Goal: Information Seeking & Learning: Learn about a topic

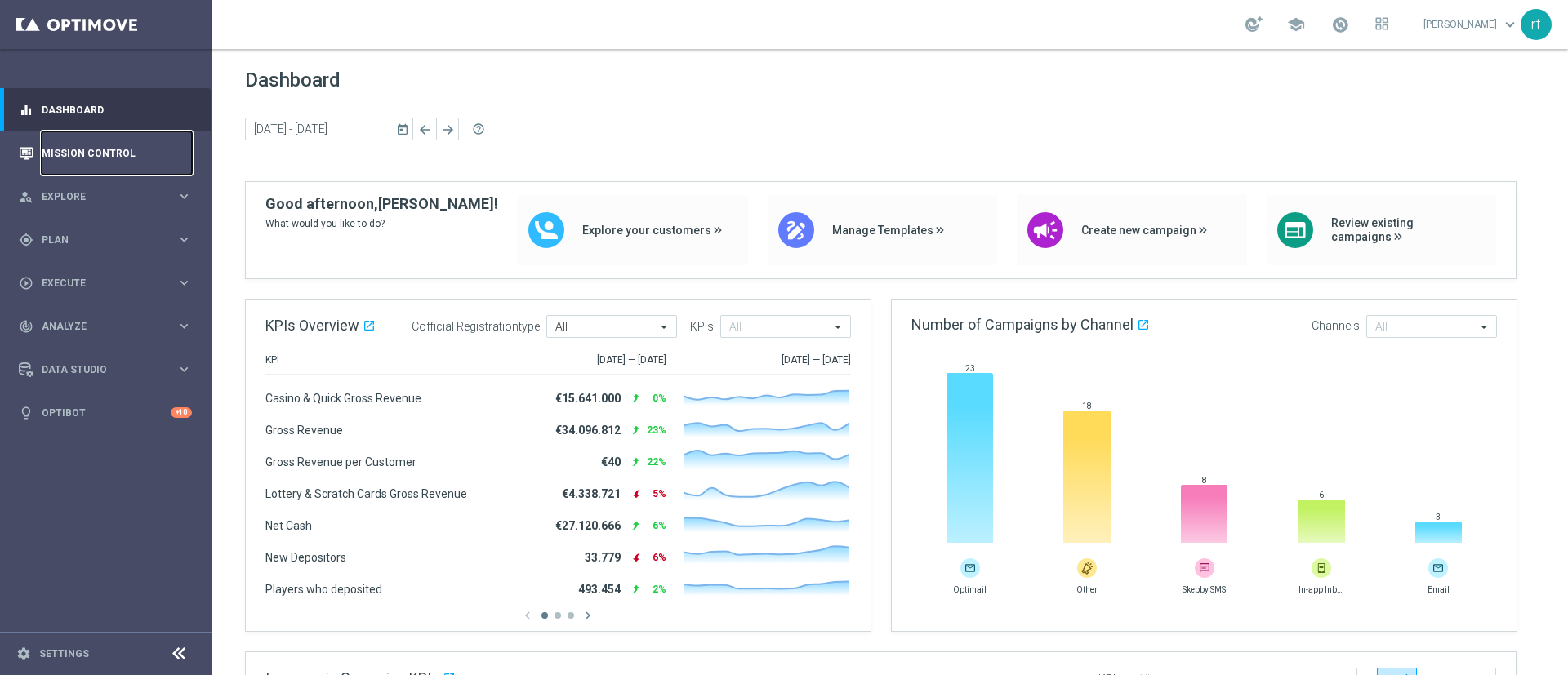
click at [92, 158] on link "Mission Control" at bounding box center [117, 153] width 150 height 44
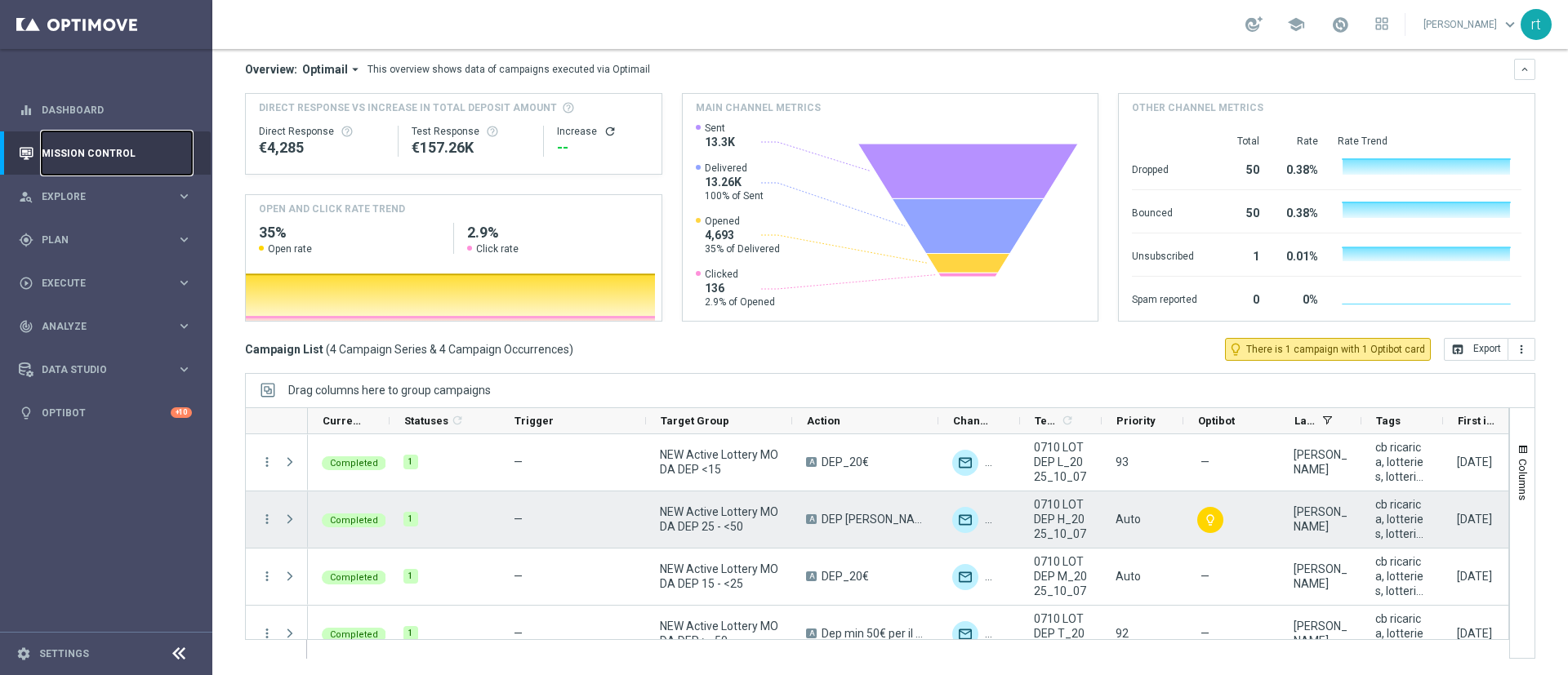
scroll to position [24, 0]
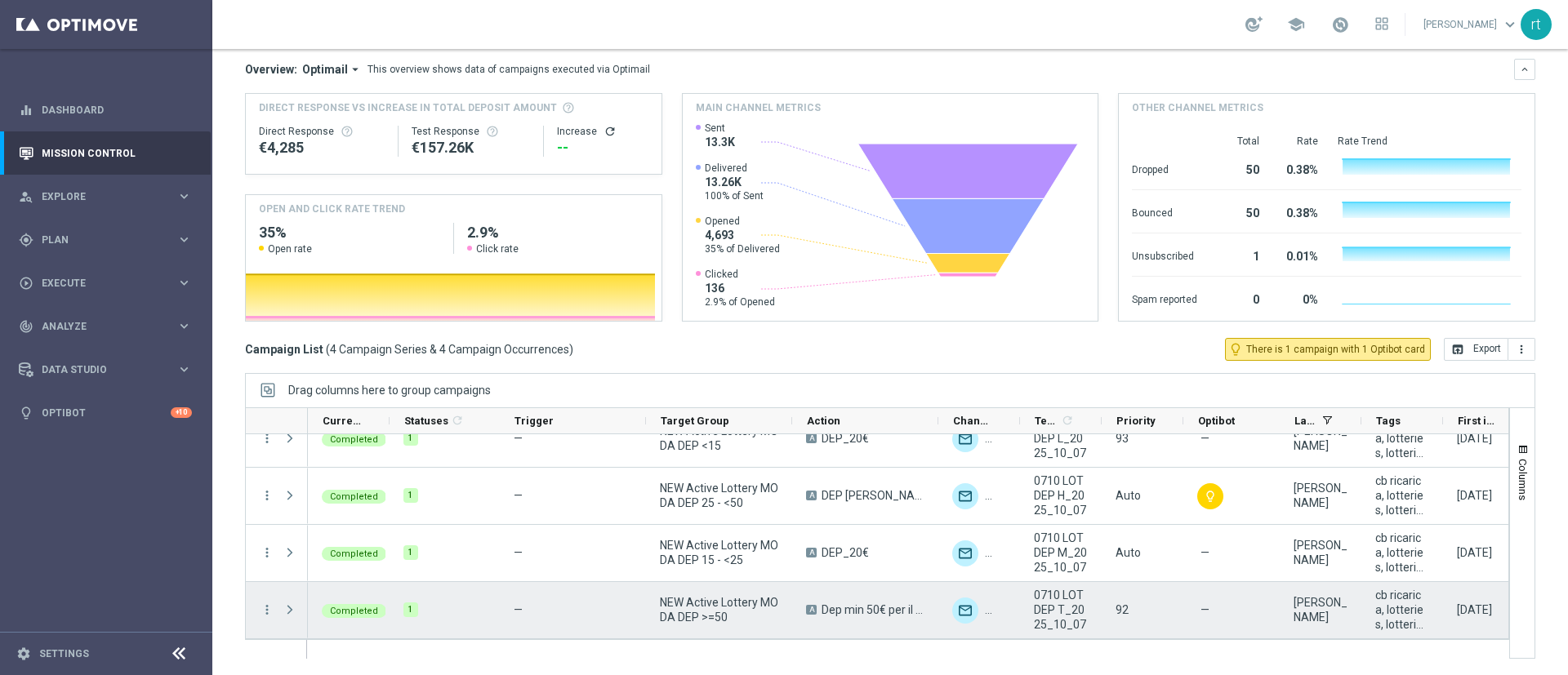
click at [266, 599] on div "more_vert" at bounding box center [260, 609] width 29 height 56
click at [266, 608] on icon "more_vert" at bounding box center [266, 609] width 14 height 14
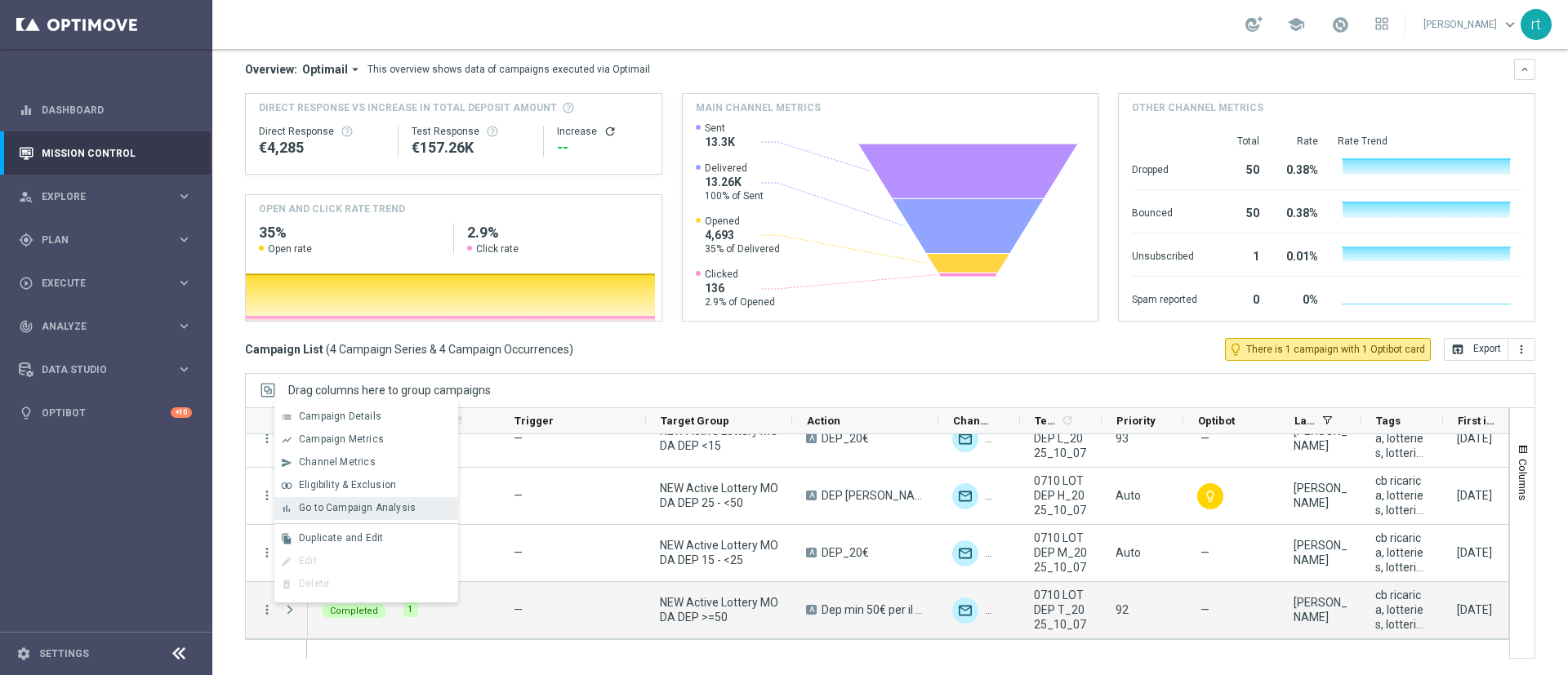
click at [375, 504] on span "Go to Campaign Analysis" at bounding box center [357, 508] width 117 height 11
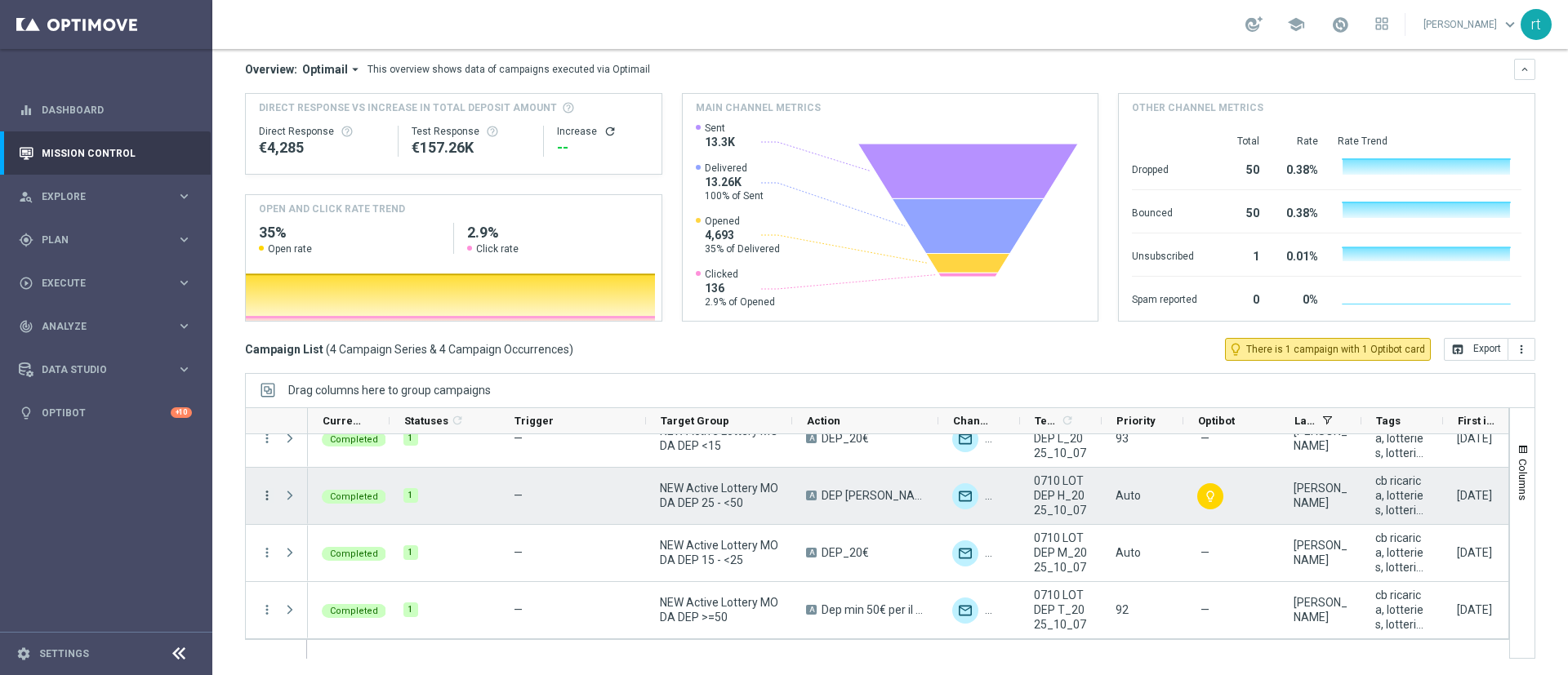
click at [263, 490] on icon "more_vert" at bounding box center [266, 495] width 14 height 14
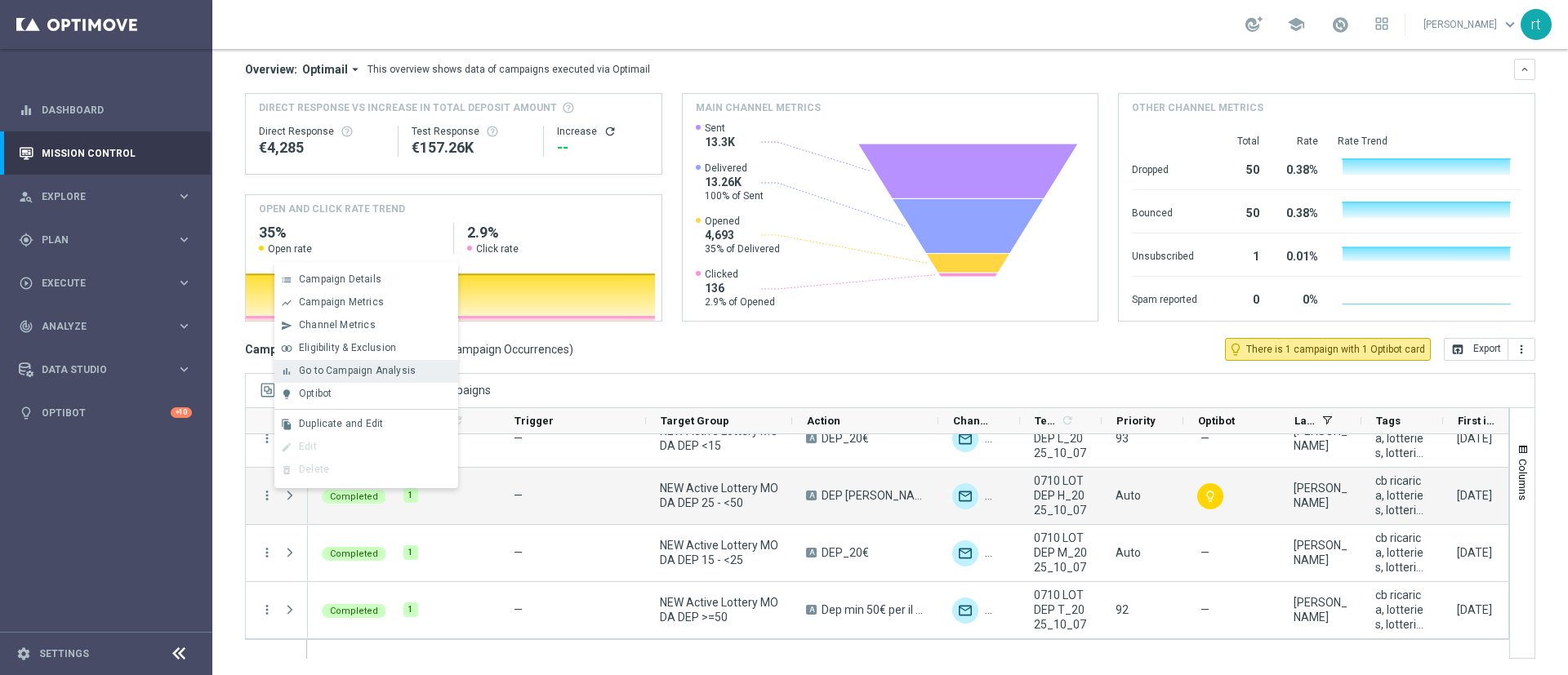
click at [422, 375] on div "Go to Campaign Analysis" at bounding box center [375, 370] width 152 height 11
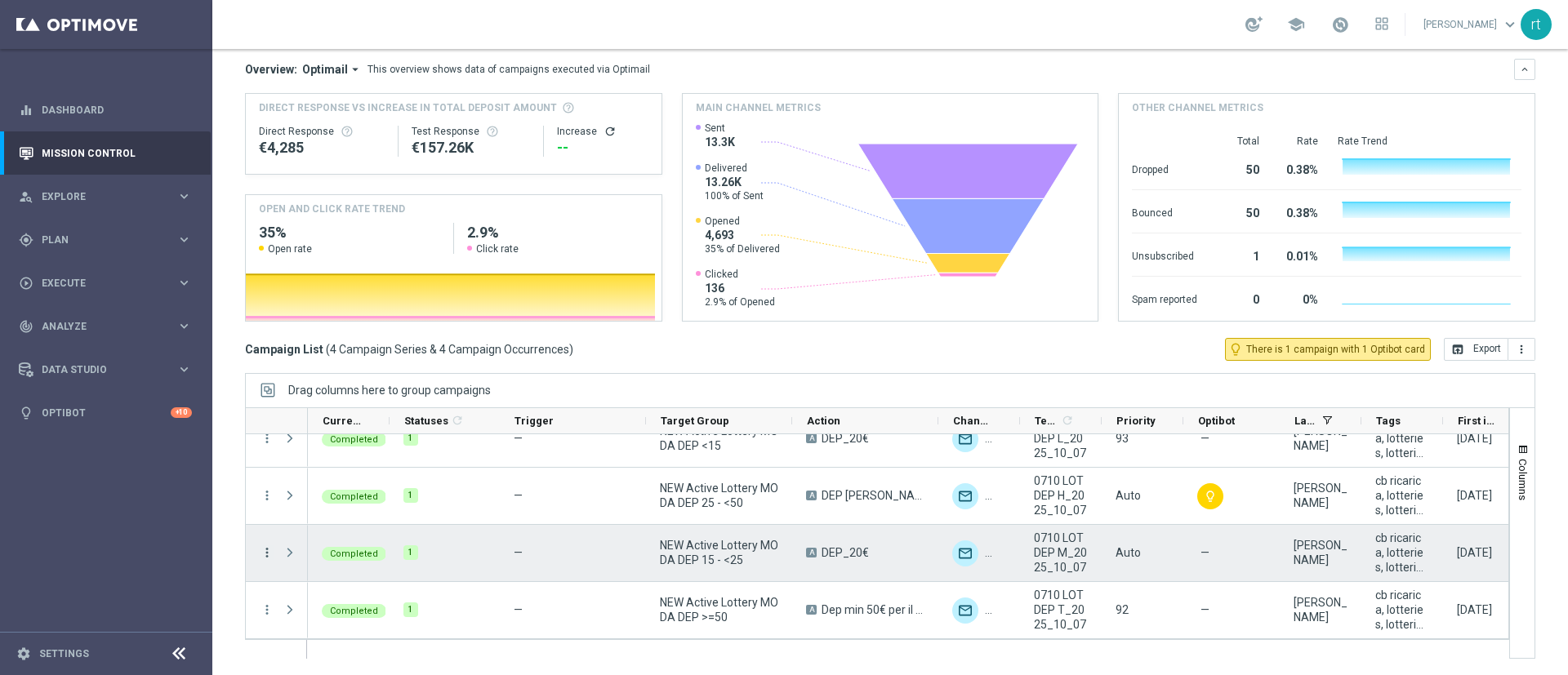
click at [270, 547] on icon "more_vert" at bounding box center [266, 552] width 14 height 14
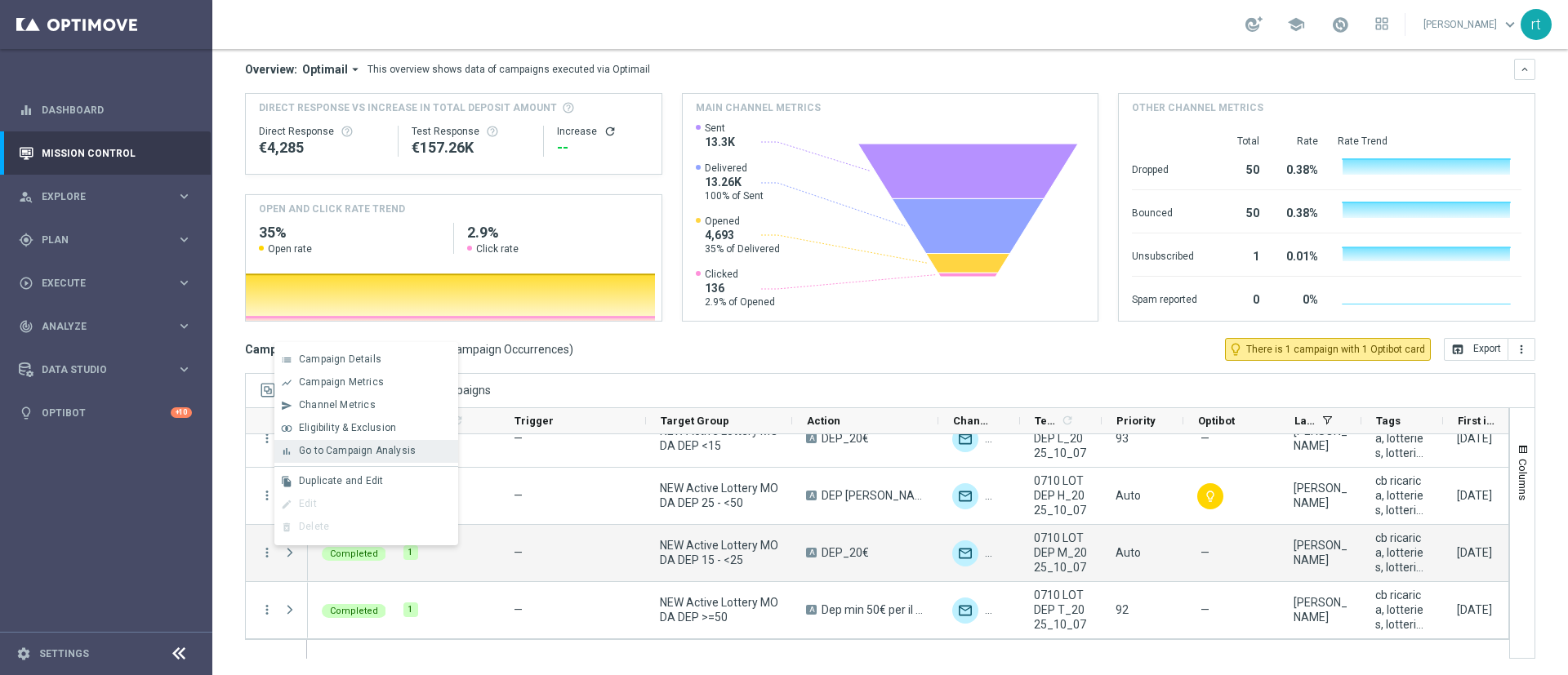
click at [373, 456] on span "Go to Campaign Analysis" at bounding box center [357, 451] width 117 height 11
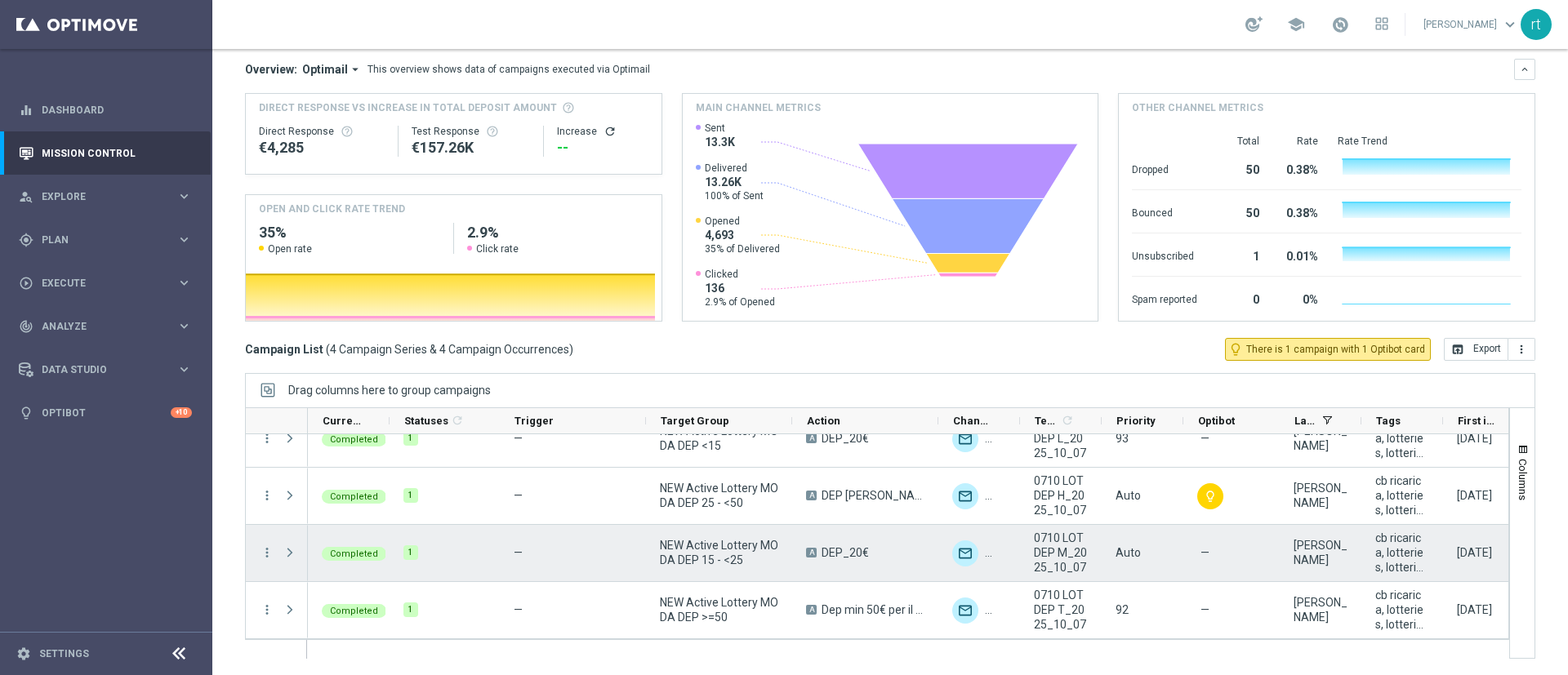
scroll to position [0, 0]
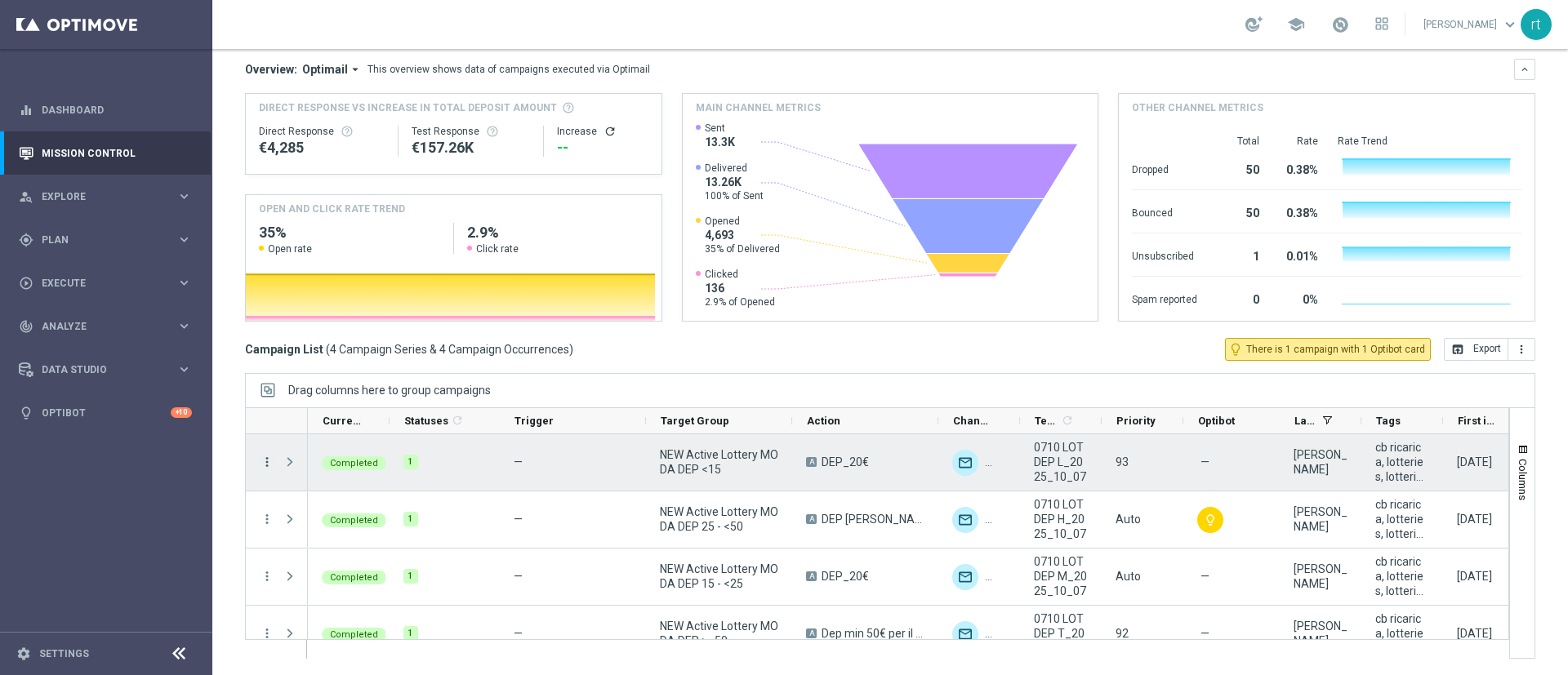
click at [271, 463] on icon "more_vert" at bounding box center [266, 461] width 14 height 14
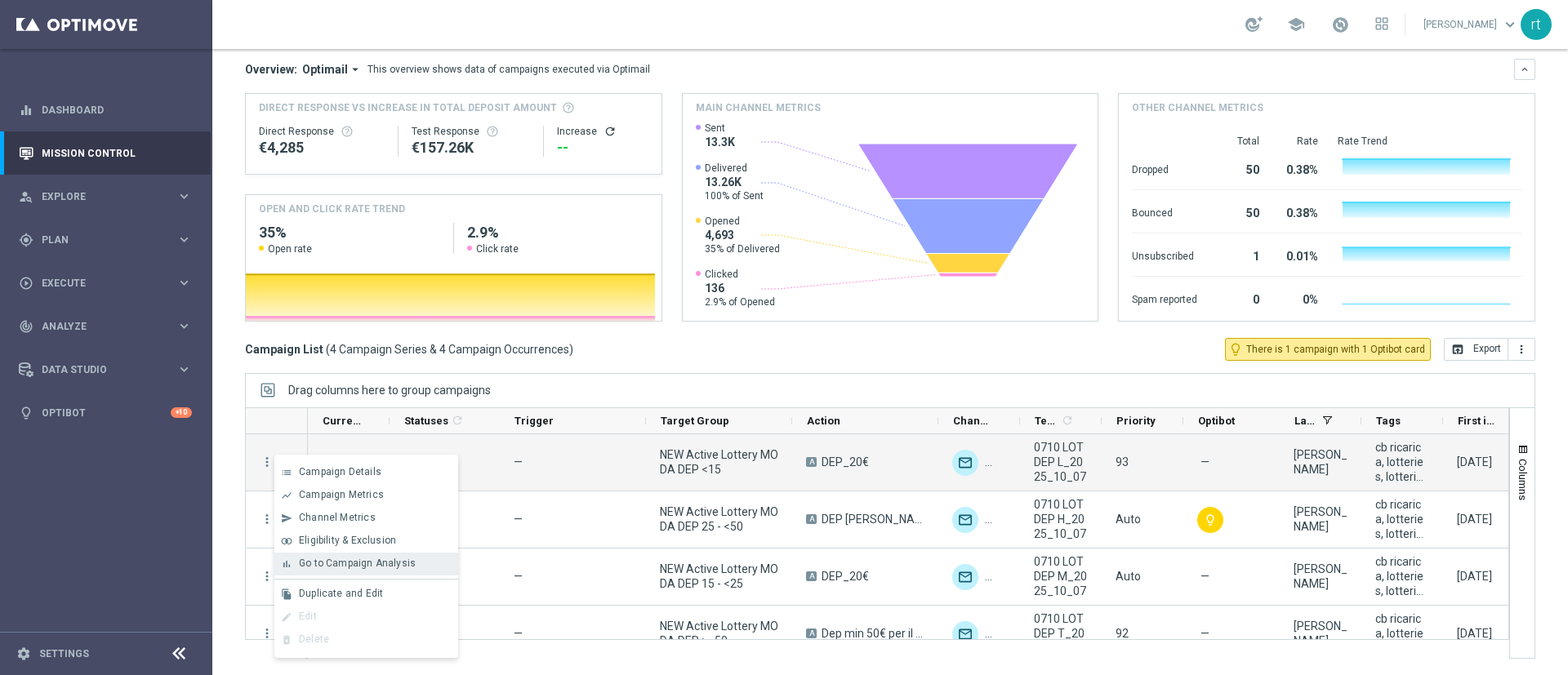
click at [361, 562] on span "Go to Campaign Analysis" at bounding box center [357, 563] width 117 height 11
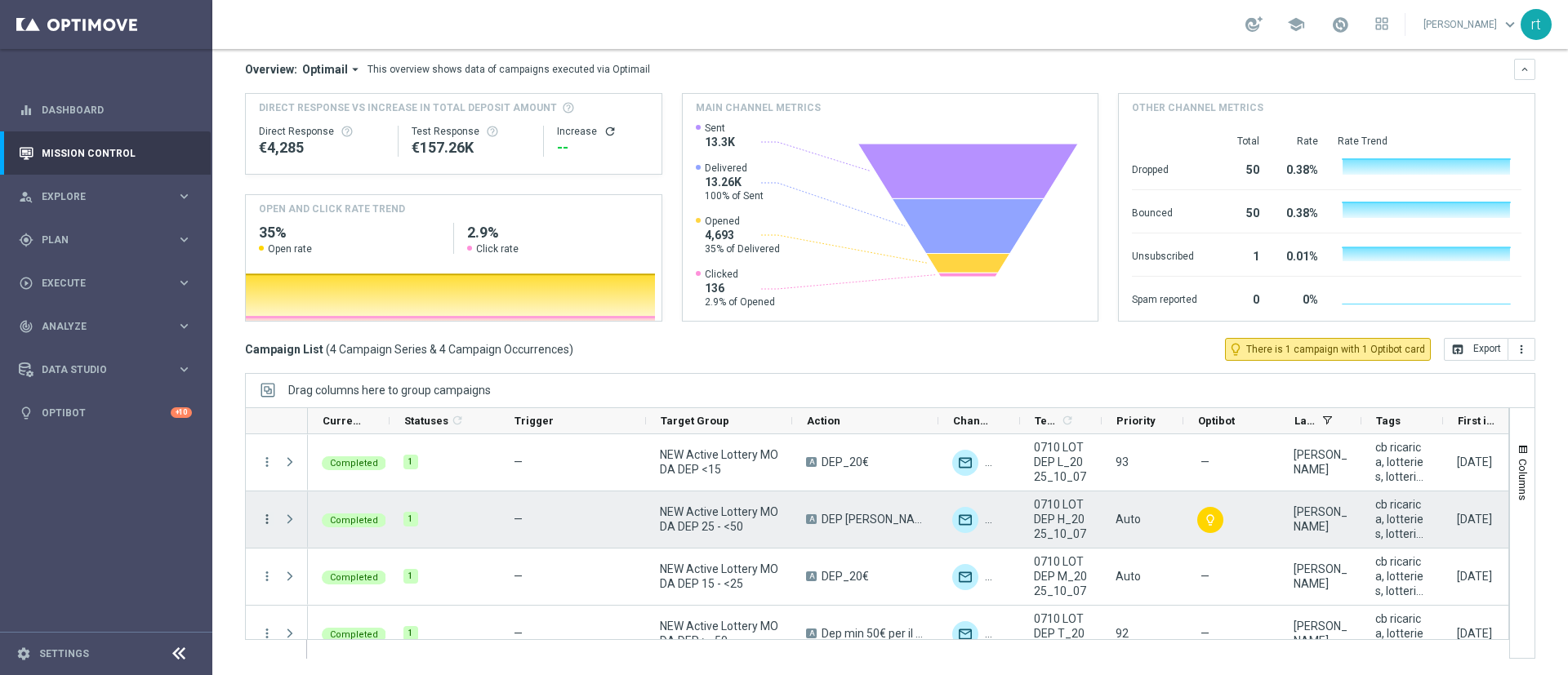
click at [271, 525] on icon "more_vert" at bounding box center [266, 518] width 14 height 14
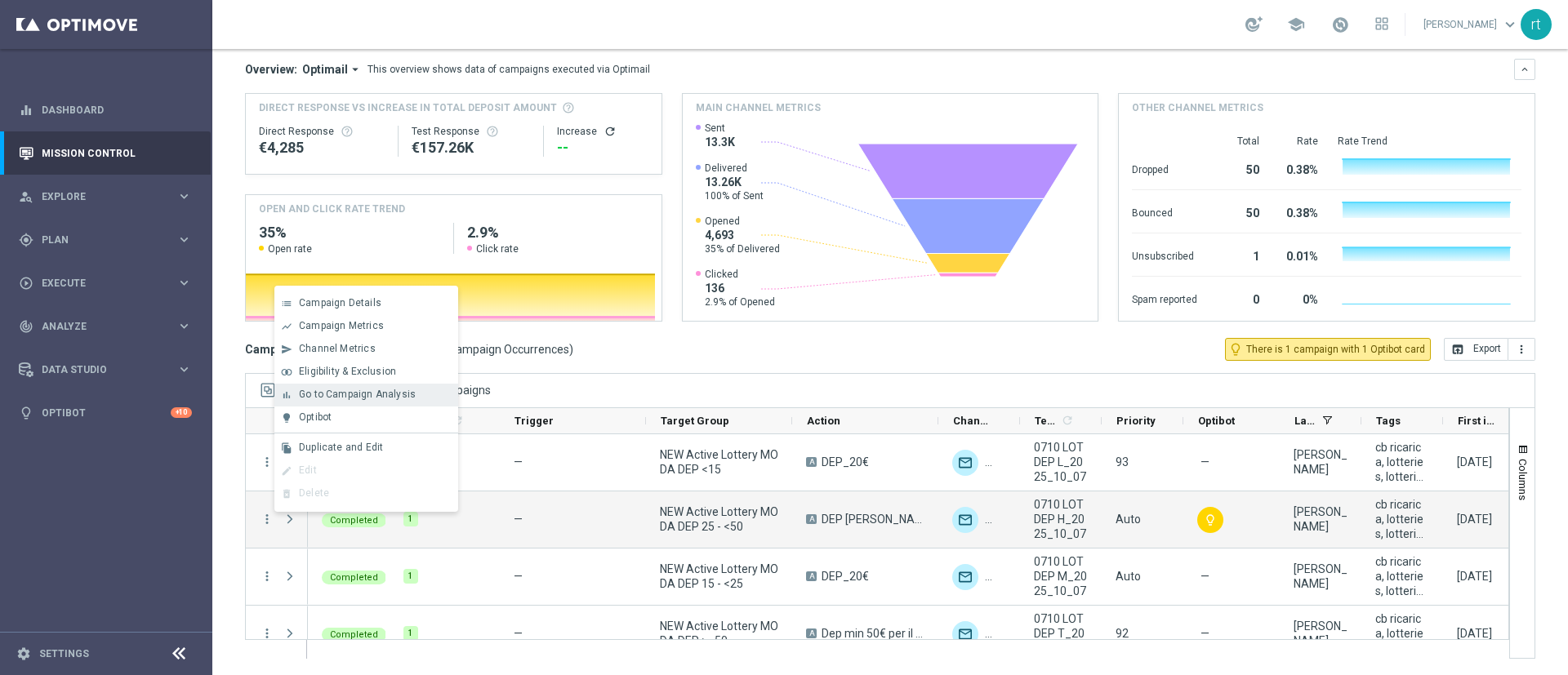
click at [432, 399] on div "Go to Campaign Analysis" at bounding box center [375, 394] width 152 height 11
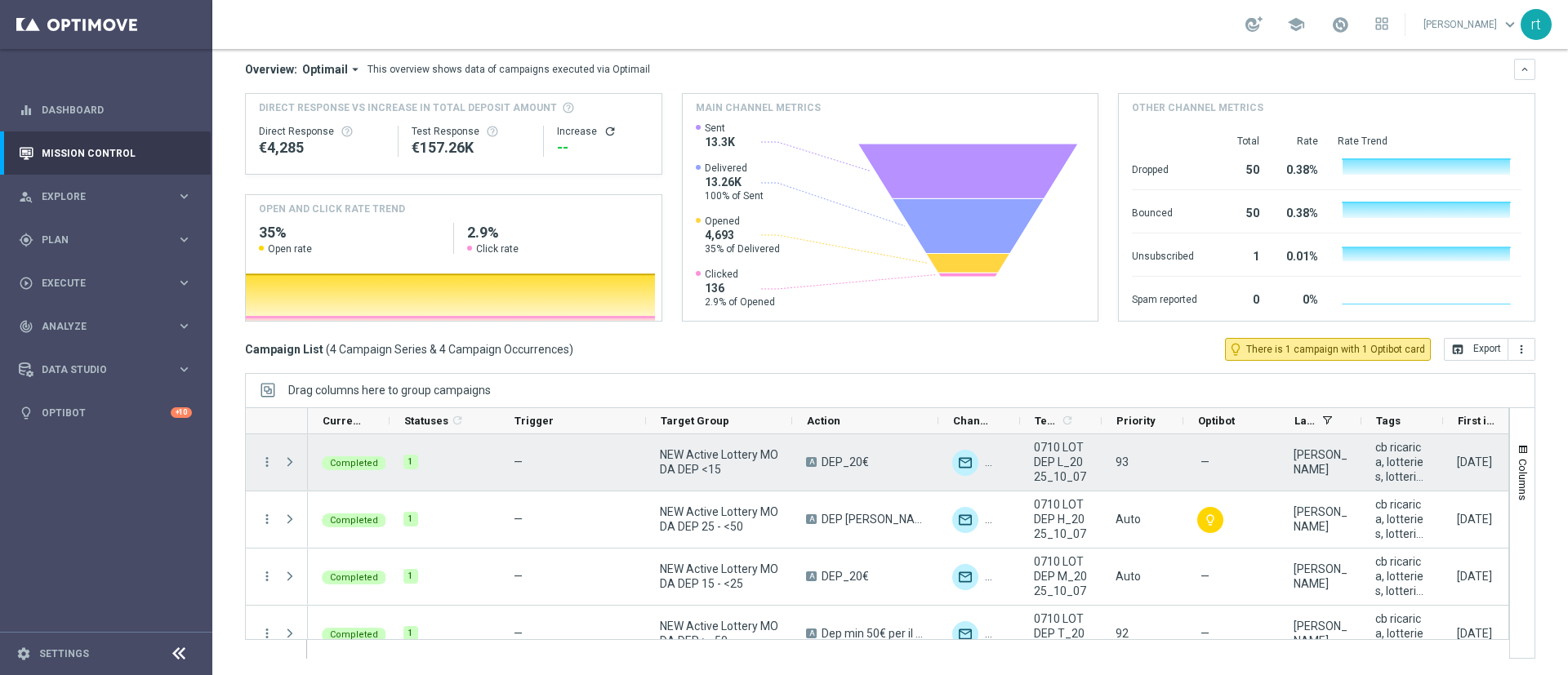
scroll to position [24, 0]
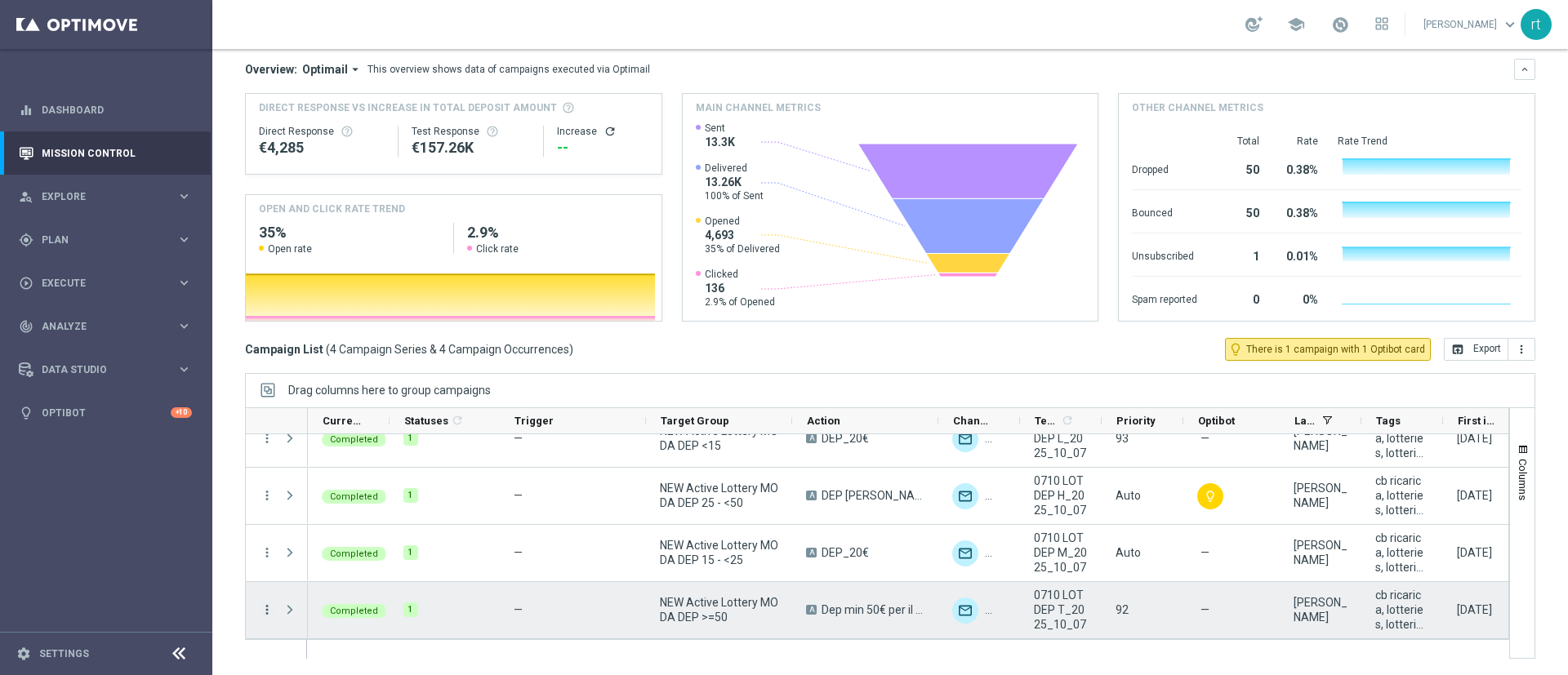
click at [265, 603] on icon "more_vert" at bounding box center [266, 609] width 14 height 14
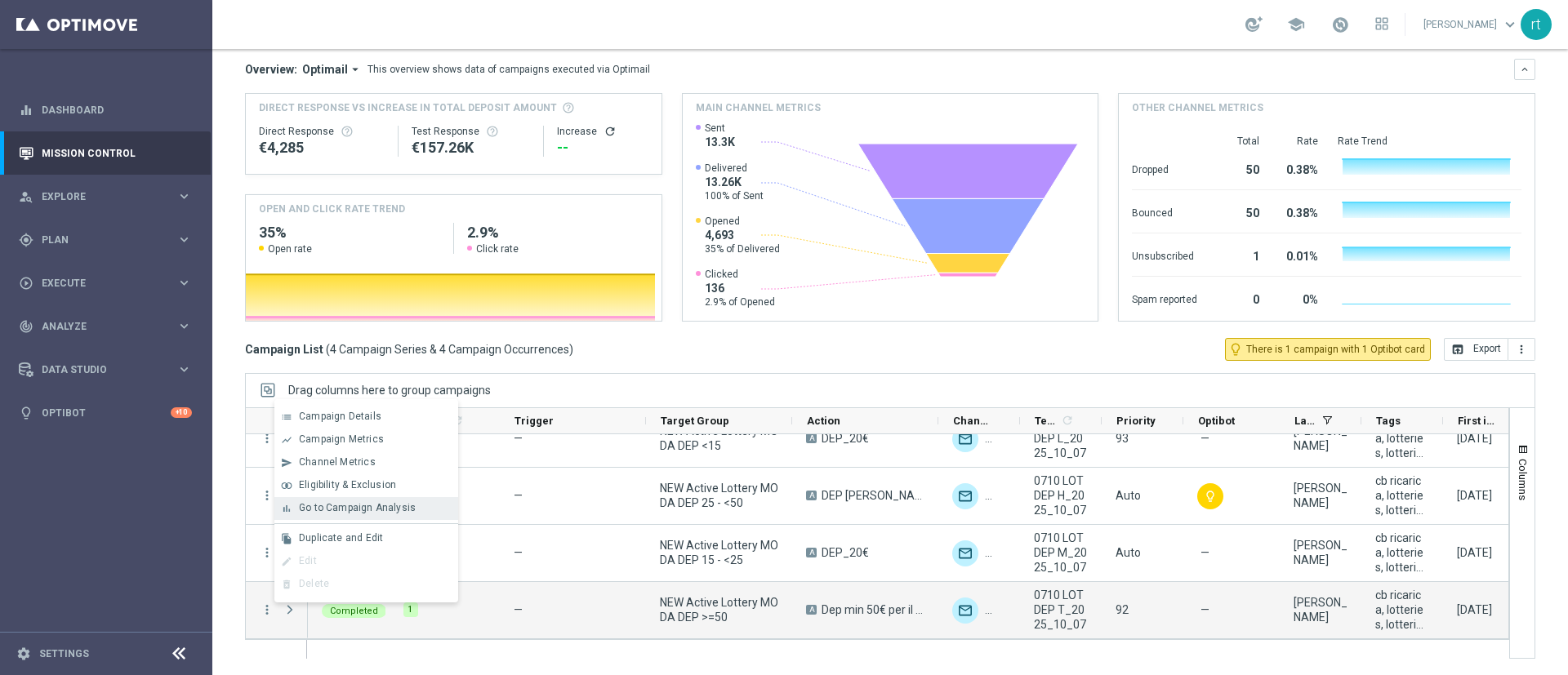
click at [357, 500] on div "bar_chart Go to Campaign Analysis" at bounding box center [366, 509] width 183 height 23
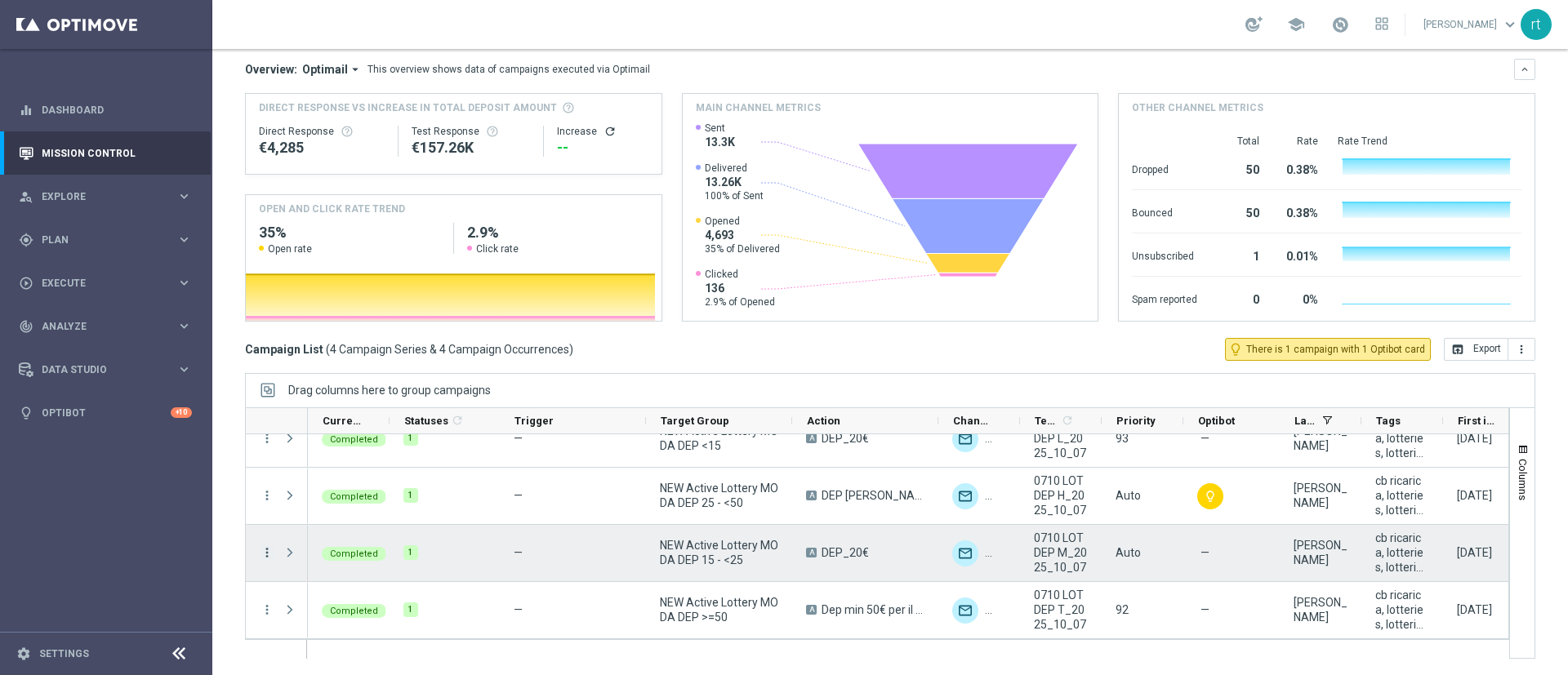
click at [271, 550] on icon "more_vert" at bounding box center [266, 552] width 14 height 14
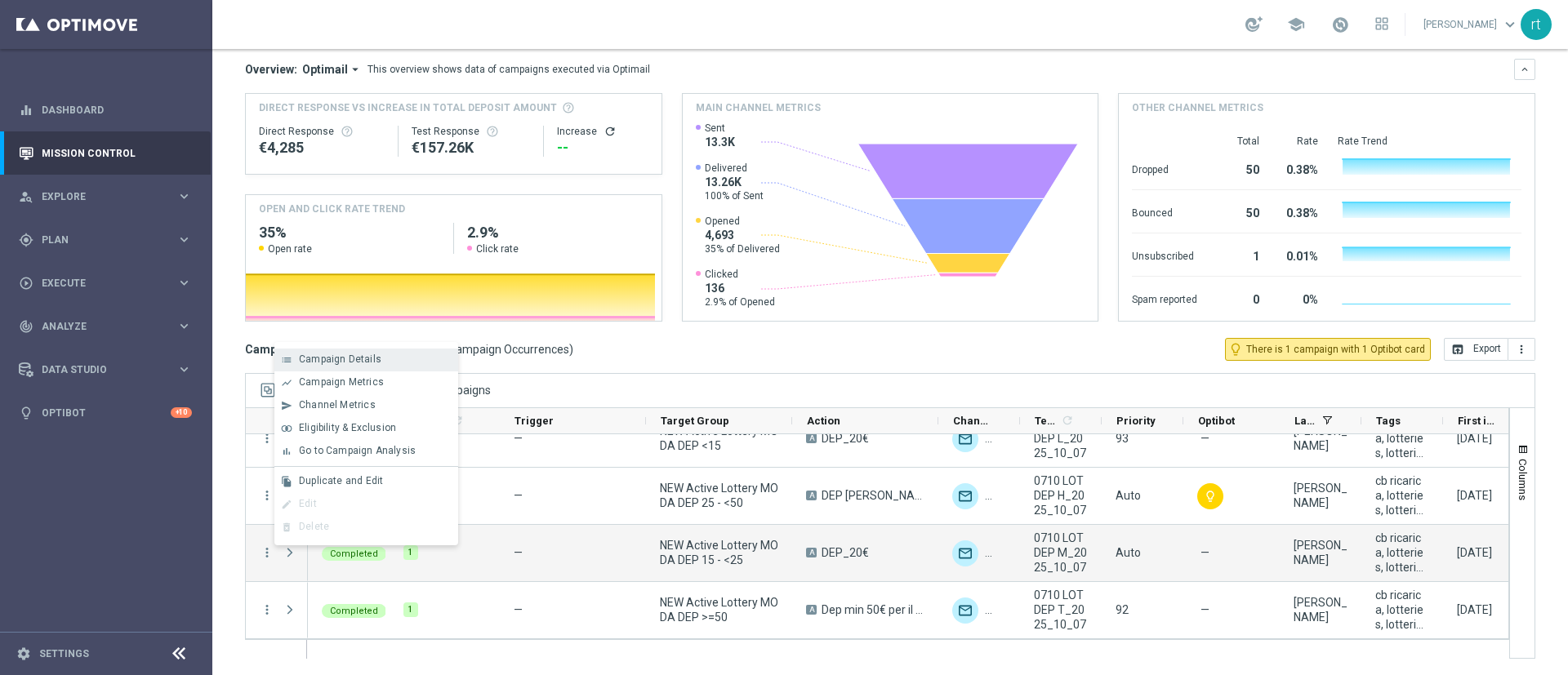
click at [409, 362] on div "Campaign Details" at bounding box center [375, 359] width 152 height 11
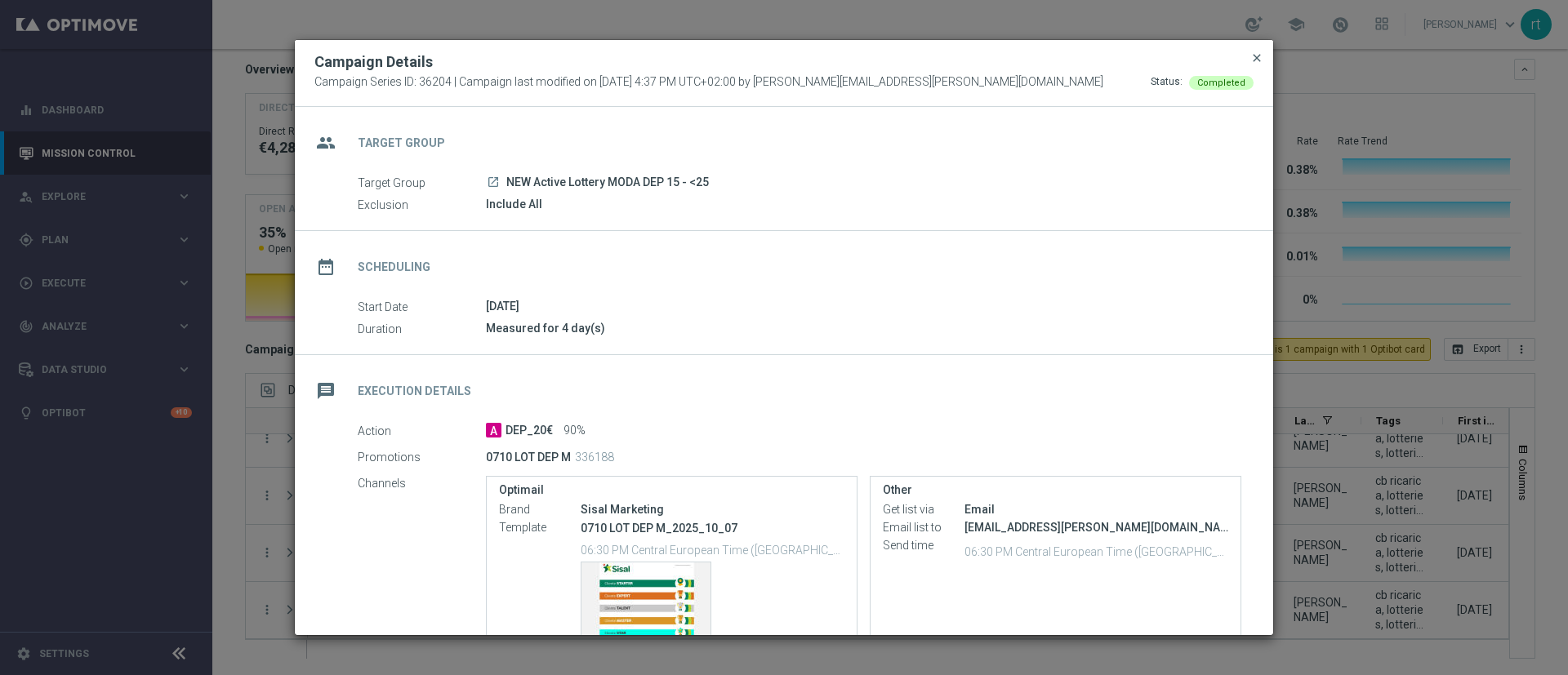
click at [1255, 61] on span "close" at bounding box center [1256, 58] width 13 height 13
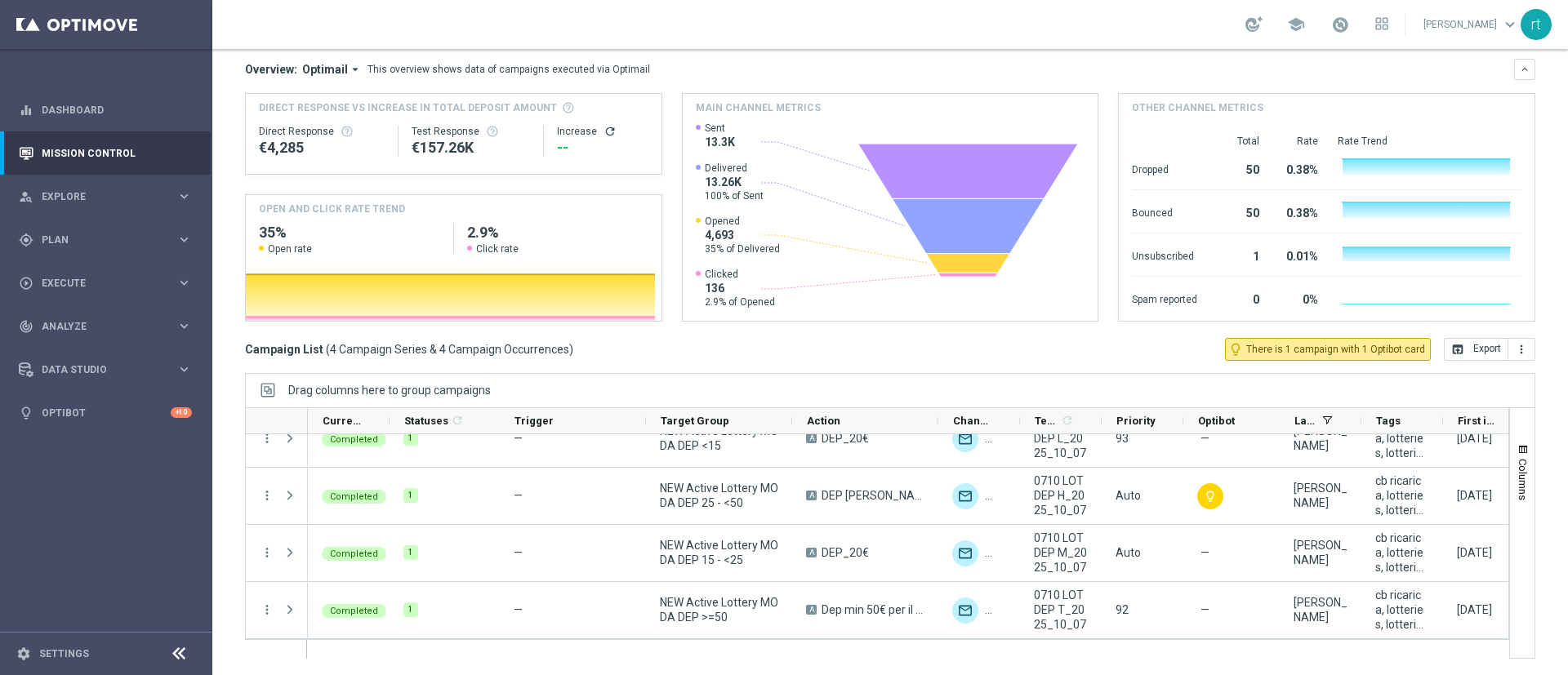
click at [961, 61] on div "Overview: Optimail arrow_drop_down This overview shows data of campaigns execut…" at bounding box center [890, 69] width 1290 height 21
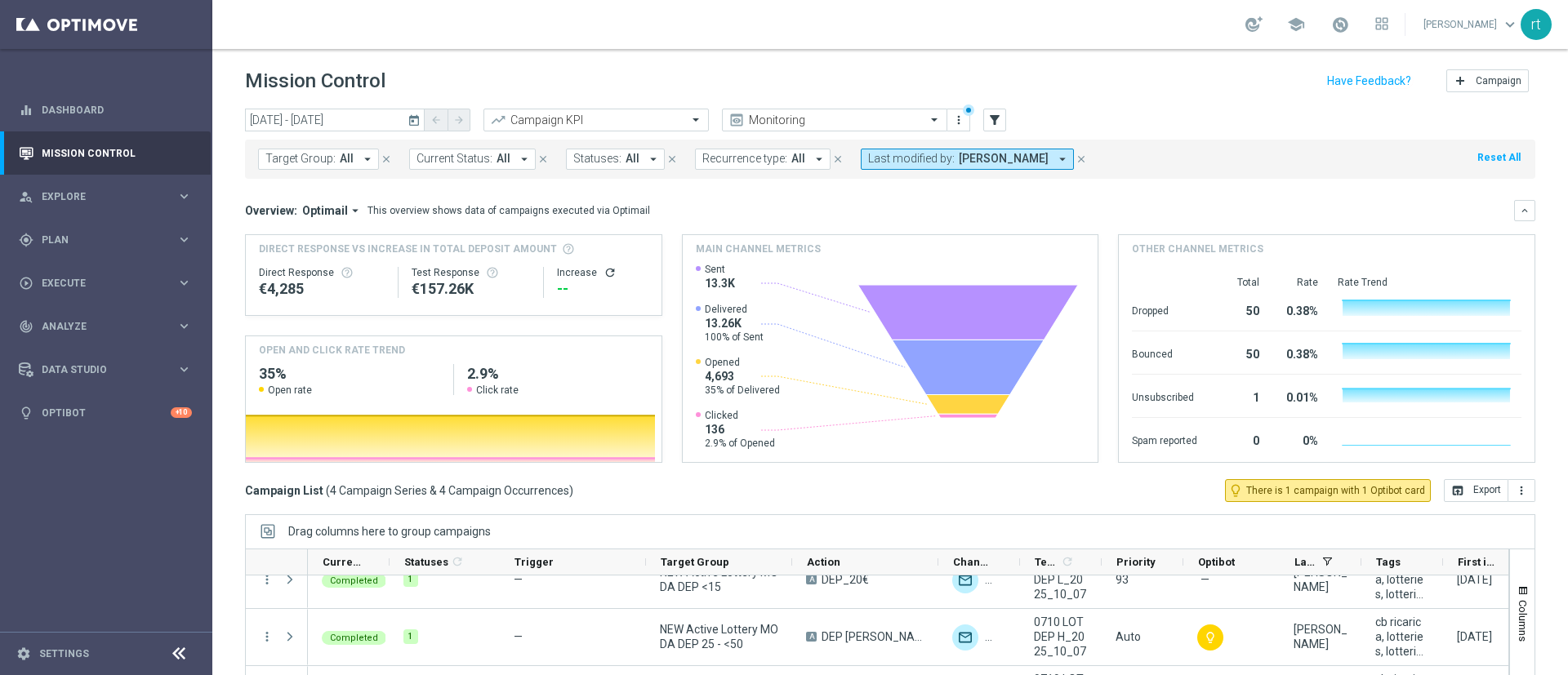
click at [780, 22] on div "school roberto tucci keyboard_arrow_down rt" at bounding box center [890, 25] width 1355 height 49
click at [1011, 486] on div "Campaign List ( 4 Campaign Series & 4 Campaign Occurrences ) lightbulb_outline …" at bounding box center [890, 491] width 1290 height 23
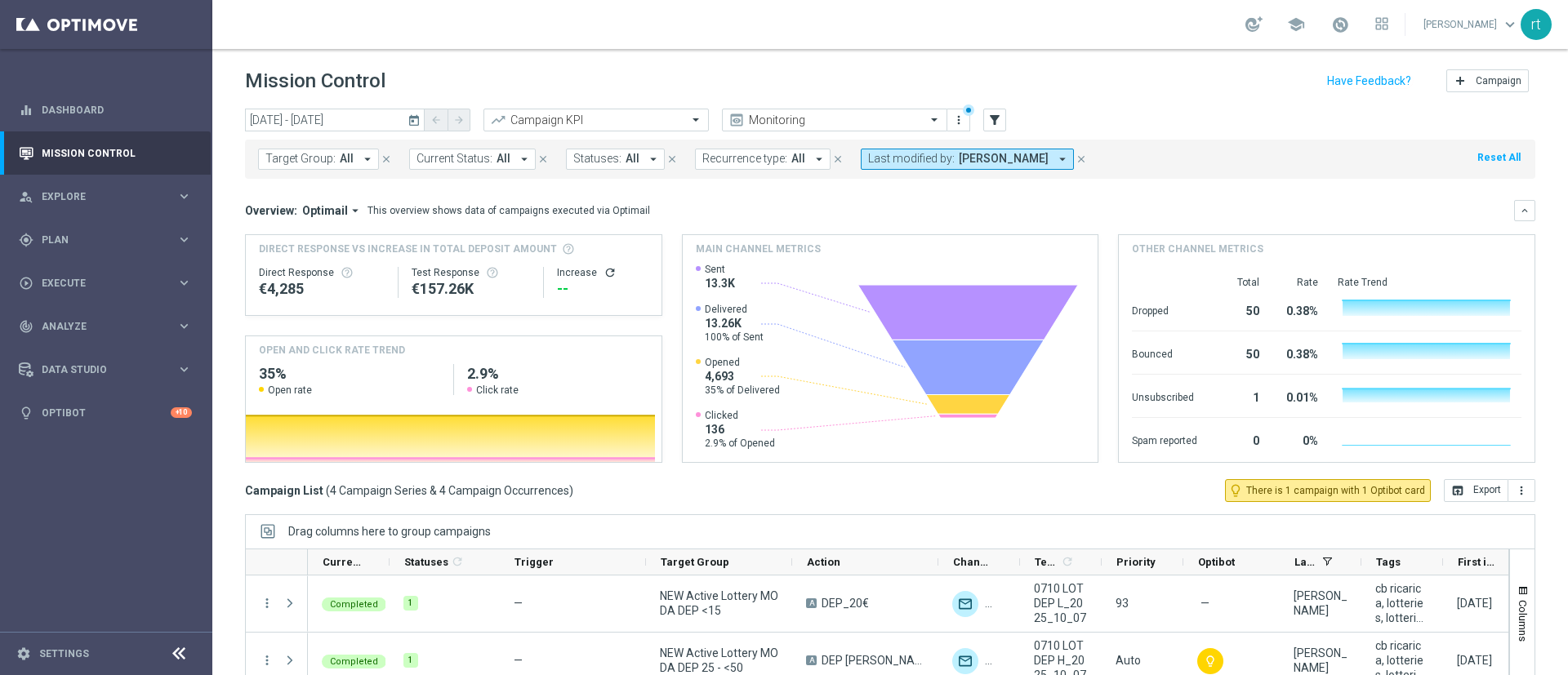
click at [784, 17] on div "school roberto tucci keyboard_arrow_down rt" at bounding box center [890, 25] width 1355 height 49
click at [950, 149] on button "Last modified by: marco Maccarrone arrow_drop_down" at bounding box center [967, 159] width 213 height 21
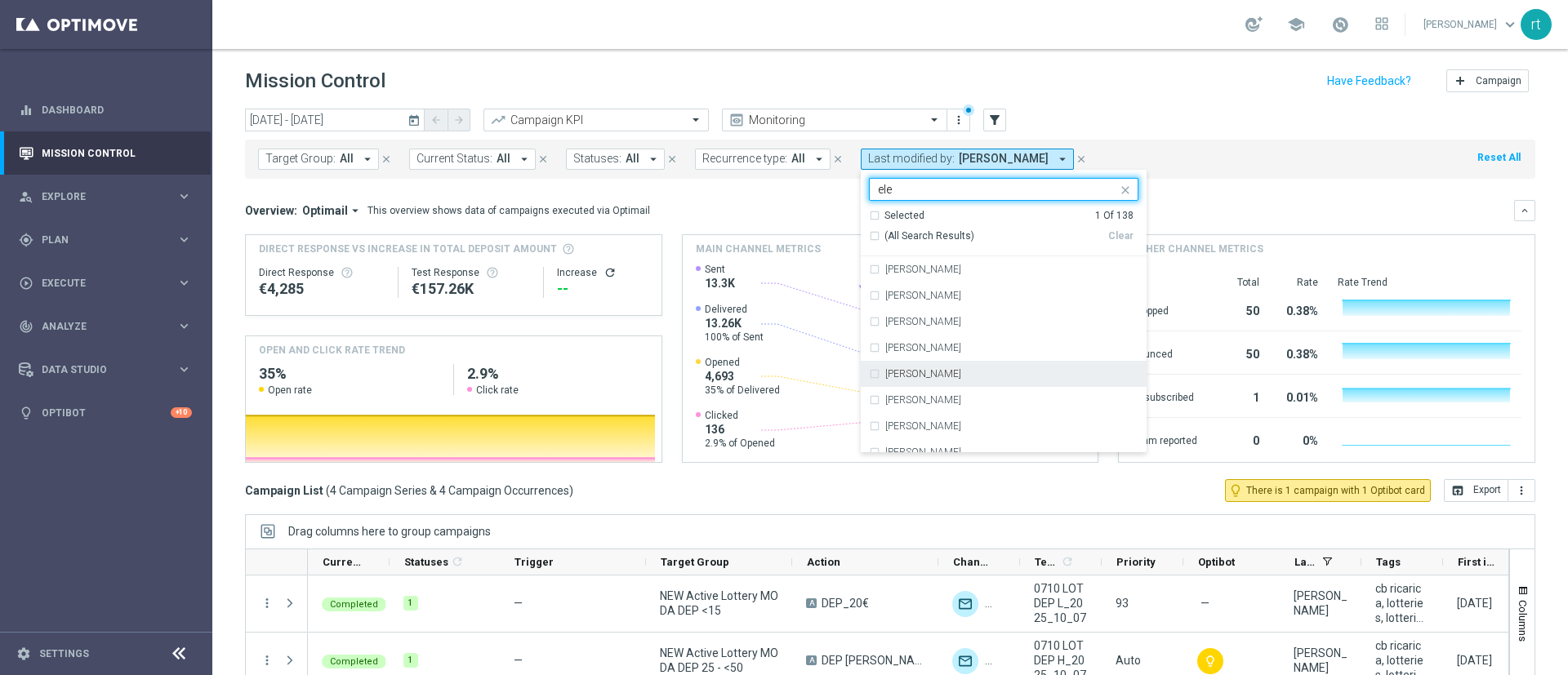
click at [904, 375] on label "Elena Zarbin" at bounding box center [923, 374] width 76 height 9
type input "ele"
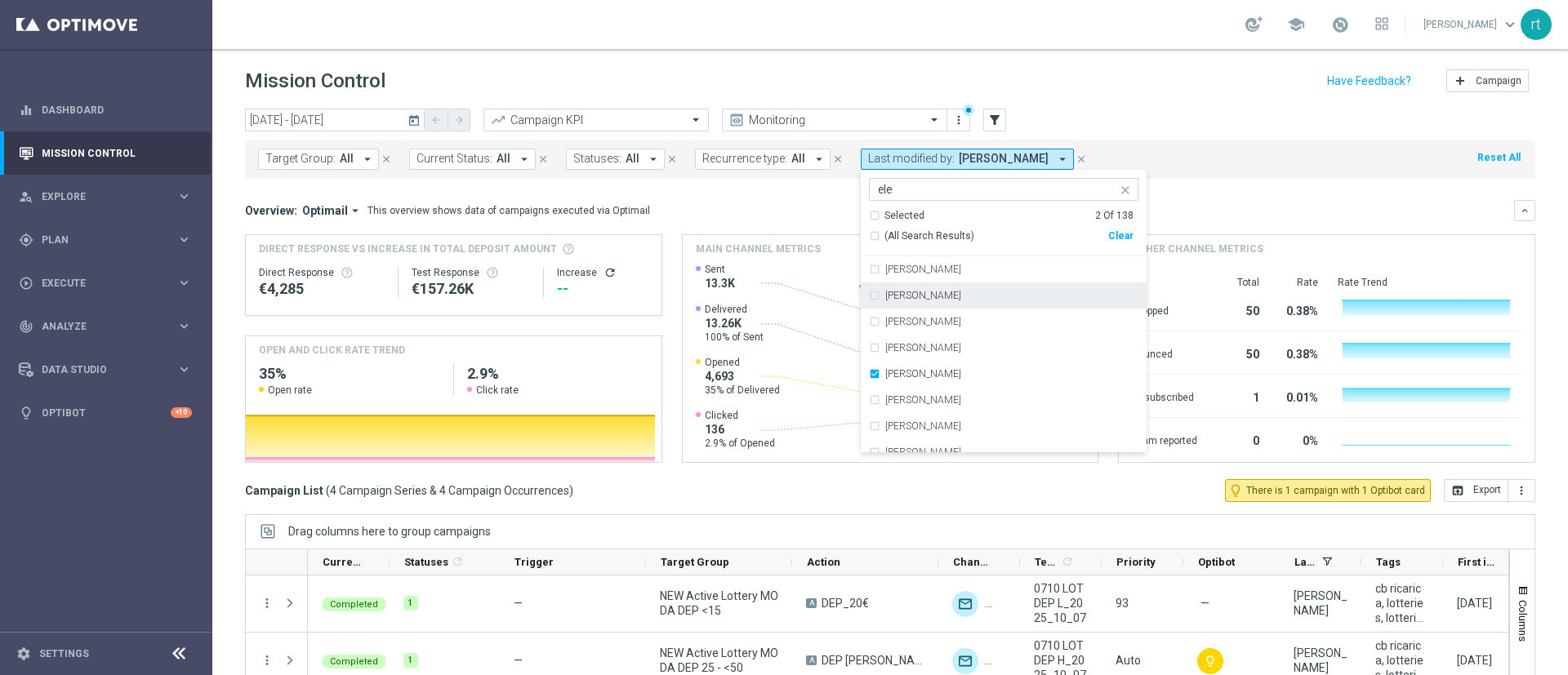
click at [1128, 137] on div "Target Group: All arrow_drop_down close Current Status: All arrow_drop_down clo…" at bounding box center [890, 156] width 1290 height 46
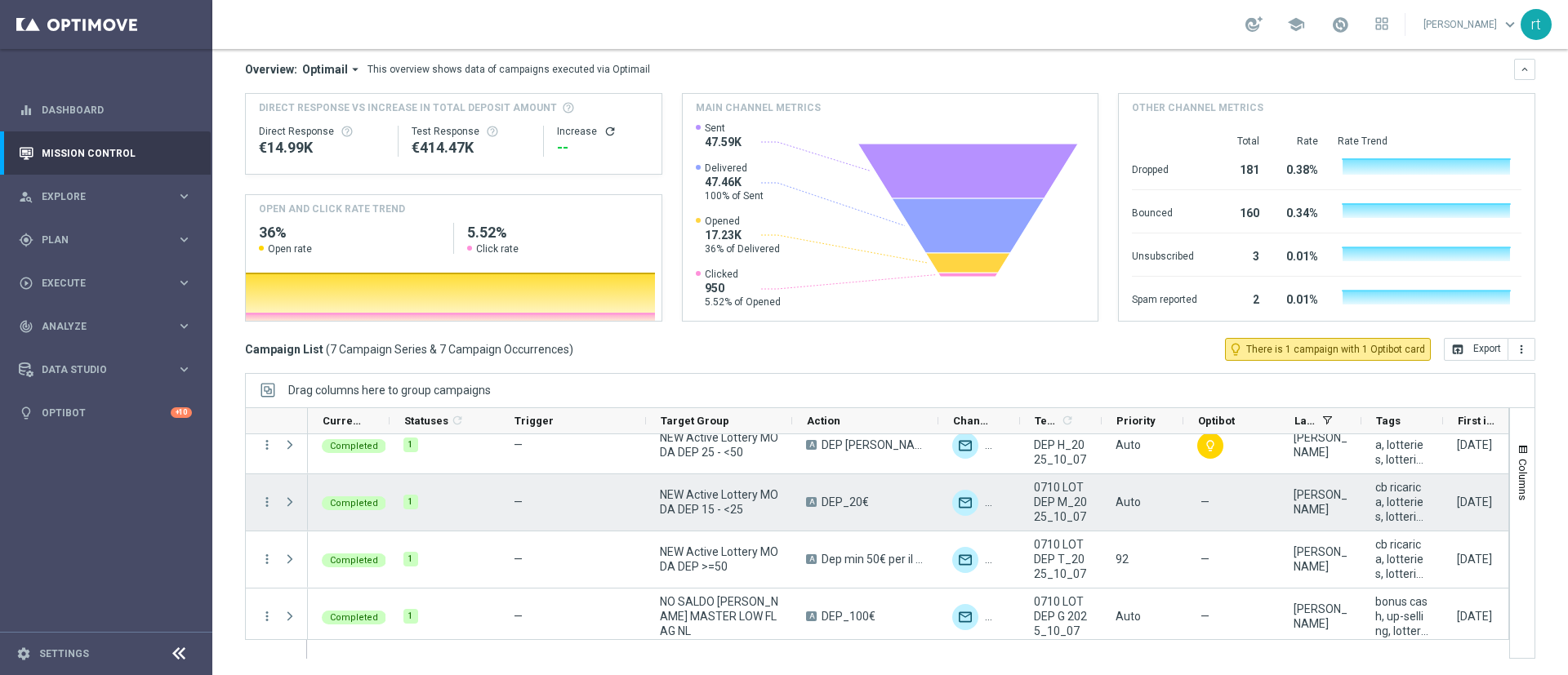
scroll to position [195, 0]
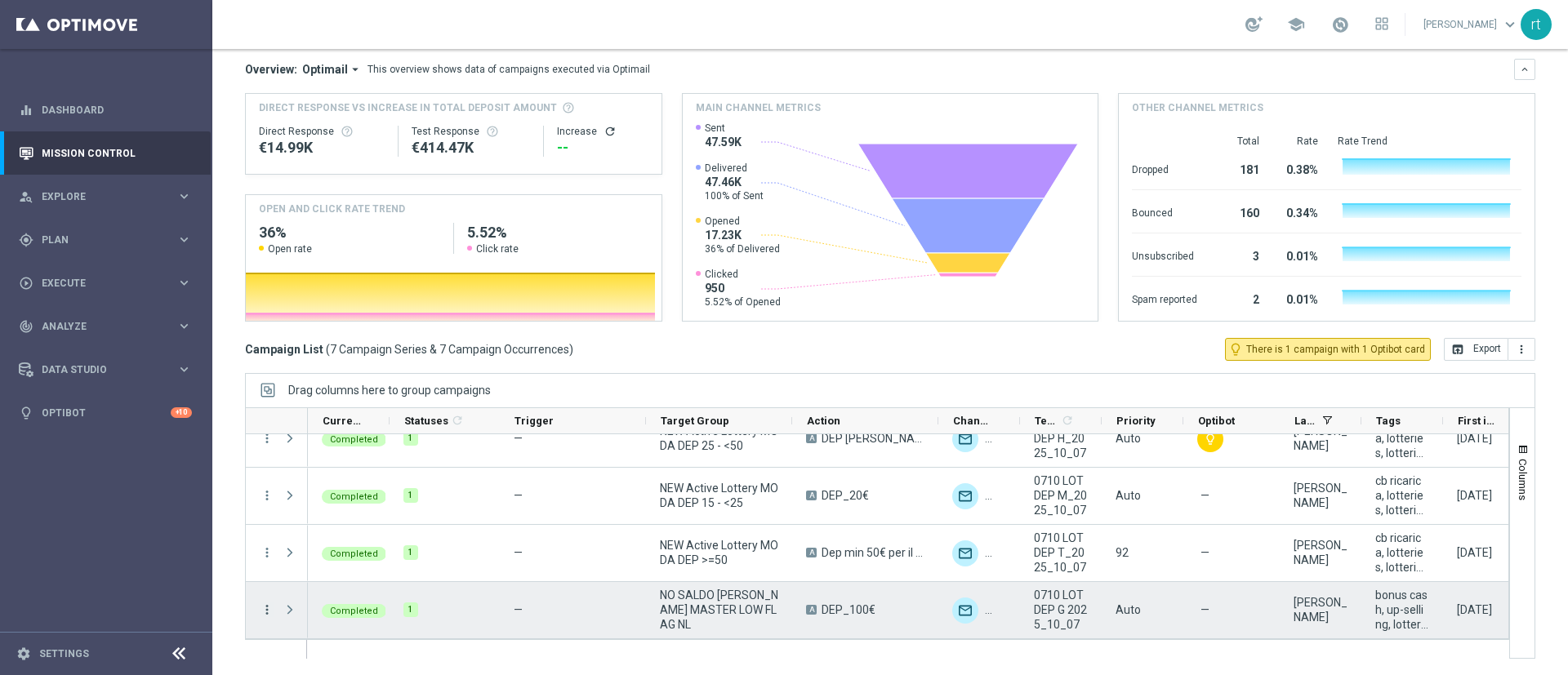
click at [271, 613] on icon "more_vert" at bounding box center [266, 609] width 14 height 14
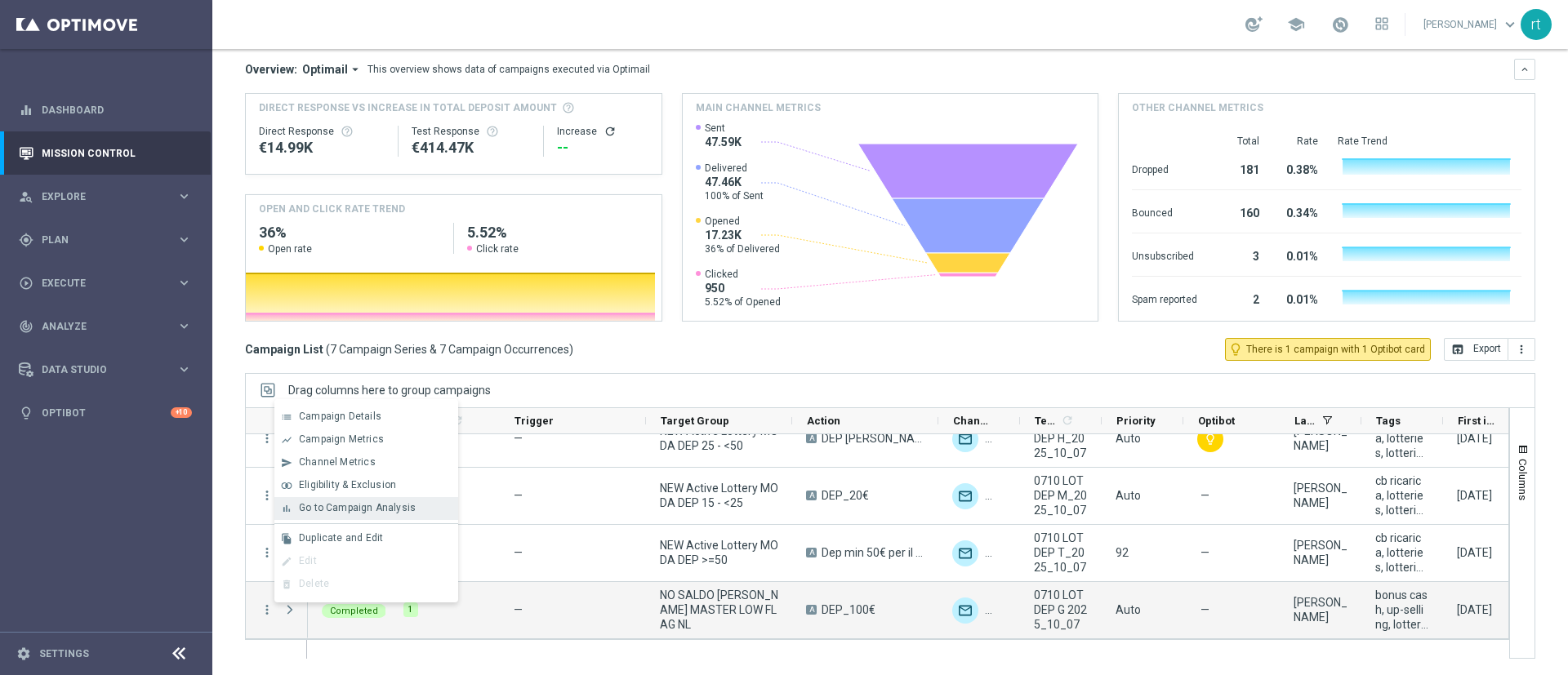
click at [366, 503] on span "Go to Campaign Analysis" at bounding box center [357, 508] width 117 height 11
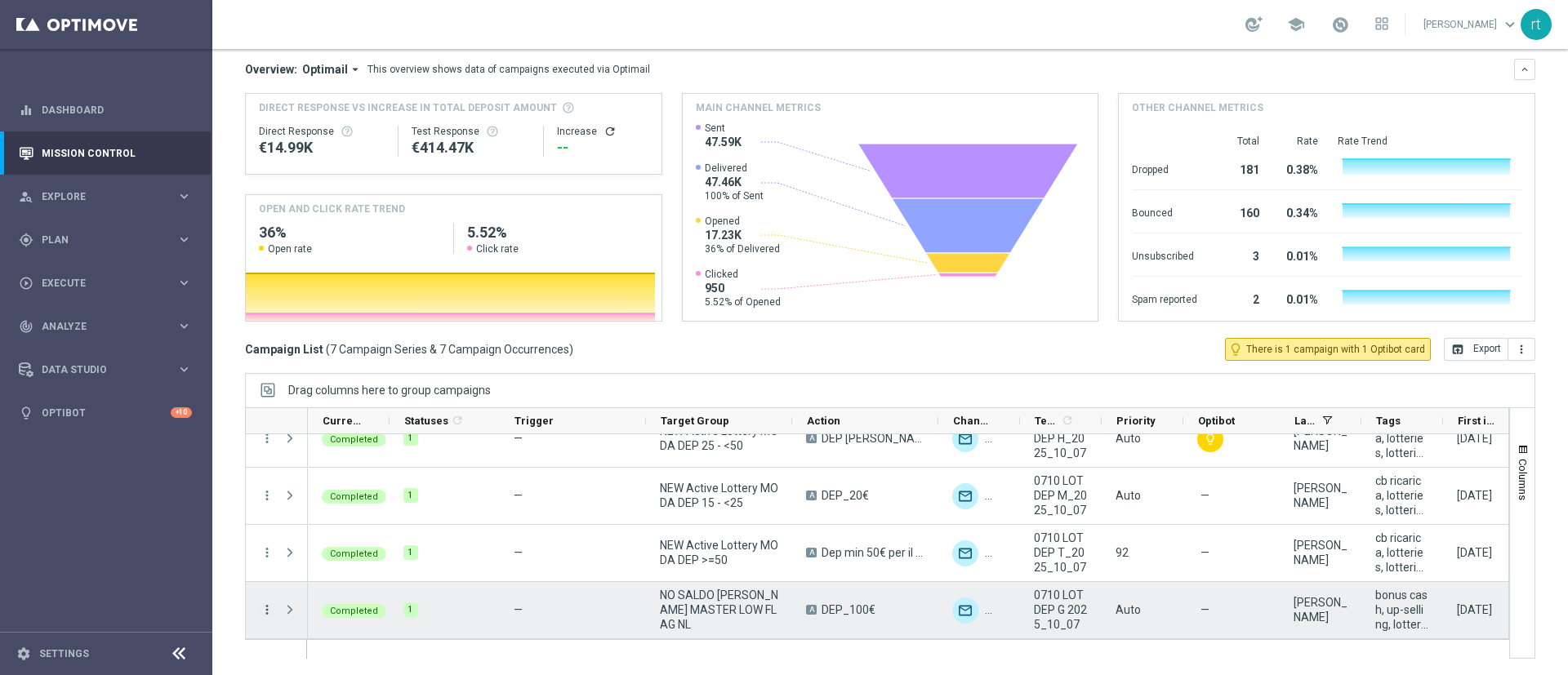
click at [270, 609] on icon "more_vert" at bounding box center [266, 609] width 14 height 14
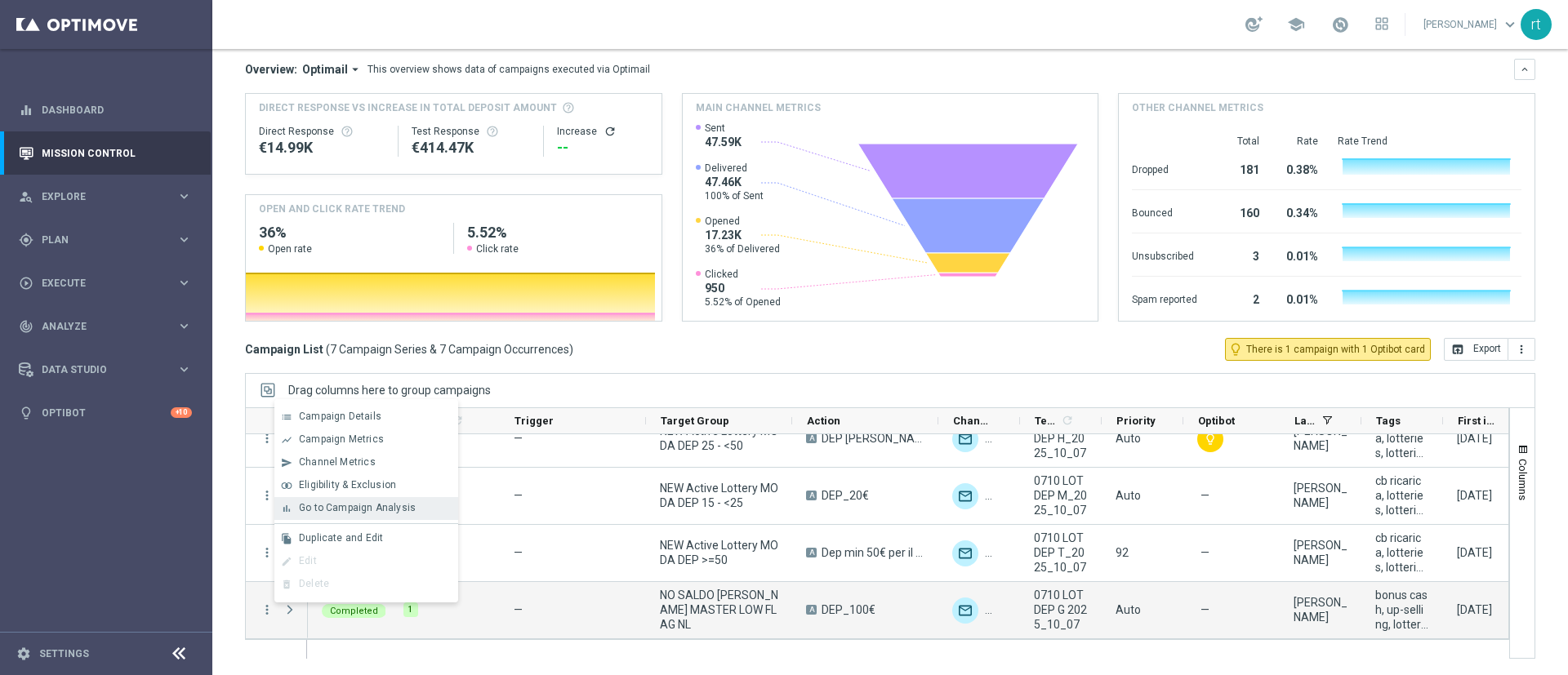
click at [405, 502] on span "Go to Campaign Analysis" at bounding box center [357, 508] width 117 height 11
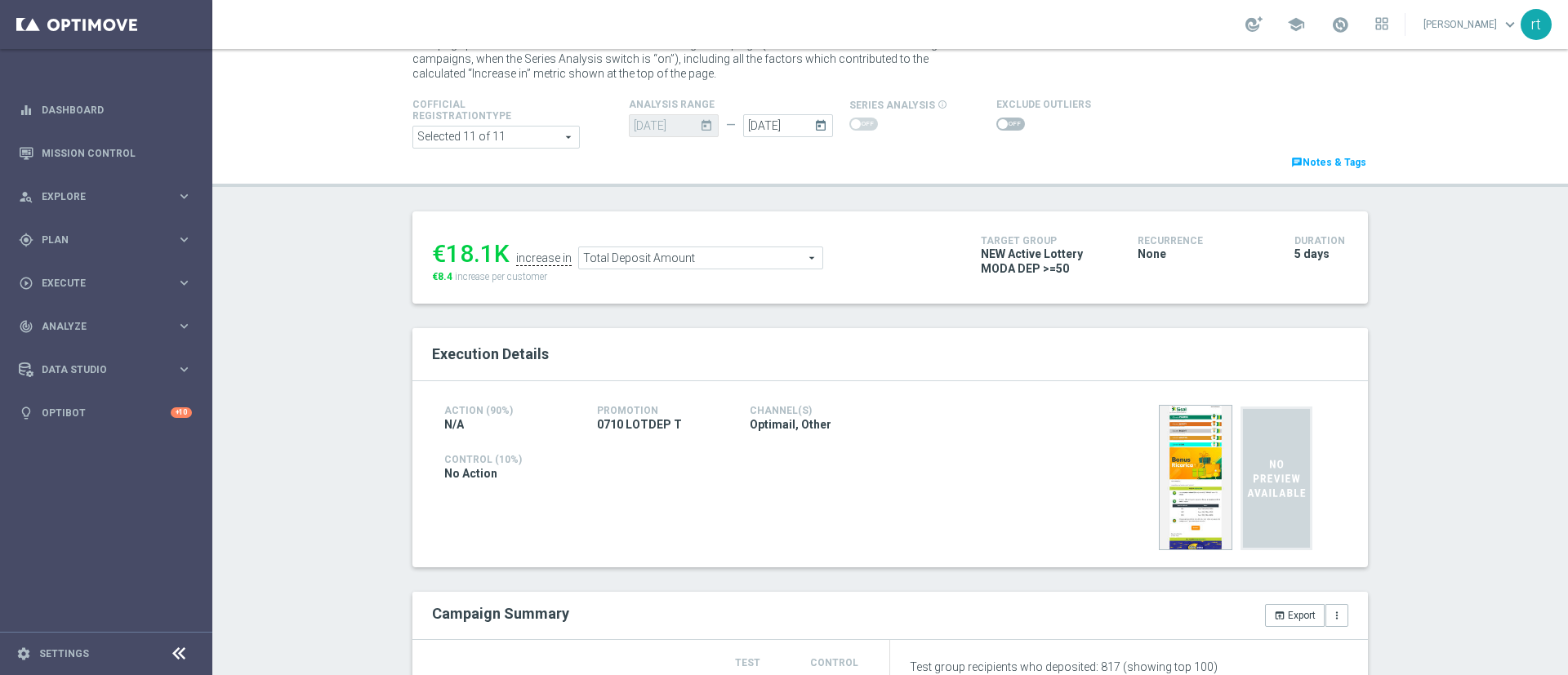
scroll to position [67, 0]
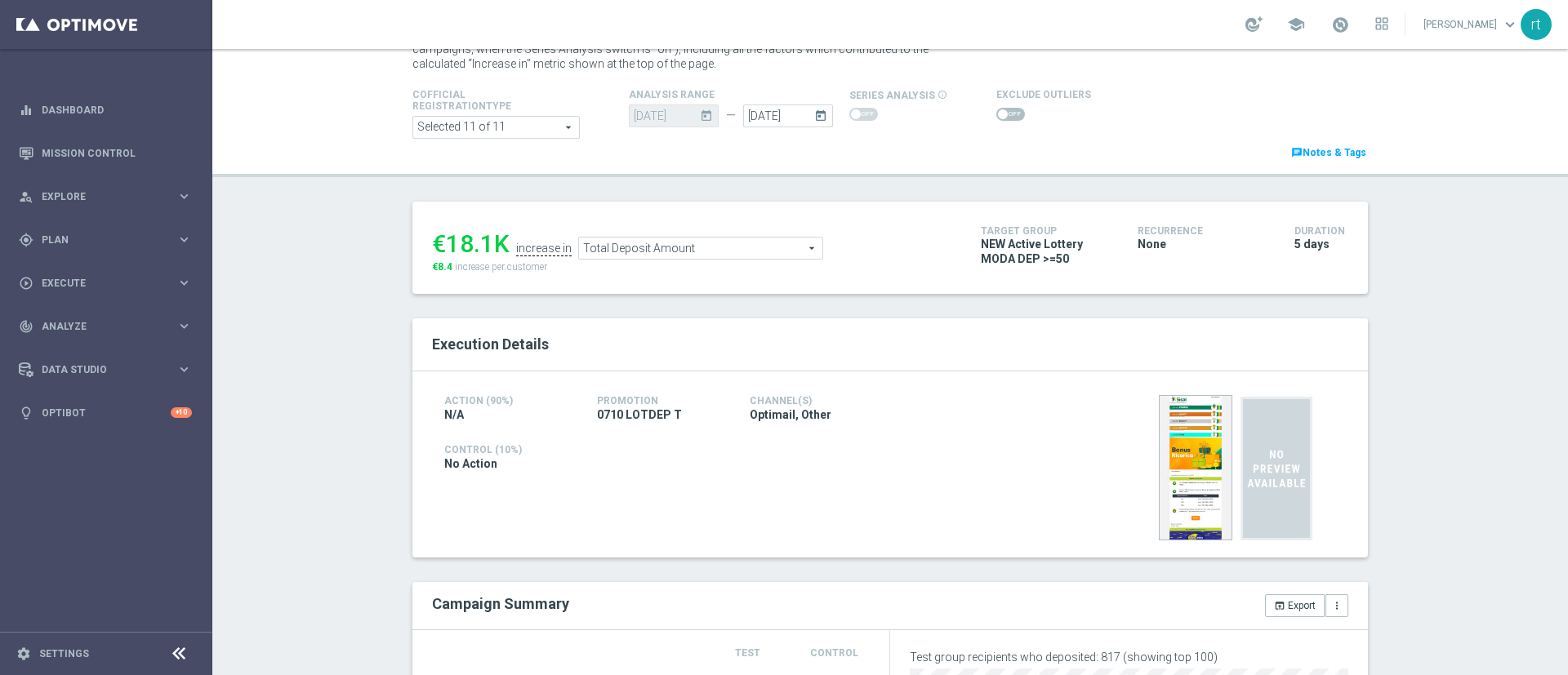
click at [1000, 116] on span at bounding box center [1011, 114] width 28 height 13
click at [1000, 116] on input "checkbox" at bounding box center [1011, 114] width 28 height 13
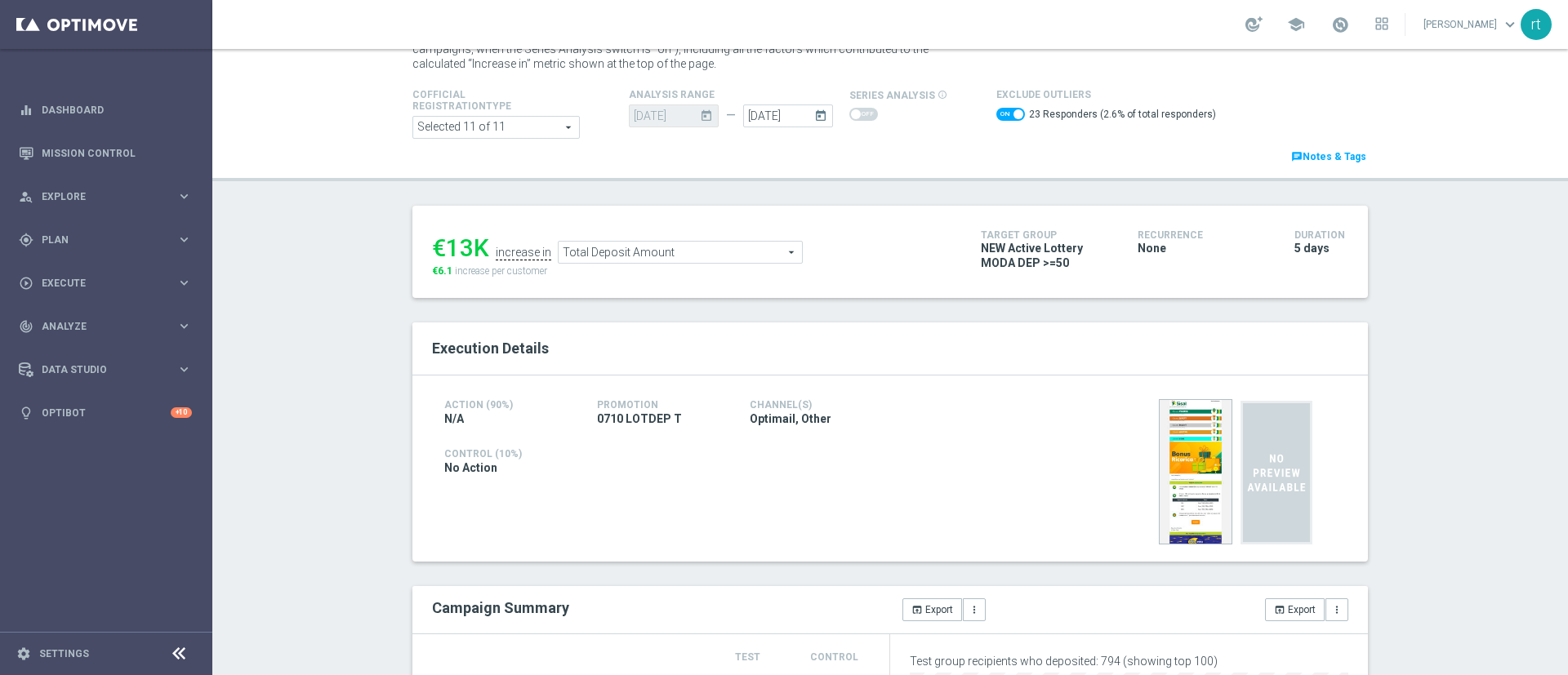
click at [998, 122] on switch at bounding box center [1011, 116] width 28 height 18
click at [996, 111] on span at bounding box center [1011, 114] width 28 height 13
click at [996, 111] on input "checkbox" at bounding box center [1011, 114] width 28 height 13
checkbox input "false"
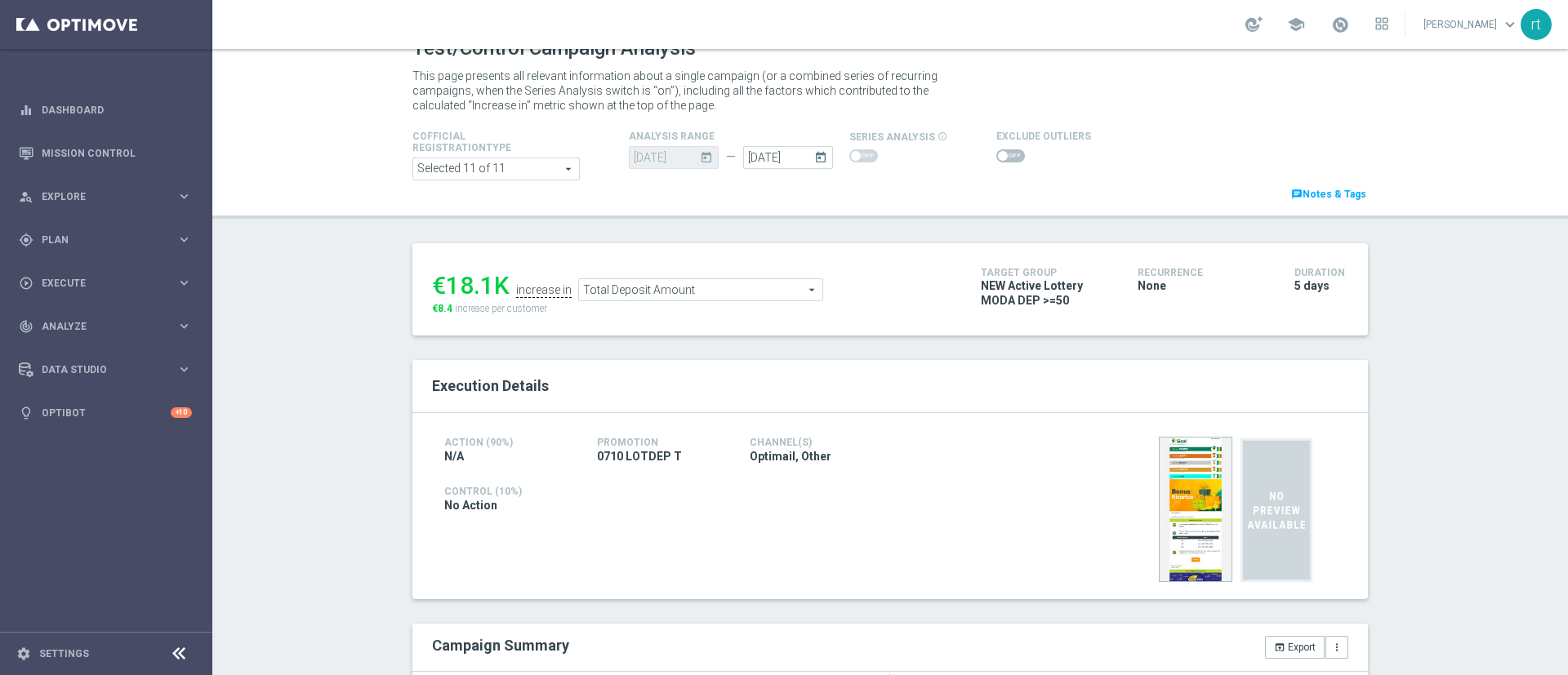
scroll to position [25, 0]
click at [689, 294] on span "Total Deposit Amount" at bounding box center [701, 291] width 243 height 21
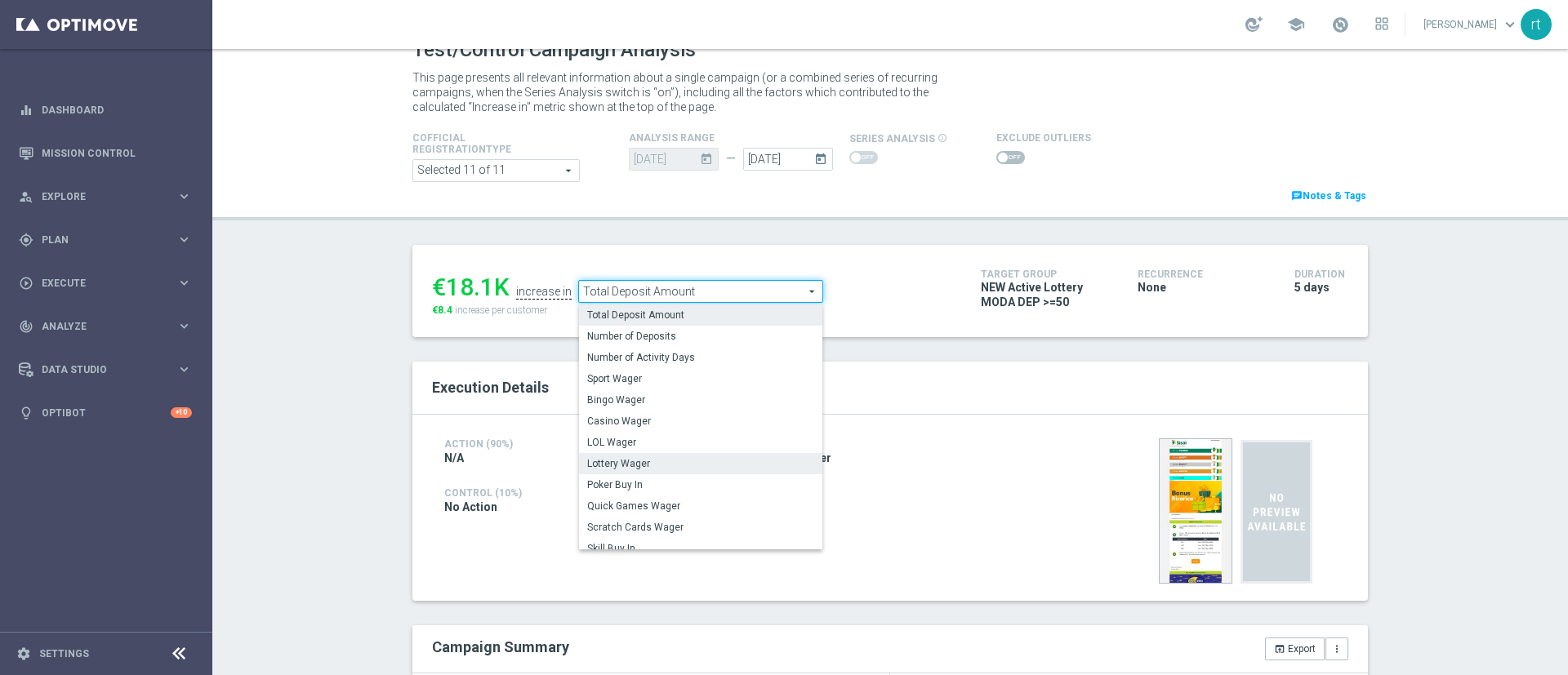
click at [648, 458] on span "Lottery Wager" at bounding box center [700, 463] width 227 height 13
type input "Lottery Wager"
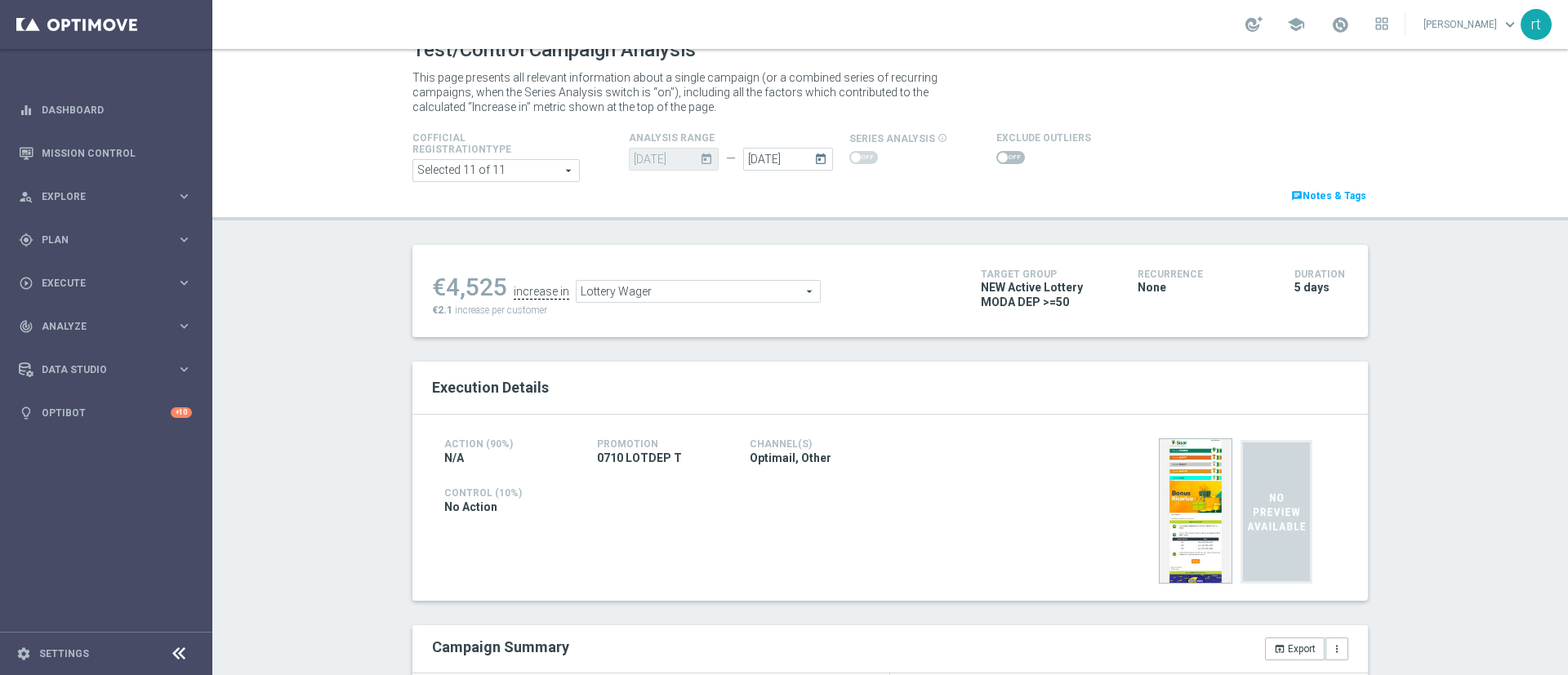
click at [999, 158] on span at bounding box center [1011, 158] width 28 height 13
click at [999, 158] on input "checkbox" at bounding box center [1011, 158] width 28 height 13
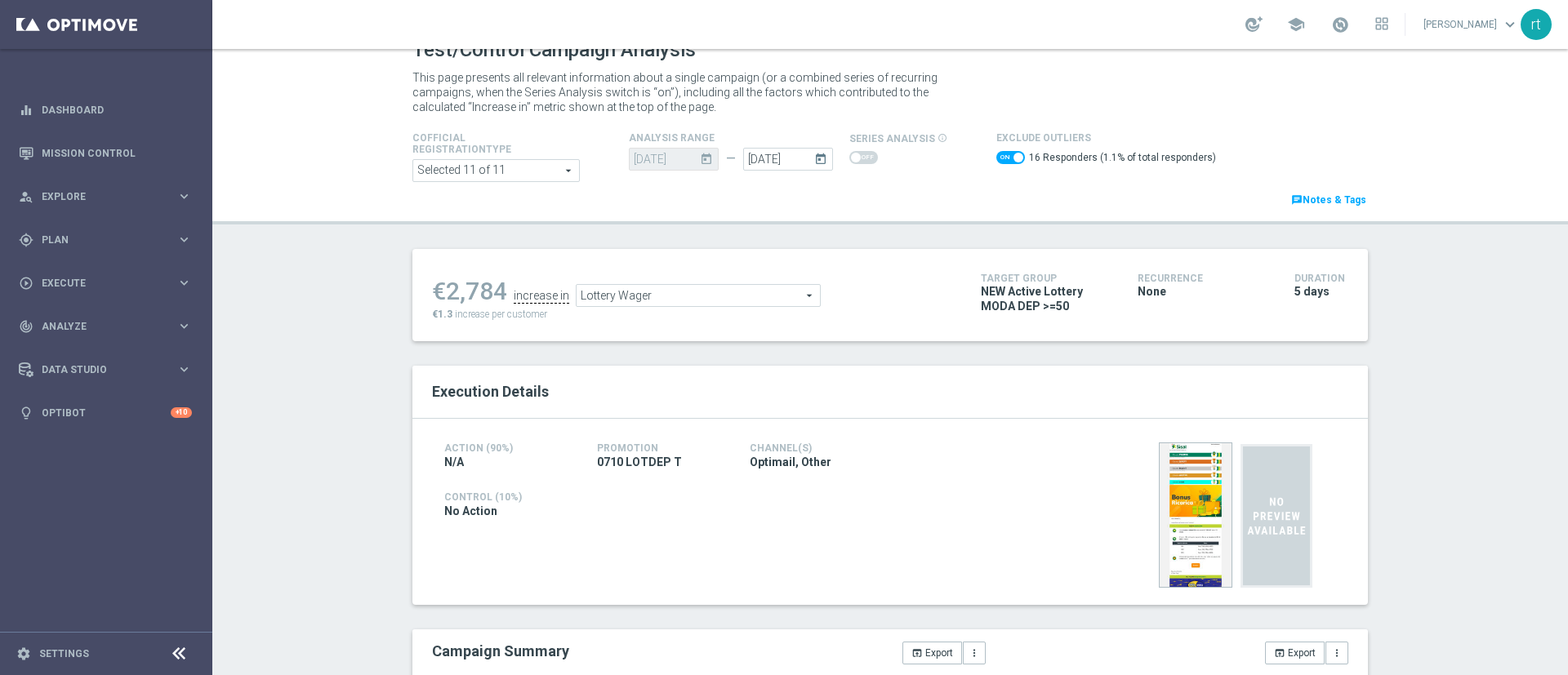
click at [706, 288] on span "Lottery Wager" at bounding box center [698, 295] width 243 height 21
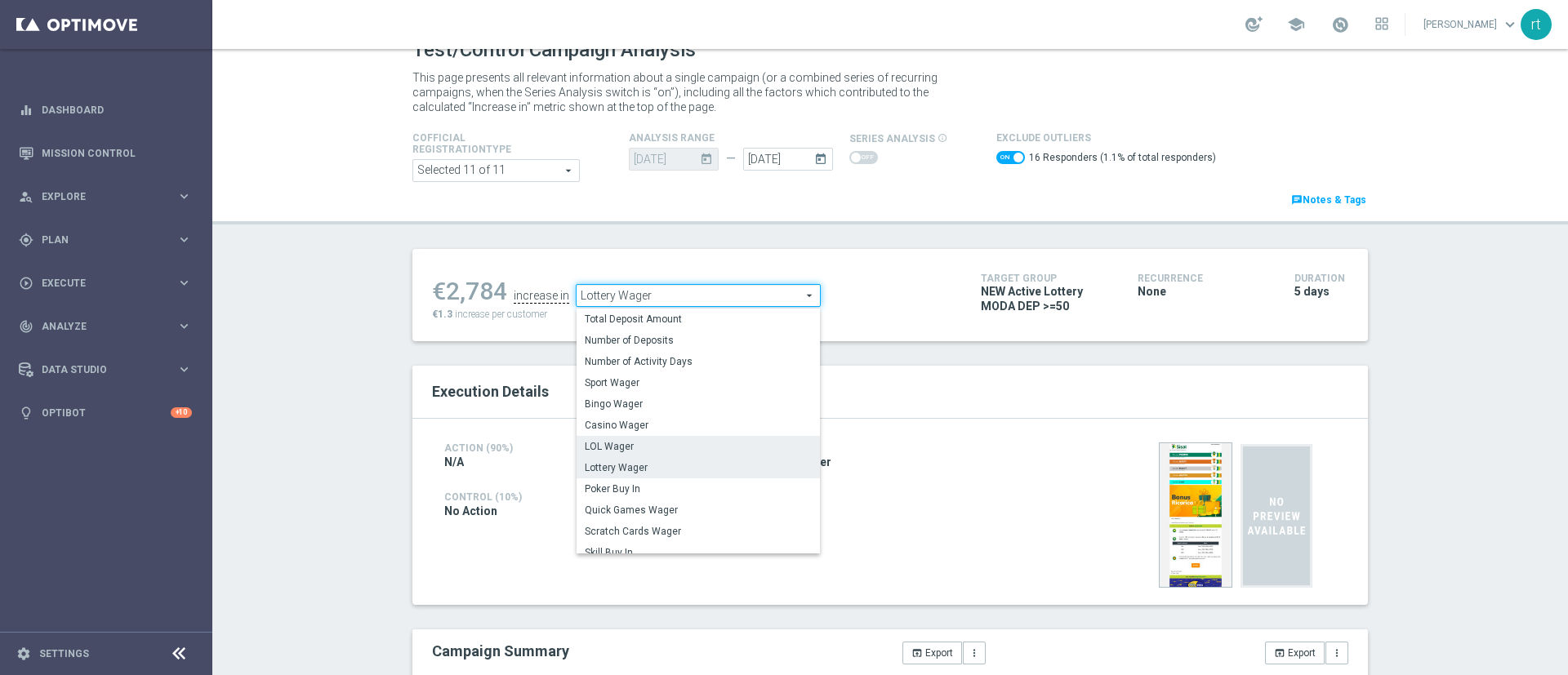
click at [632, 445] on span "LOL Wager" at bounding box center [698, 446] width 227 height 13
checkbox input "false"
type input "LOL Wager"
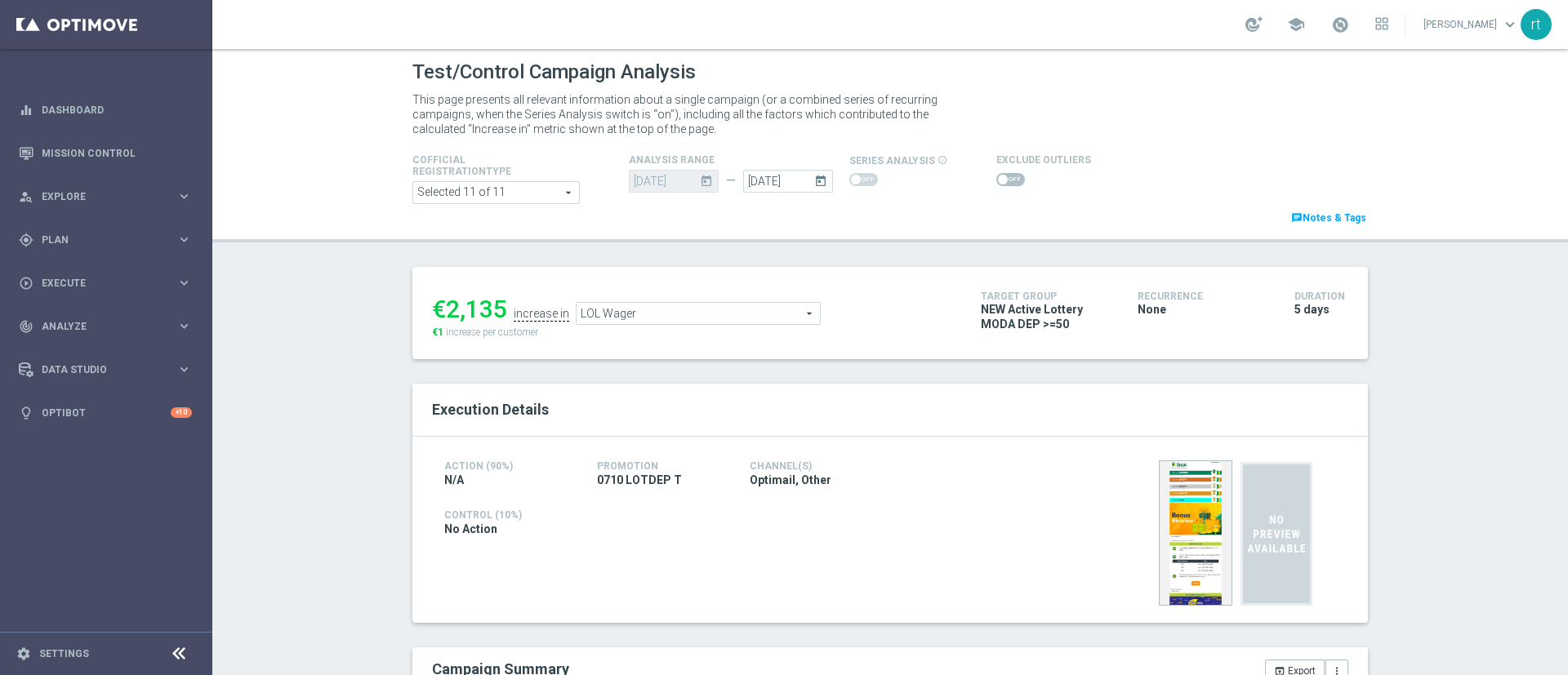
scroll to position [2, 0]
click at [996, 184] on span at bounding box center [1011, 180] width 28 height 13
click at [996, 184] on input "checkbox" at bounding box center [1011, 180] width 28 height 13
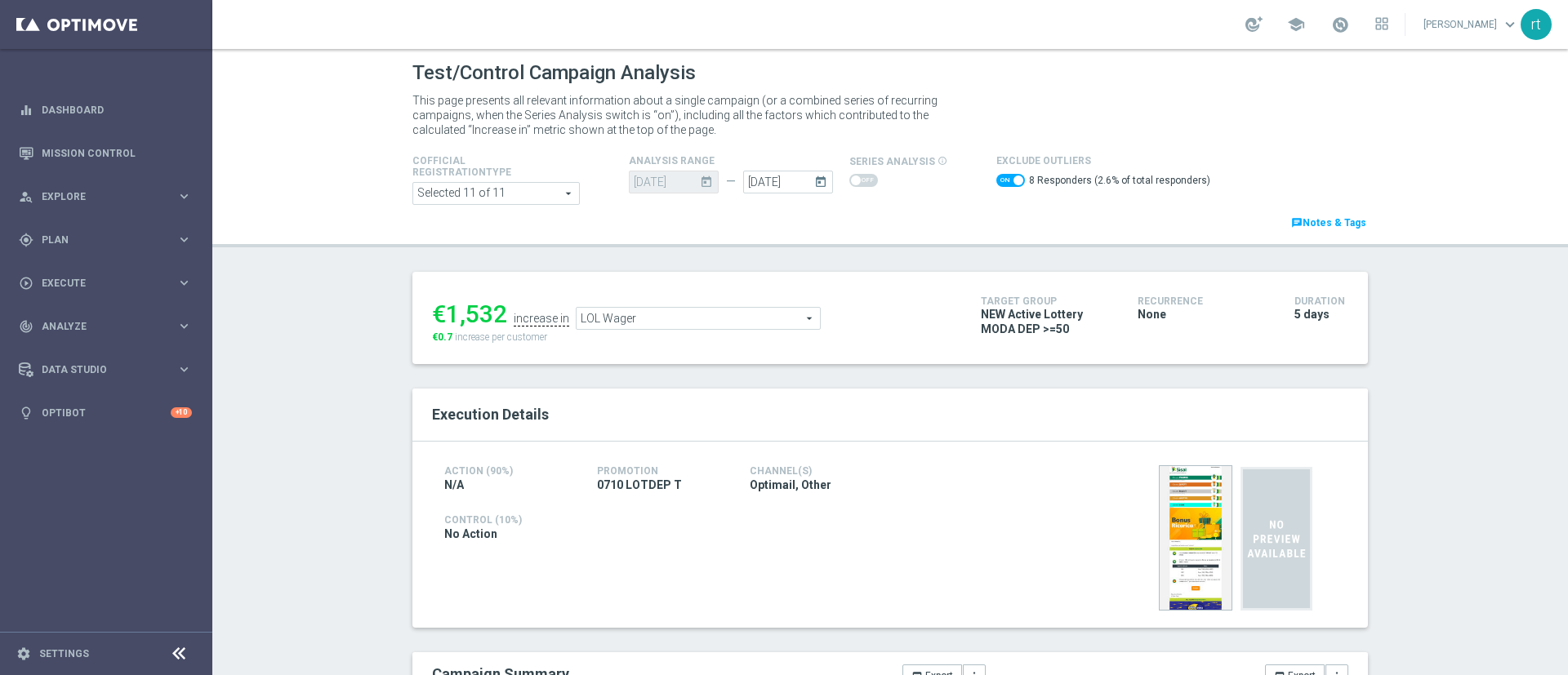
click at [684, 322] on span "LOL Wager" at bounding box center [698, 318] width 243 height 21
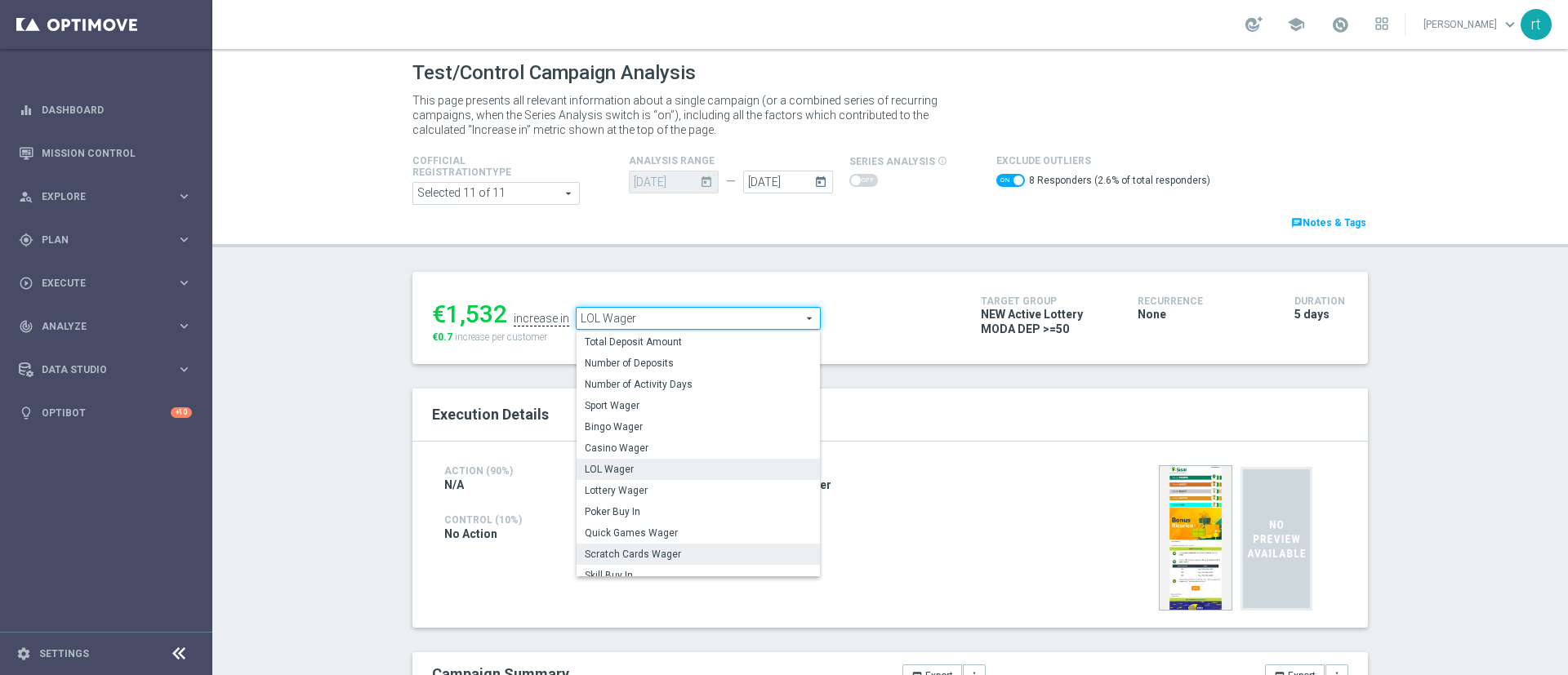
click at [664, 549] on span "Scratch Cards Wager" at bounding box center [698, 554] width 227 height 13
checkbox input "false"
type input "Scratch Cards Wager"
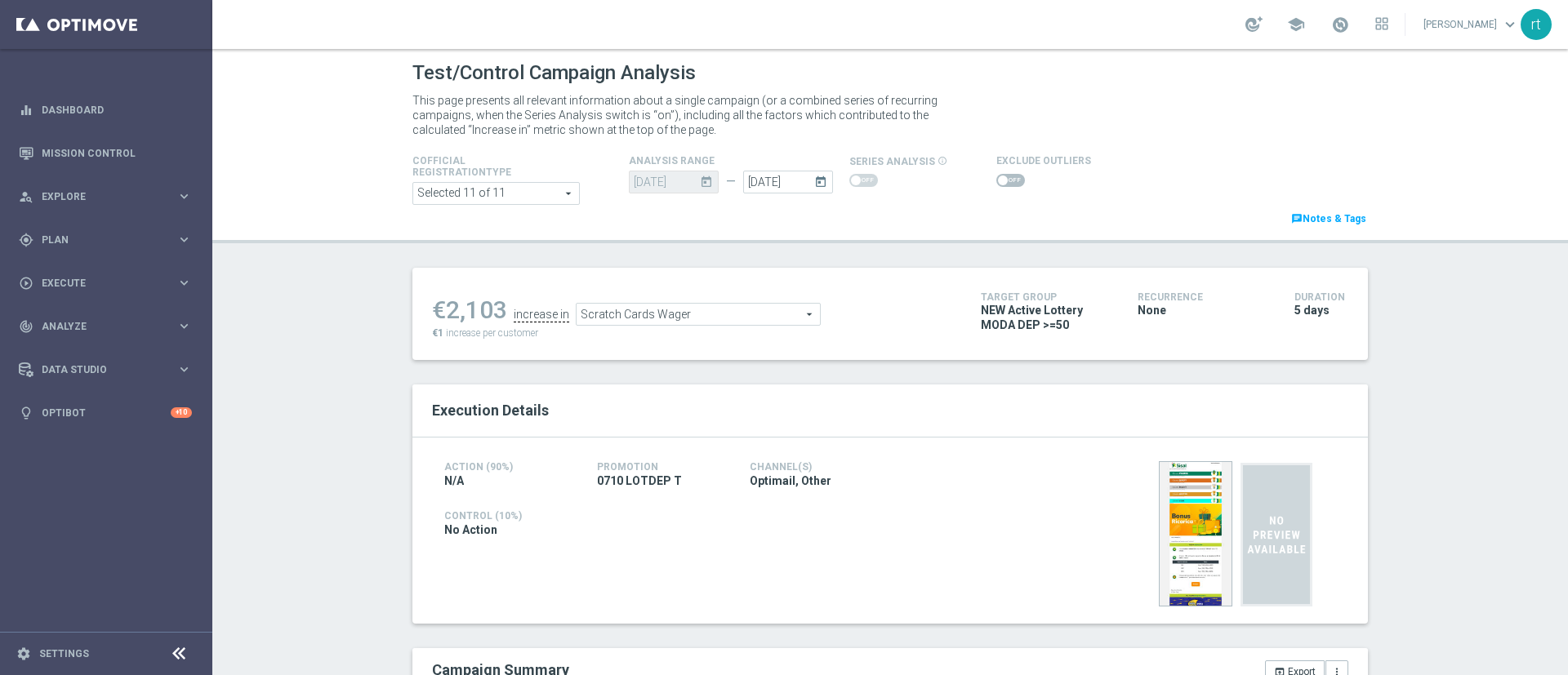
click at [996, 179] on span at bounding box center [1011, 180] width 28 height 13
click at [996, 179] on input "checkbox" at bounding box center [1011, 180] width 28 height 13
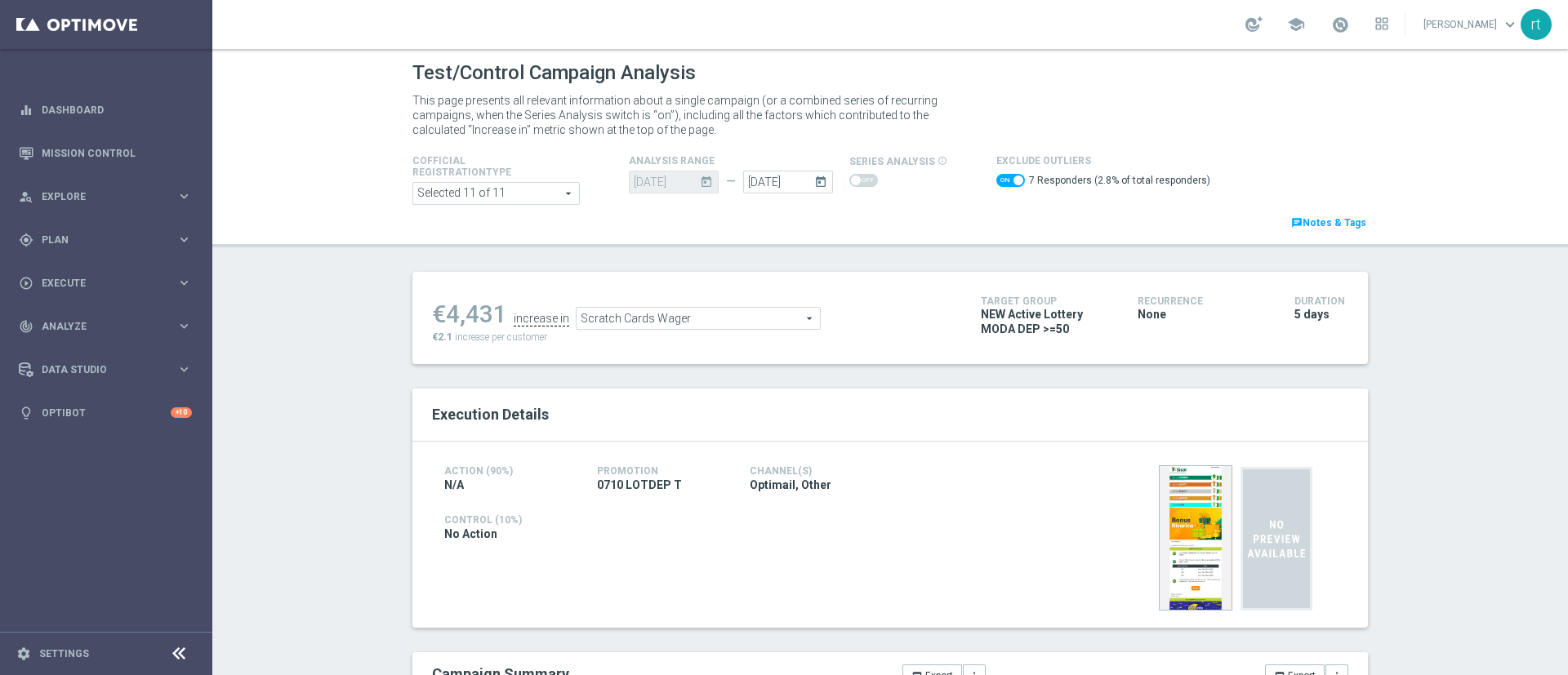
click at [636, 319] on span "Scratch Cards Wager" at bounding box center [698, 318] width 243 height 21
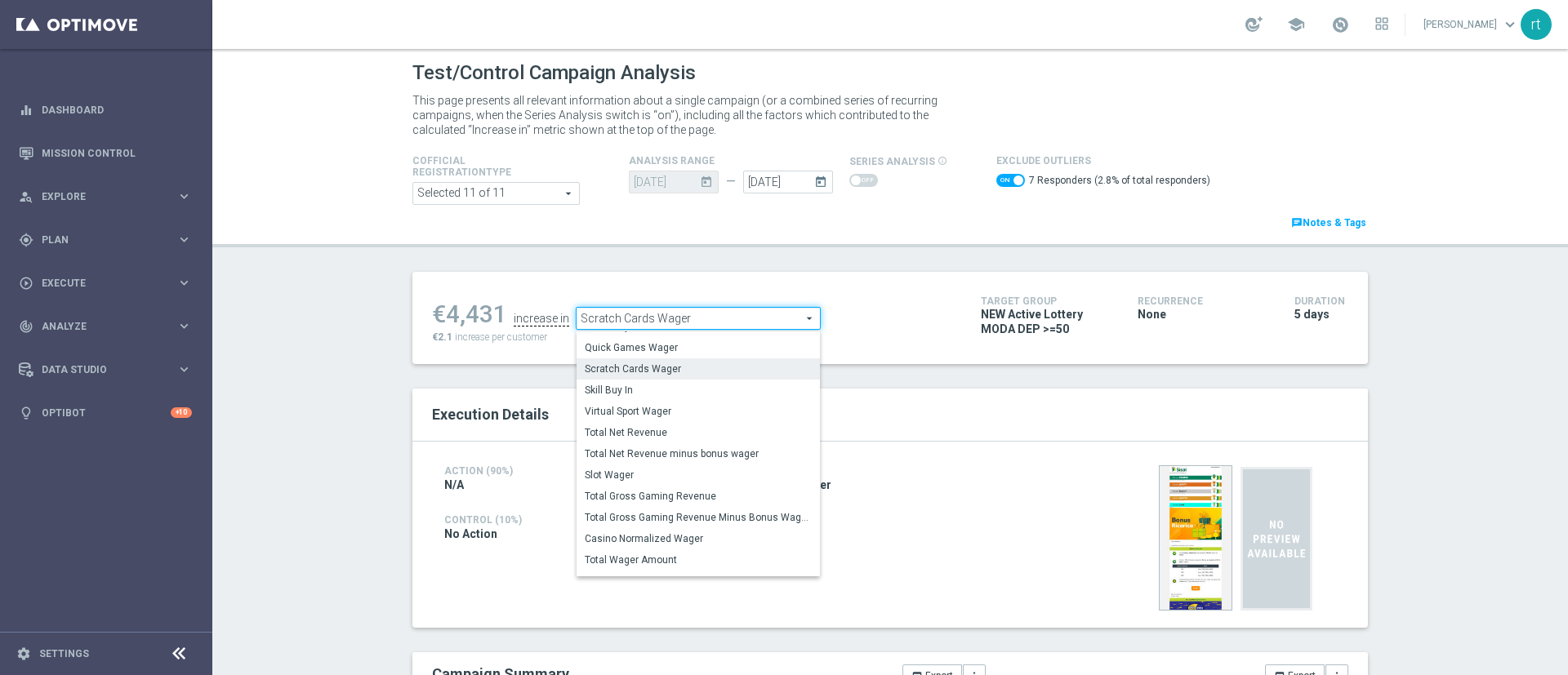
scroll to position [179, 0]
click at [644, 517] on span "Total Gross Gaming Revenue Minus Bonus Wagared" at bounding box center [698, 516] width 227 height 13
checkbox input "false"
type input "Total Gross Gaming Revenue Minus Bonus Wagared"
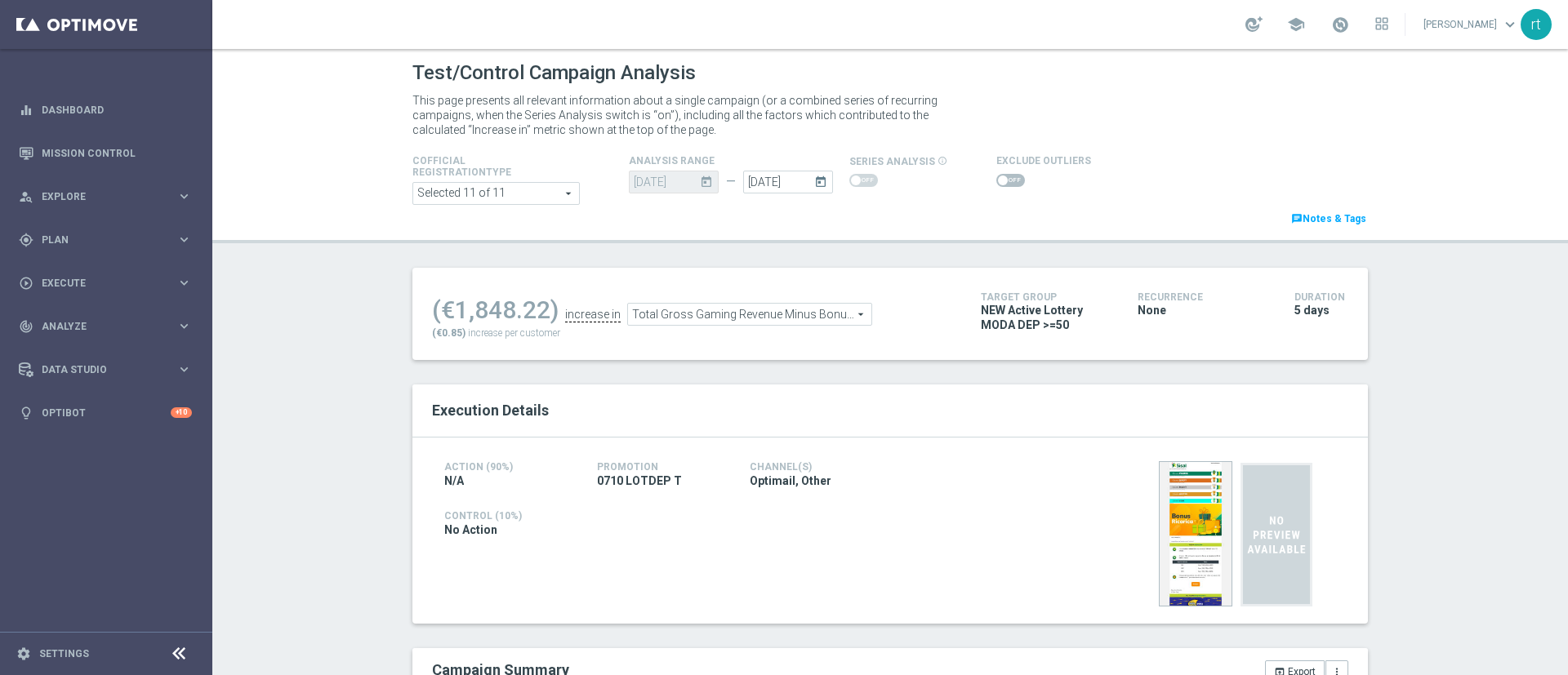
click at [998, 182] on span at bounding box center [1003, 180] width 9 height 9
click at [996, 182] on input "checkbox" at bounding box center [1011, 180] width 28 height 13
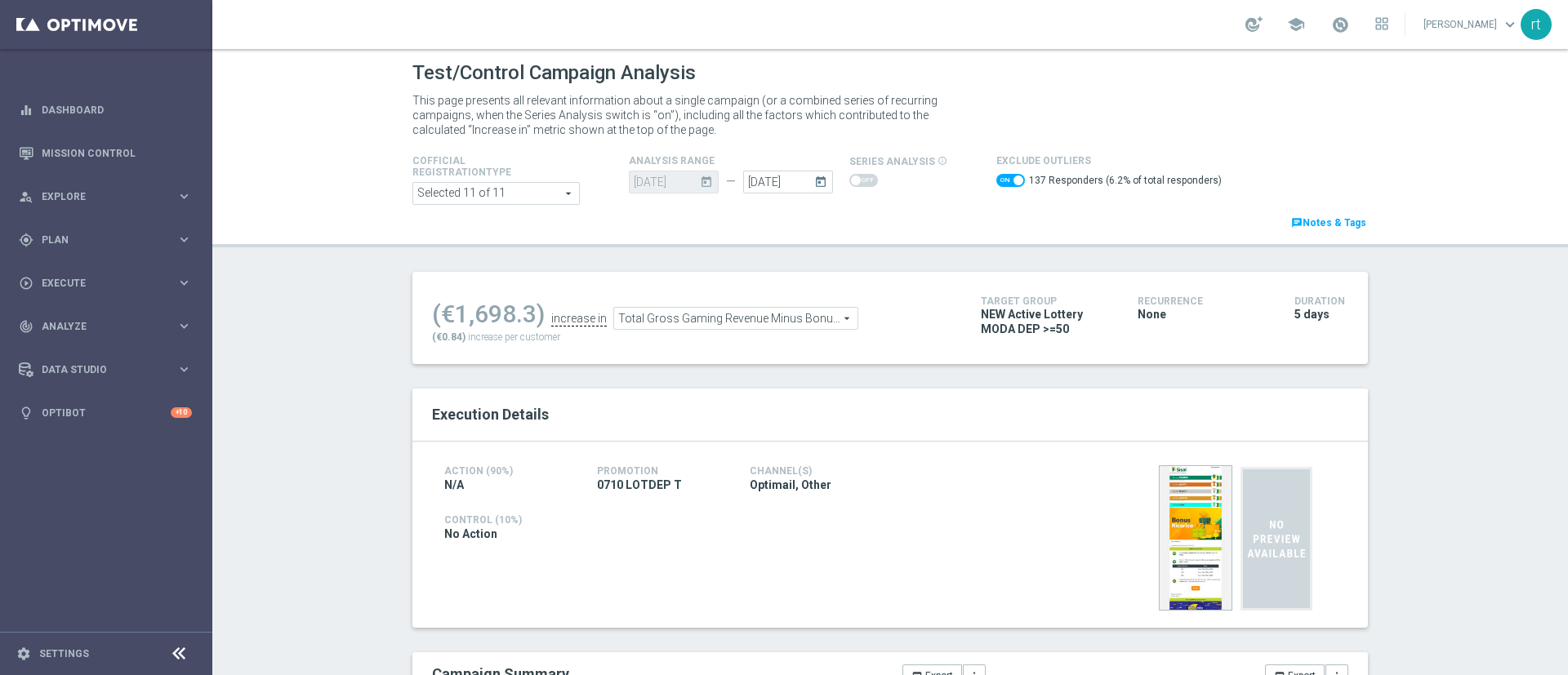
click at [996, 182] on span at bounding box center [1011, 180] width 28 height 13
click at [996, 182] on input "checkbox" at bounding box center [1011, 180] width 28 height 13
checkbox input "false"
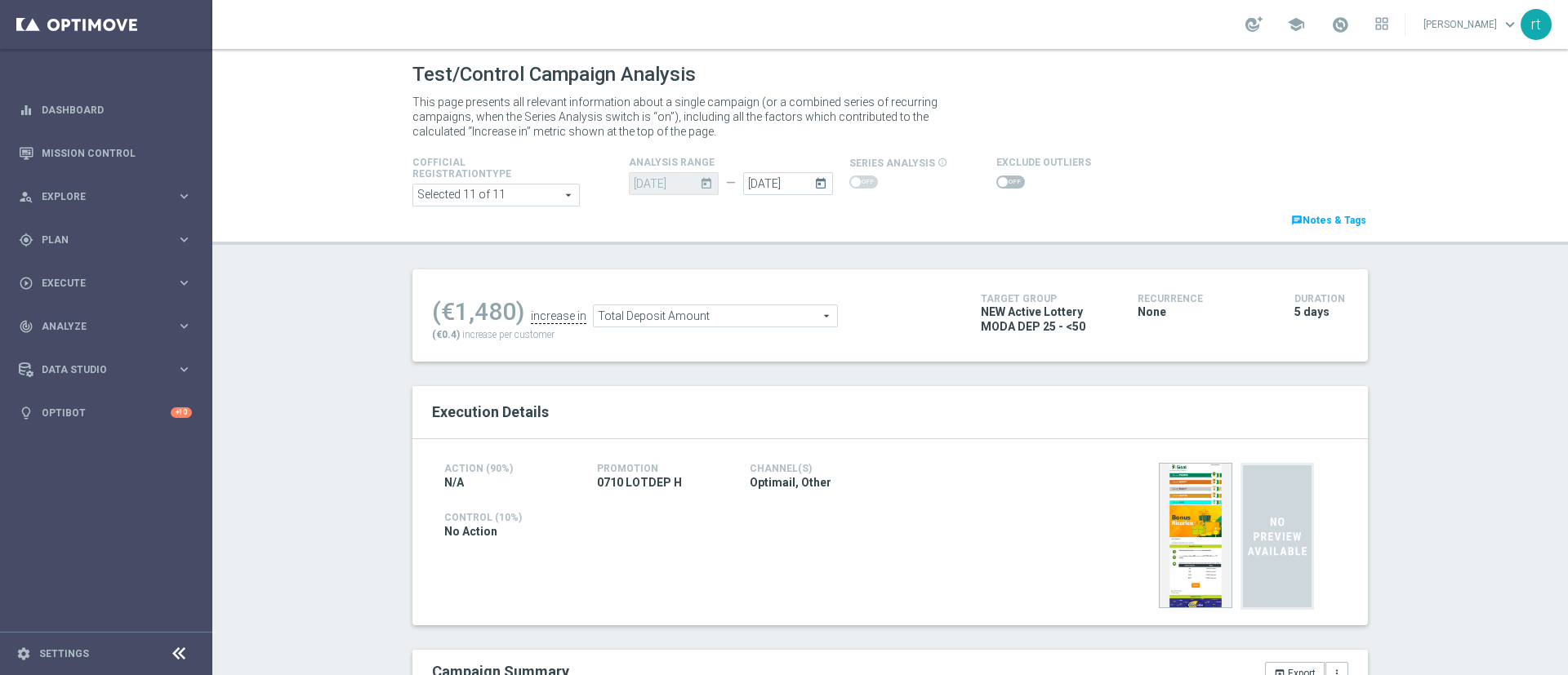
click at [1001, 189] on switch at bounding box center [1011, 182] width 28 height 14
click at [996, 186] on span at bounding box center [1011, 182] width 28 height 13
click at [996, 186] on input "checkbox" at bounding box center [1011, 182] width 28 height 13
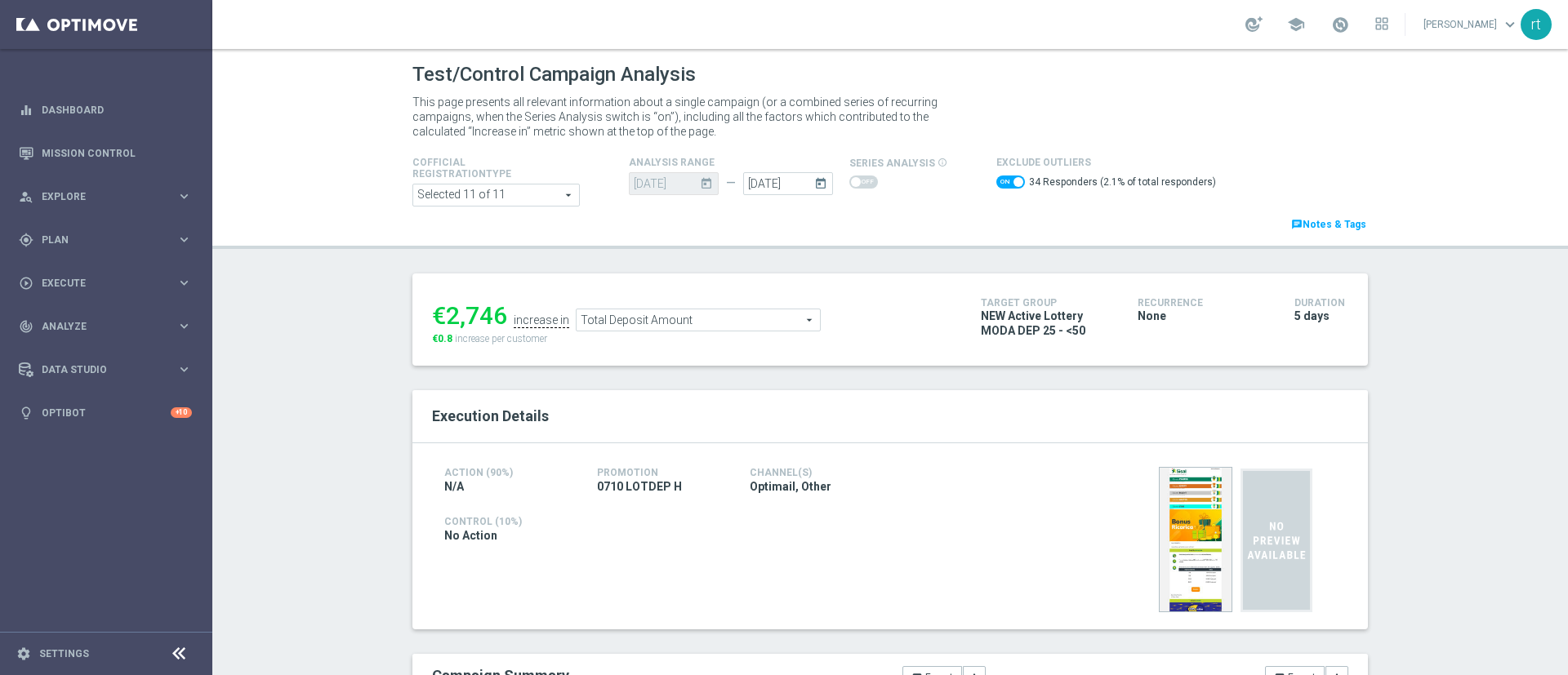
drag, startPoint x: 622, startPoint y: 317, endPoint x: 586, endPoint y: 328, distance: 37.6
click at [586, 328] on span "Total Deposit Amount" at bounding box center [698, 320] width 243 height 21
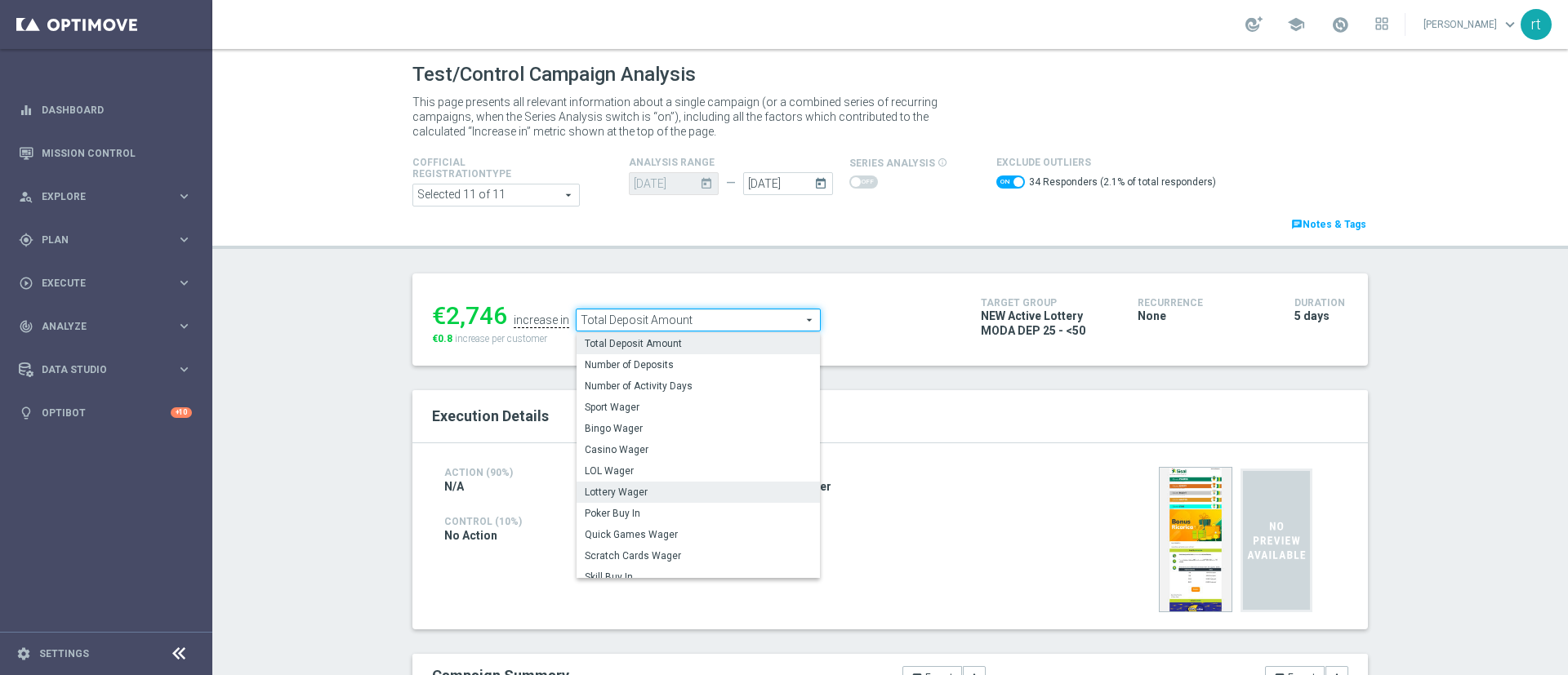
click at [640, 486] on span "Lottery Wager" at bounding box center [698, 493] width 227 height 13
checkbox input "false"
type input "Lottery Wager"
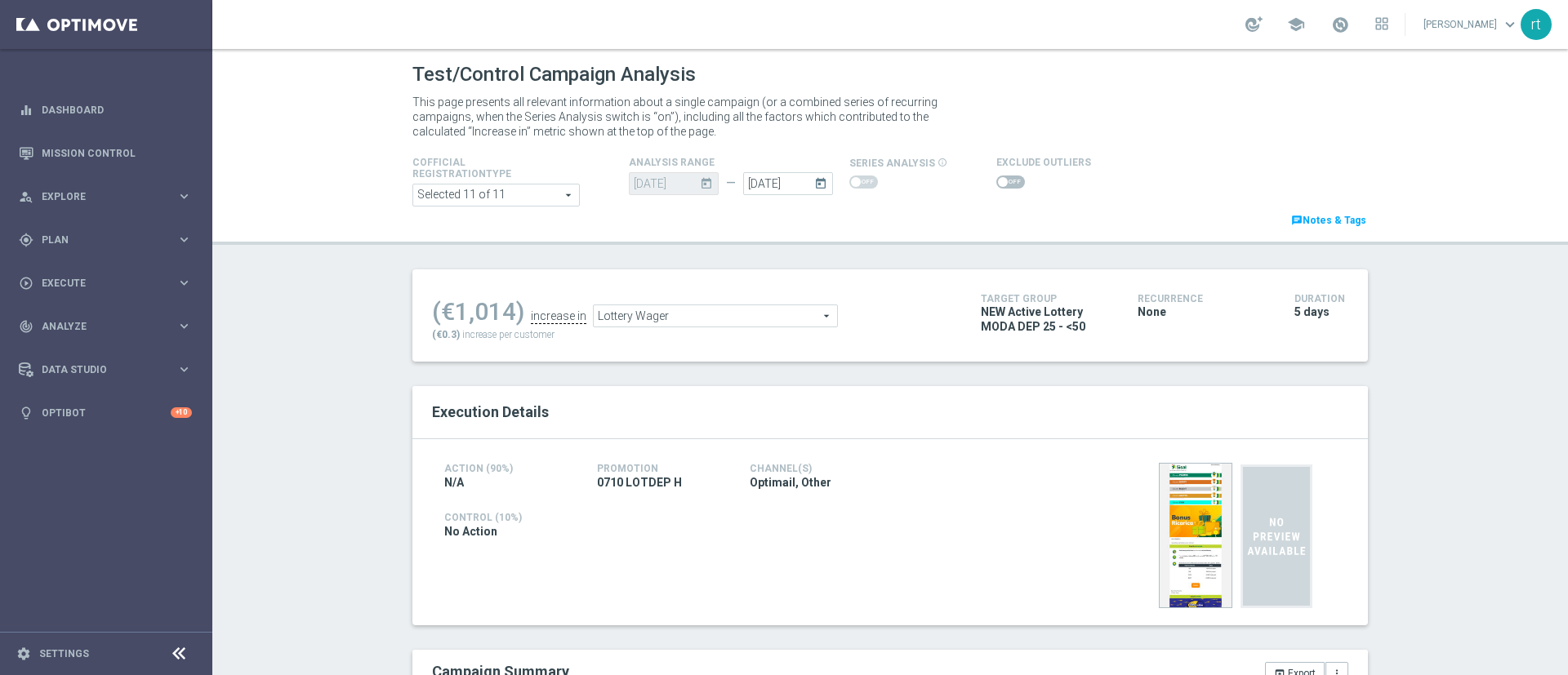
click at [996, 184] on span at bounding box center [1011, 182] width 28 height 13
click at [996, 184] on input "checkbox" at bounding box center [1011, 182] width 28 height 13
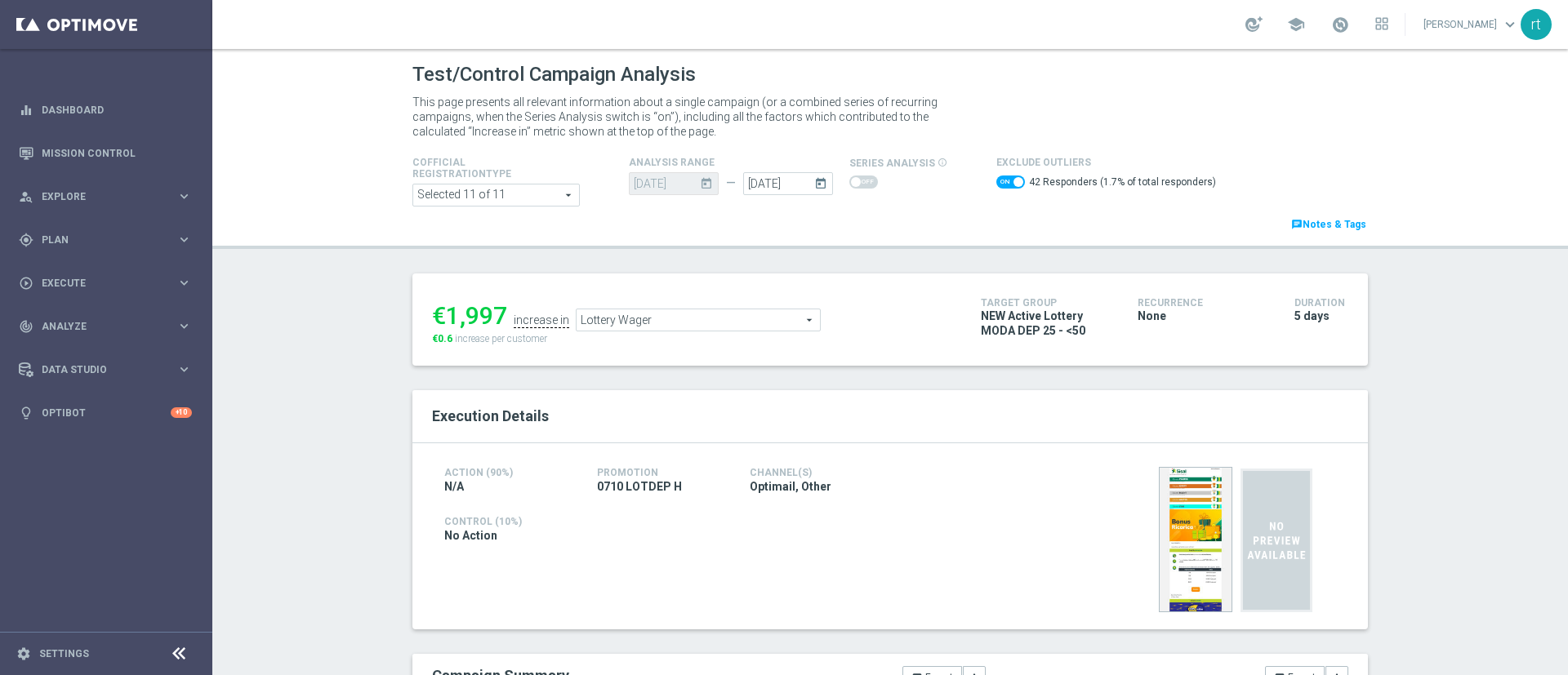
click at [664, 321] on span "Lottery Wager" at bounding box center [698, 320] width 243 height 21
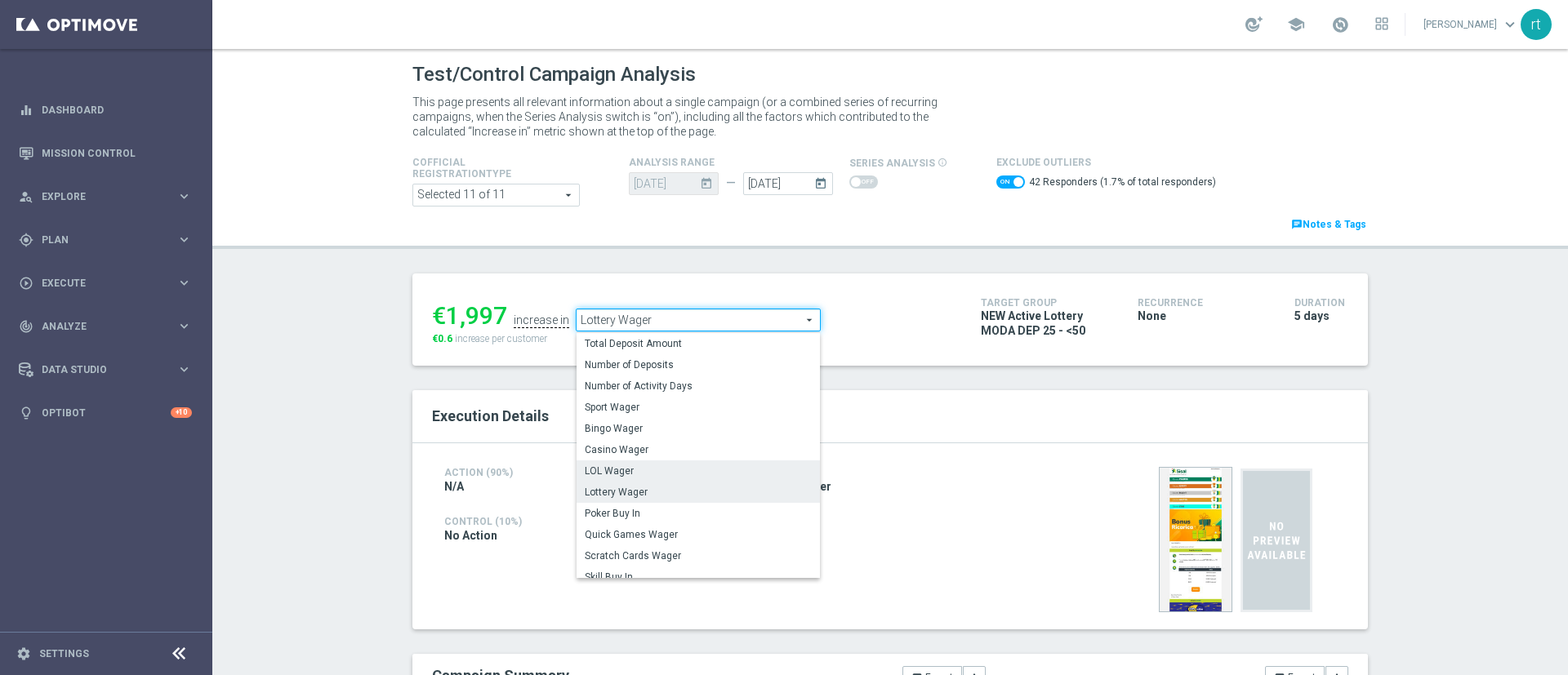
click at [652, 479] on label "LOL Wager" at bounding box center [698, 471] width 243 height 21
checkbox input "false"
type input "LOL Wager"
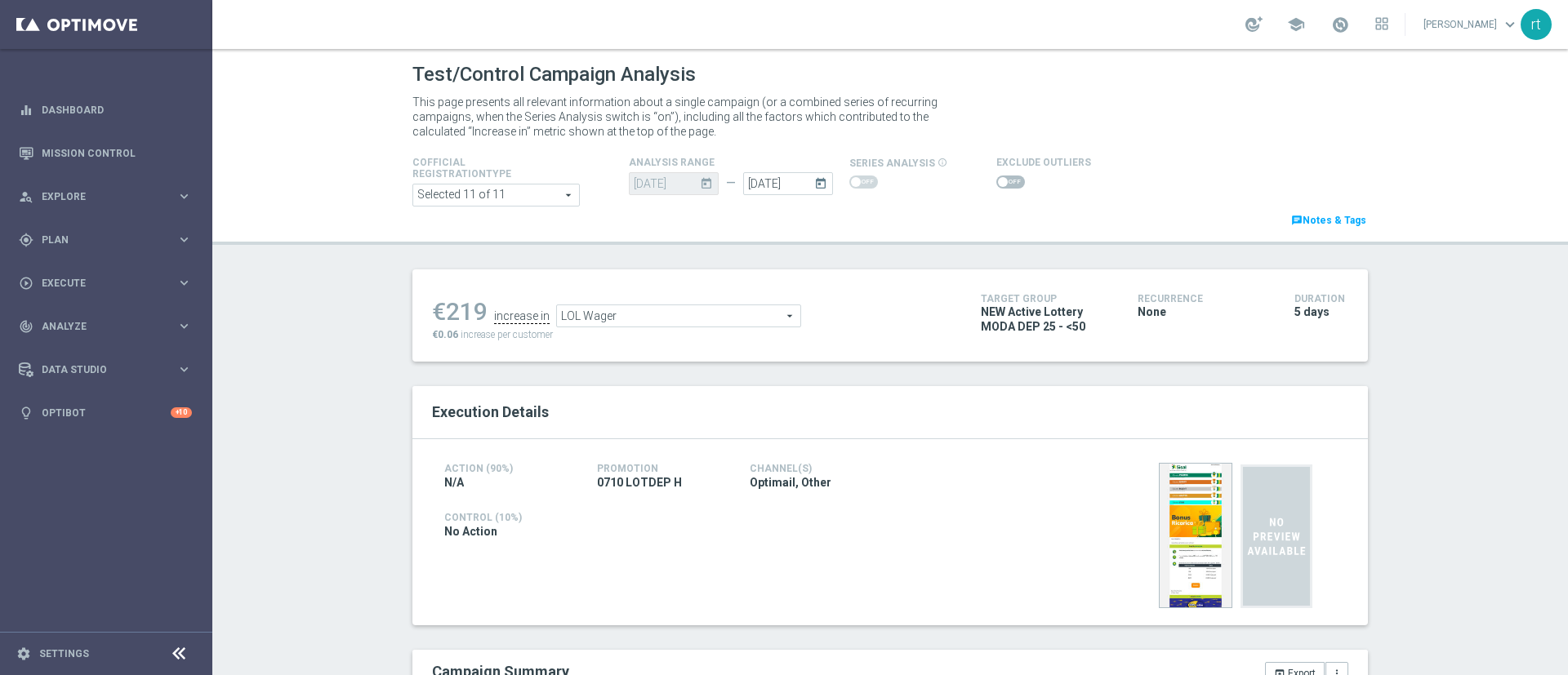
click at [1001, 184] on span at bounding box center [1011, 182] width 28 height 13
click at [1001, 184] on input "checkbox" at bounding box center [1011, 182] width 28 height 13
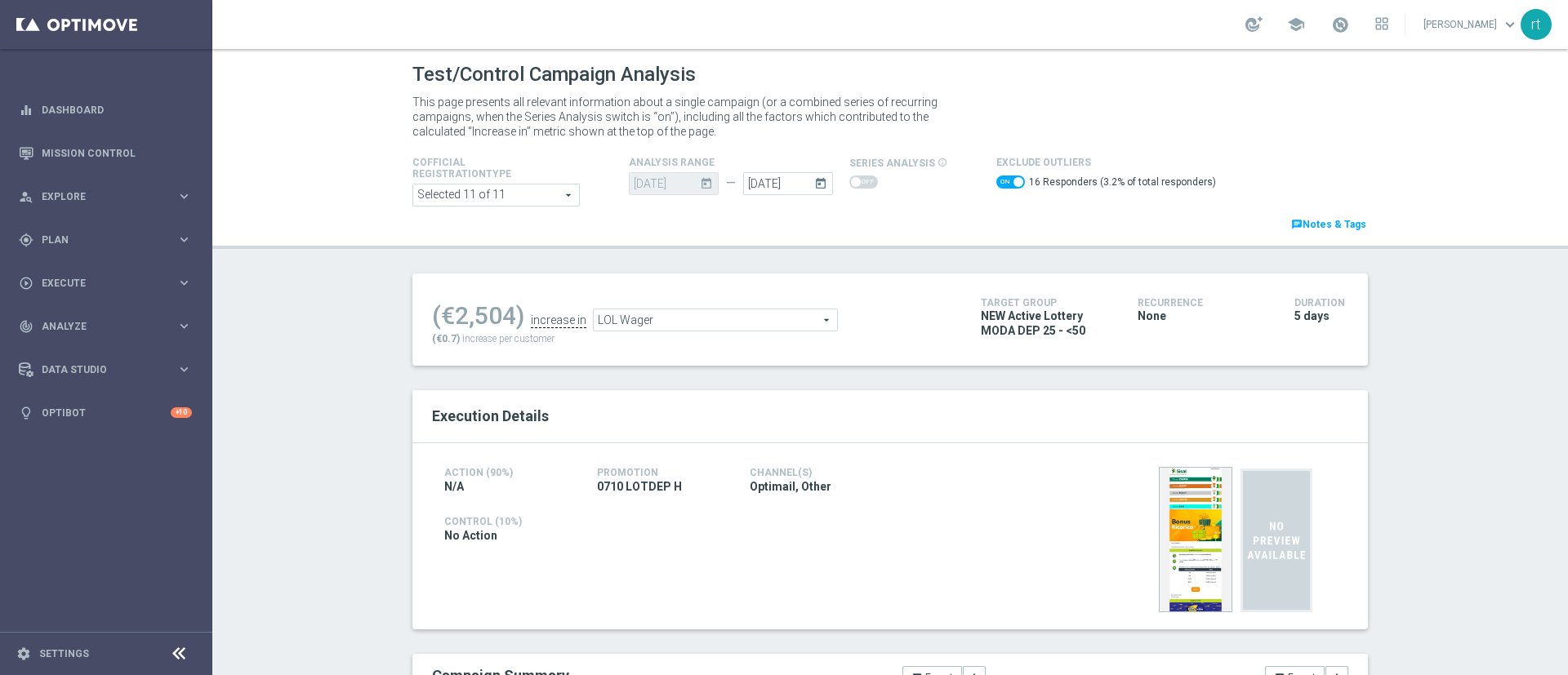
click at [630, 323] on span "LOL Wager" at bounding box center [715, 320] width 243 height 21
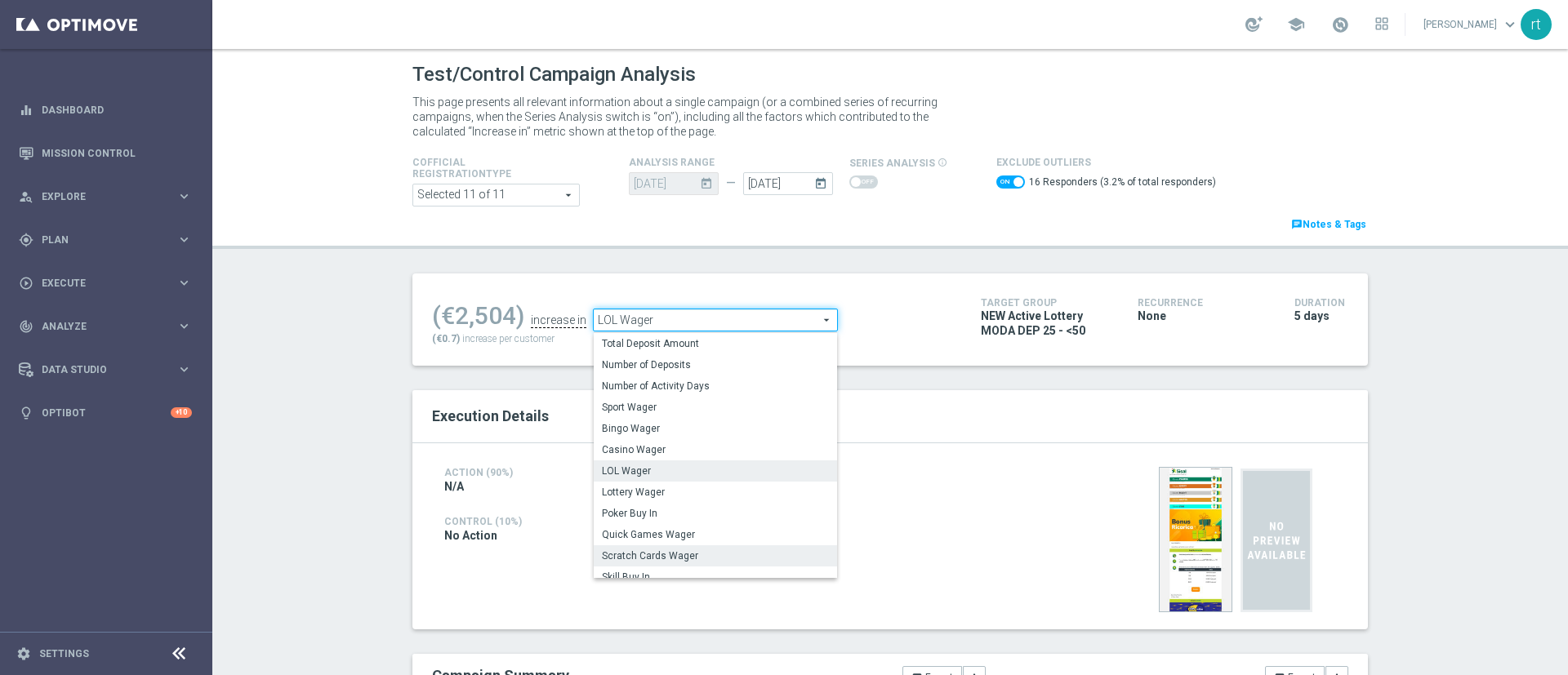
click at [661, 550] on span "Scratch Cards Wager" at bounding box center [715, 556] width 227 height 13
checkbox input "false"
type input "Scratch Cards Wager"
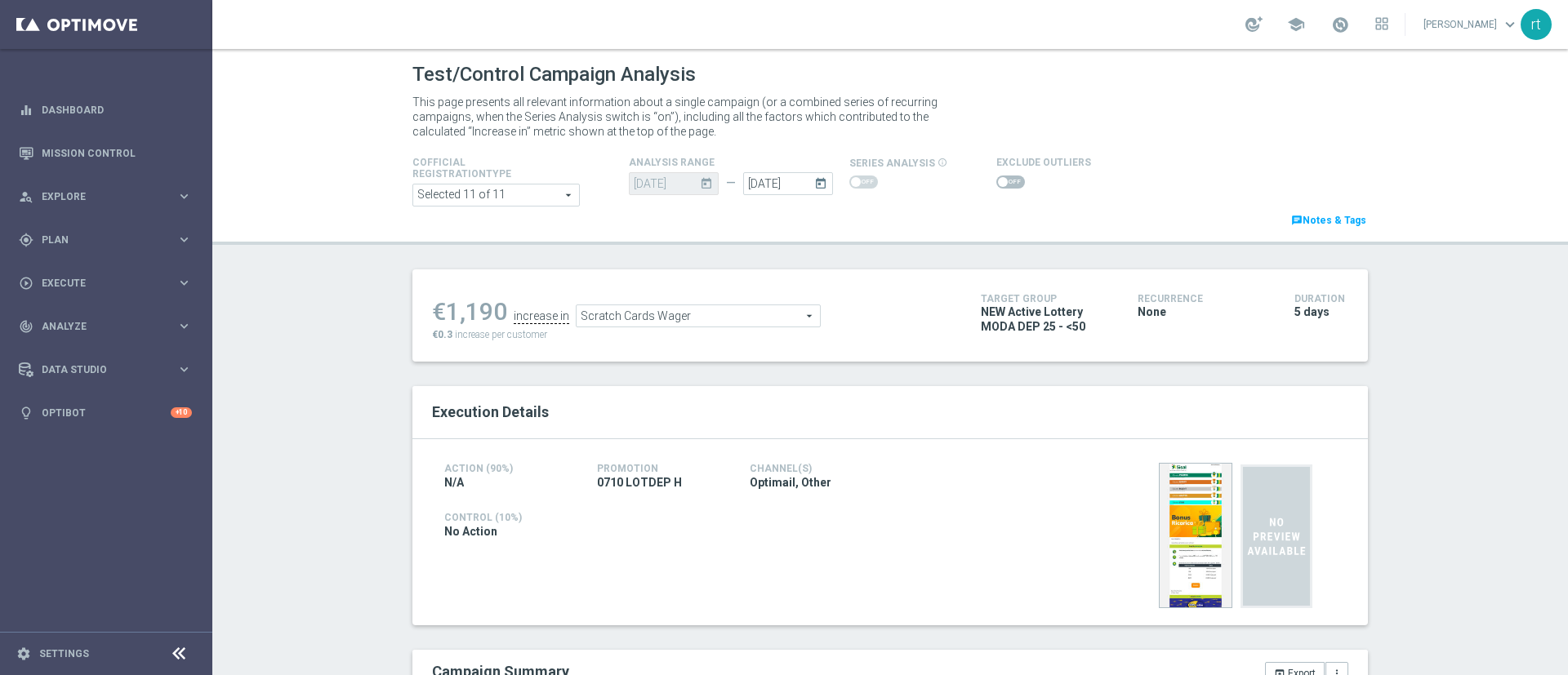
click at [1001, 183] on span at bounding box center [1011, 182] width 28 height 13
click at [1001, 183] on input "checkbox" at bounding box center [1011, 182] width 28 height 13
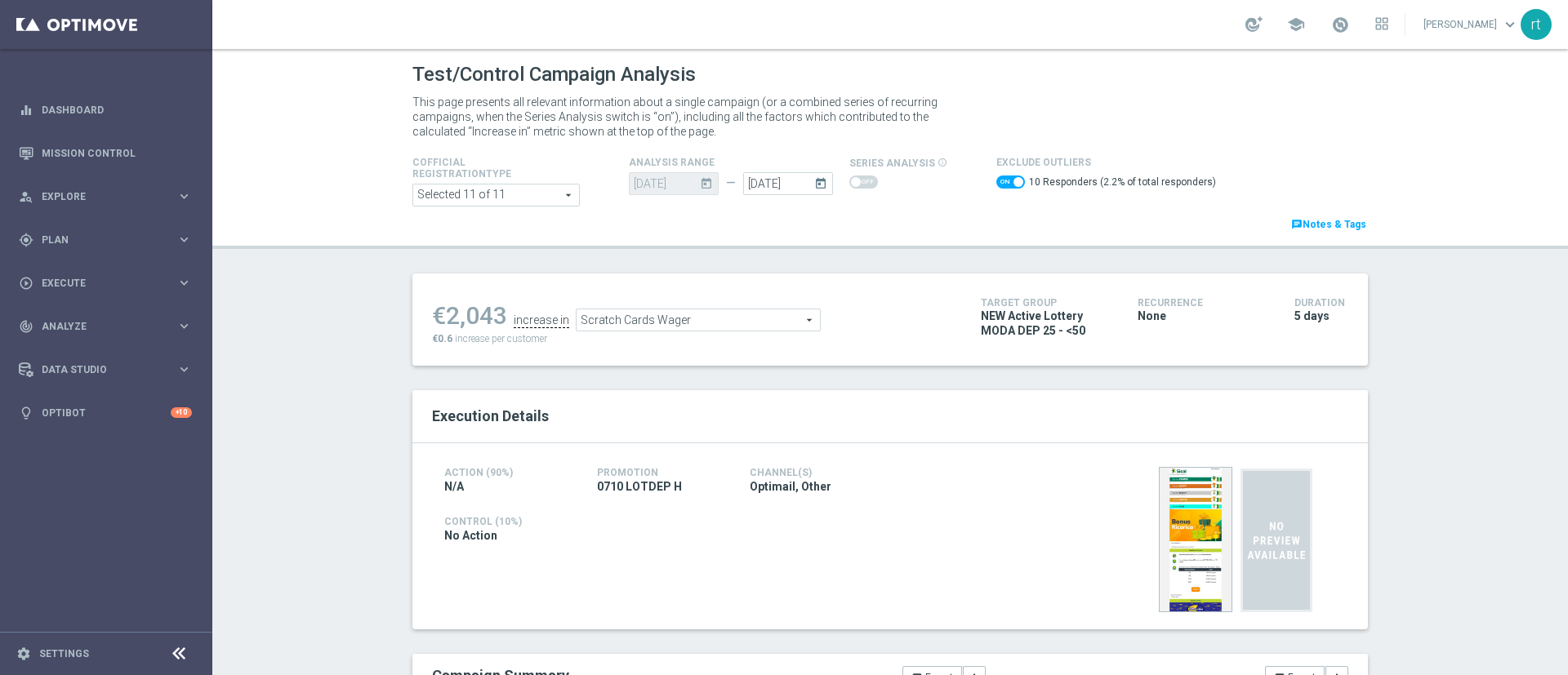
click at [652, 323] on span "Scratch Cards Wager" at bounding box center [698, 320] width 243 height 21
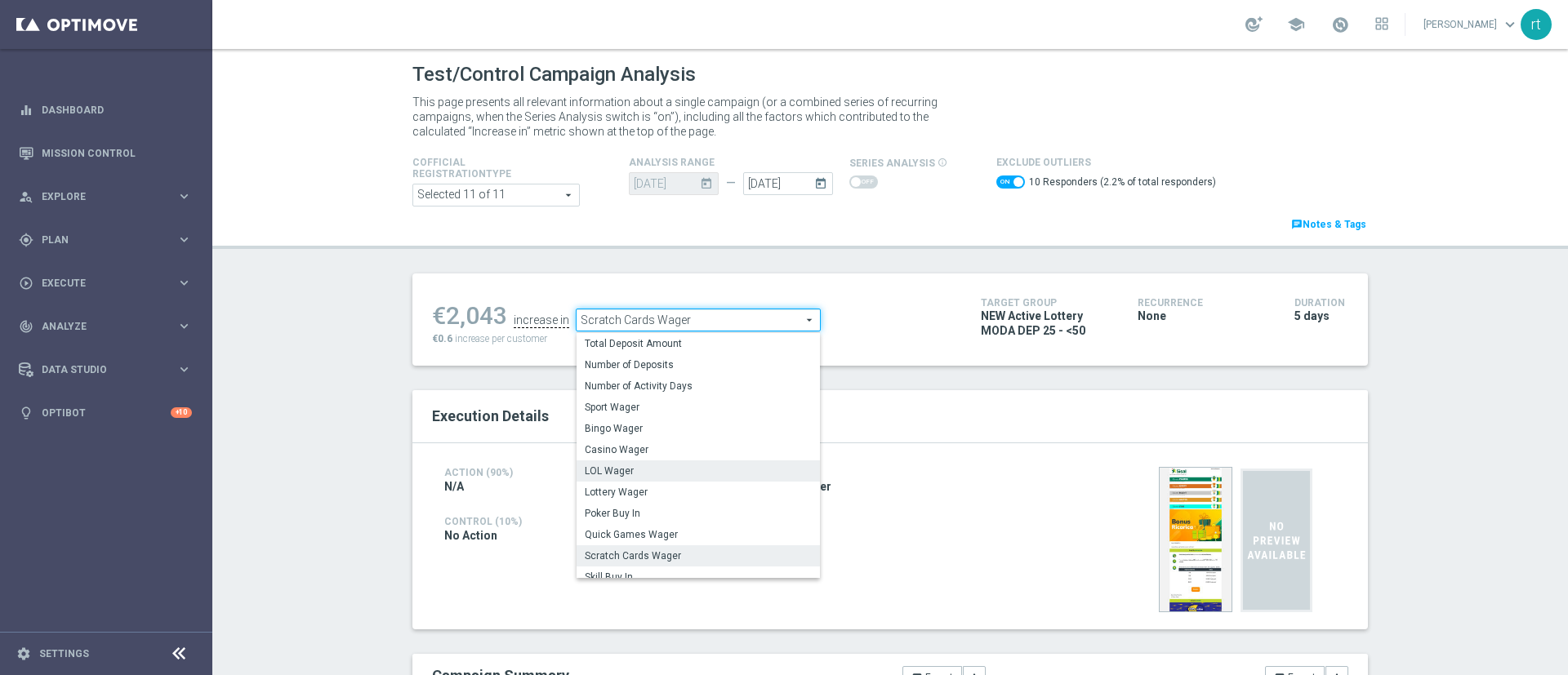
scroll to position [254, 0]
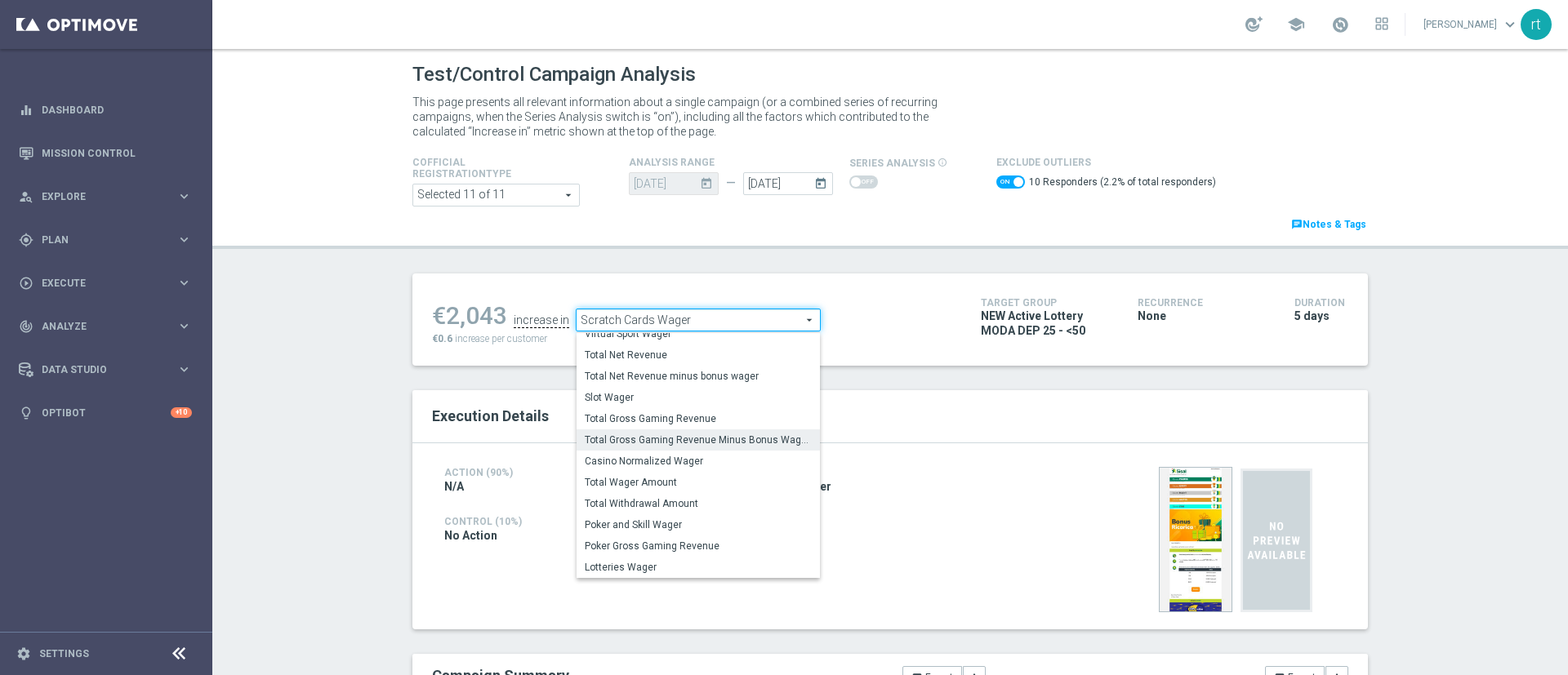
click at [655, 436] on span "Total Gross Gaming Revenue Minus Bonus Wagared" at bounding box center [698, 441] width 227 height 13
checkbox input "false"
type input "Total Gross Gaming Revenue Minus Bonus Wagared"
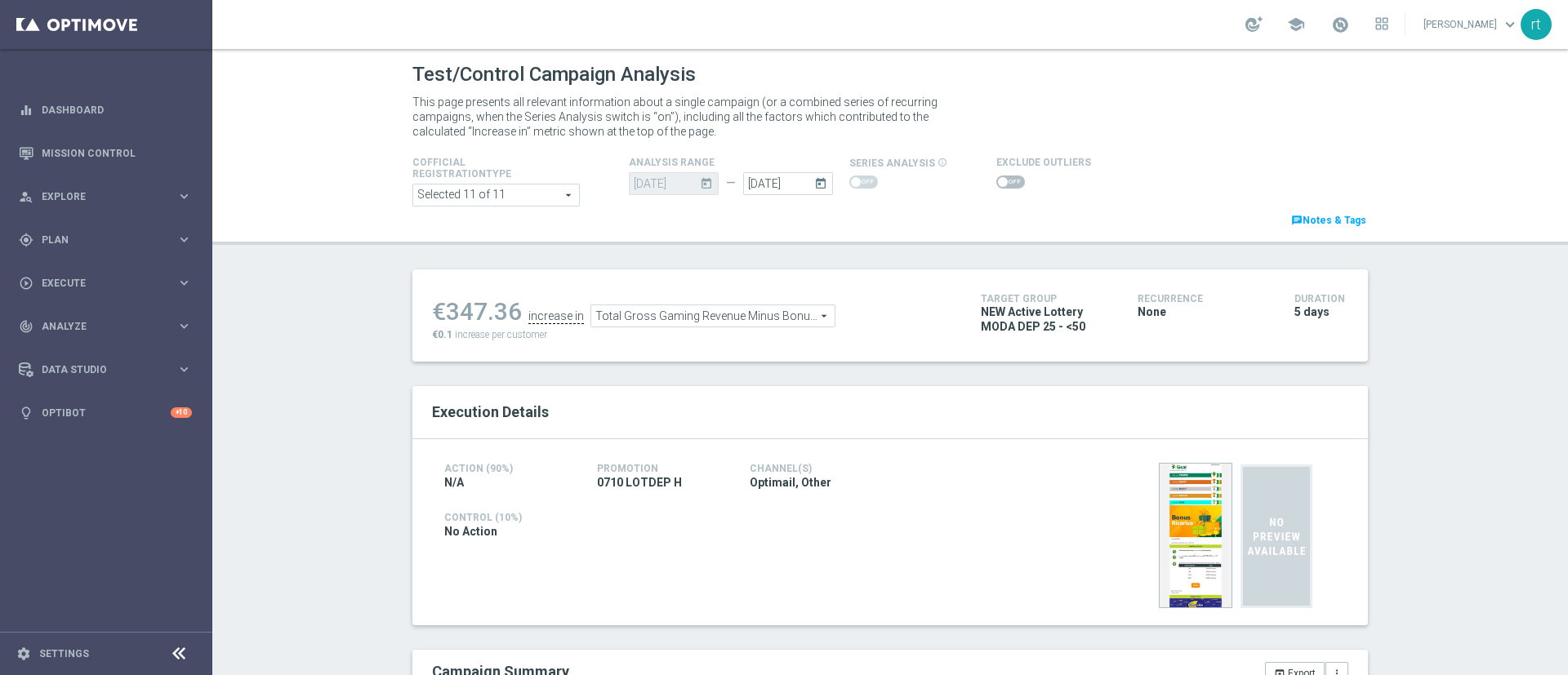
click at [996, 183] on span at bounding box center [1011, 182] width 28 height 13
click at [996, 183] on input "checkbox" at bounding box center [1011, 182] width 28 height 13
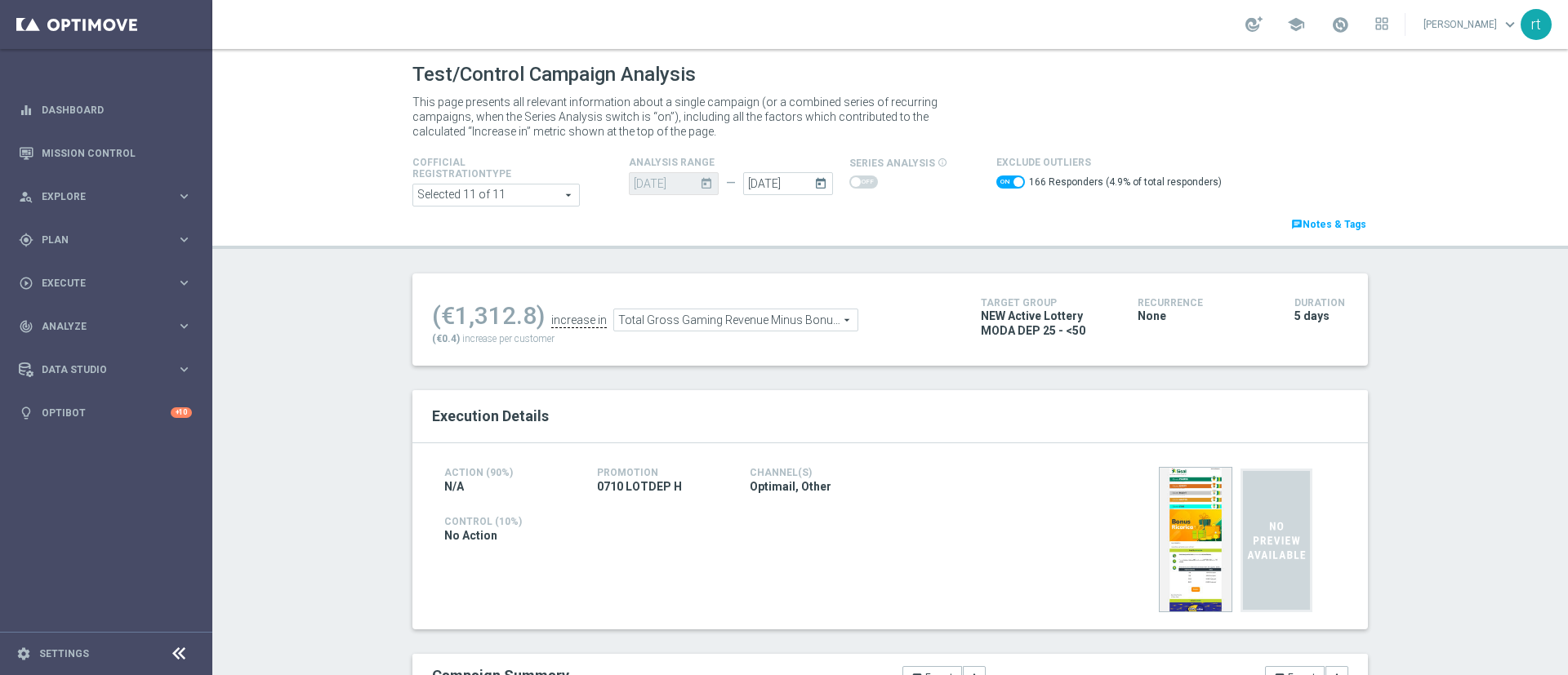
click at [746, 316] on span "Total Gross Gaming Revenue Minus Bonus Wagared" at bounding box center [736, 320] width 243 height 21
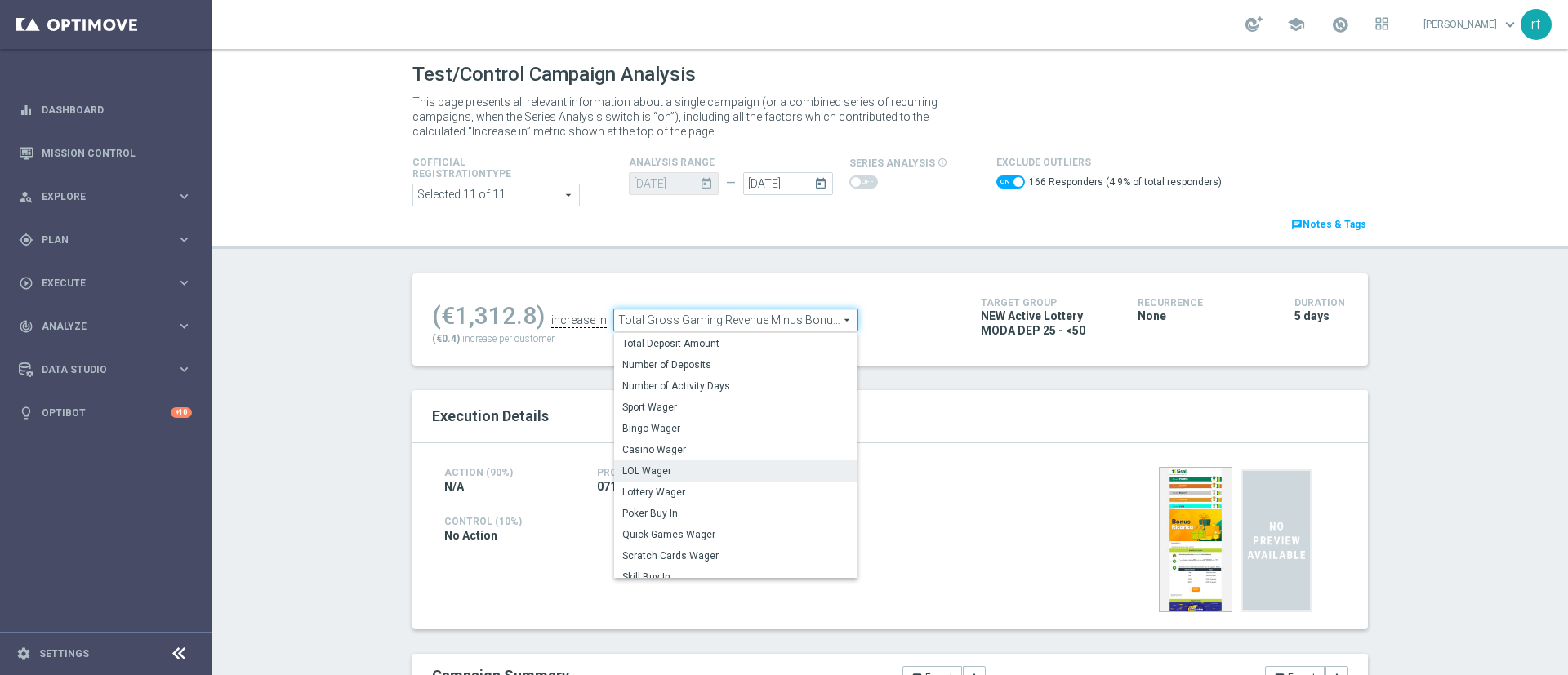
click at [659, 466] on span "LOL Wager" at bounding box center [735, 471] width 227 height 13
checkbox input "false"
type input "LOL Wager"
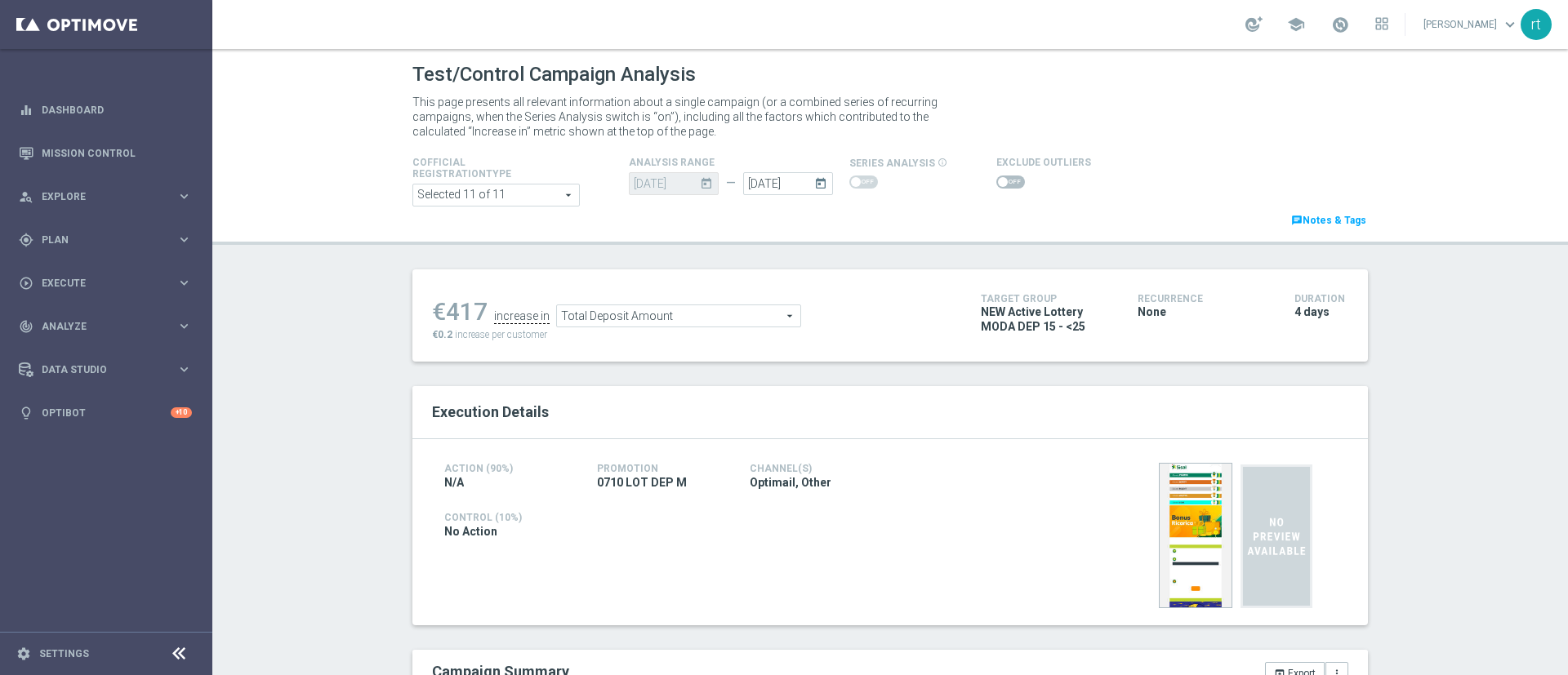
click at [996, 178] on span at bounding box center [1011, 182] width 28 height 13
click at [996, 178] on input "checkbox" at bounding box center [1011, 182] width 28 height 13
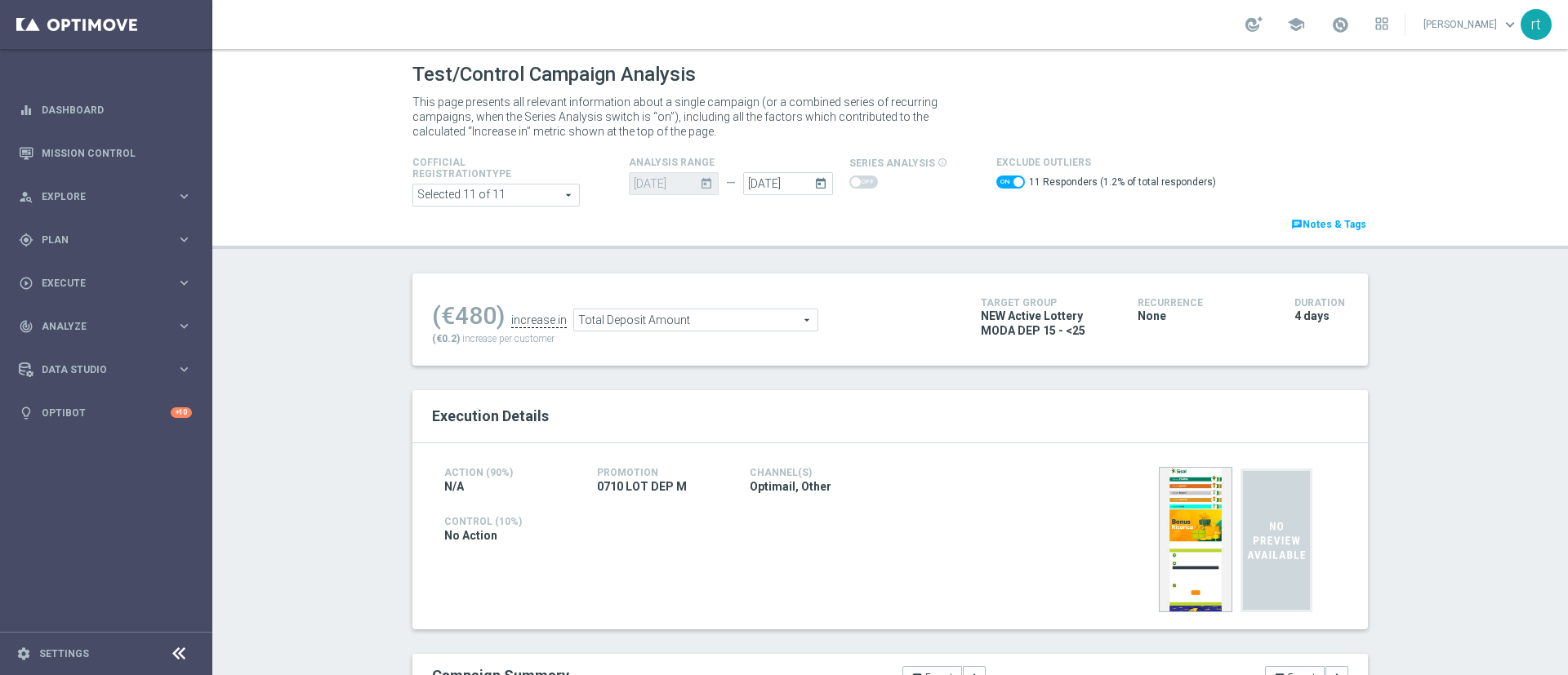
click at [690, 328] on span "Total Deposit Amount" at bounding box center [695, 320] width 243 height 21
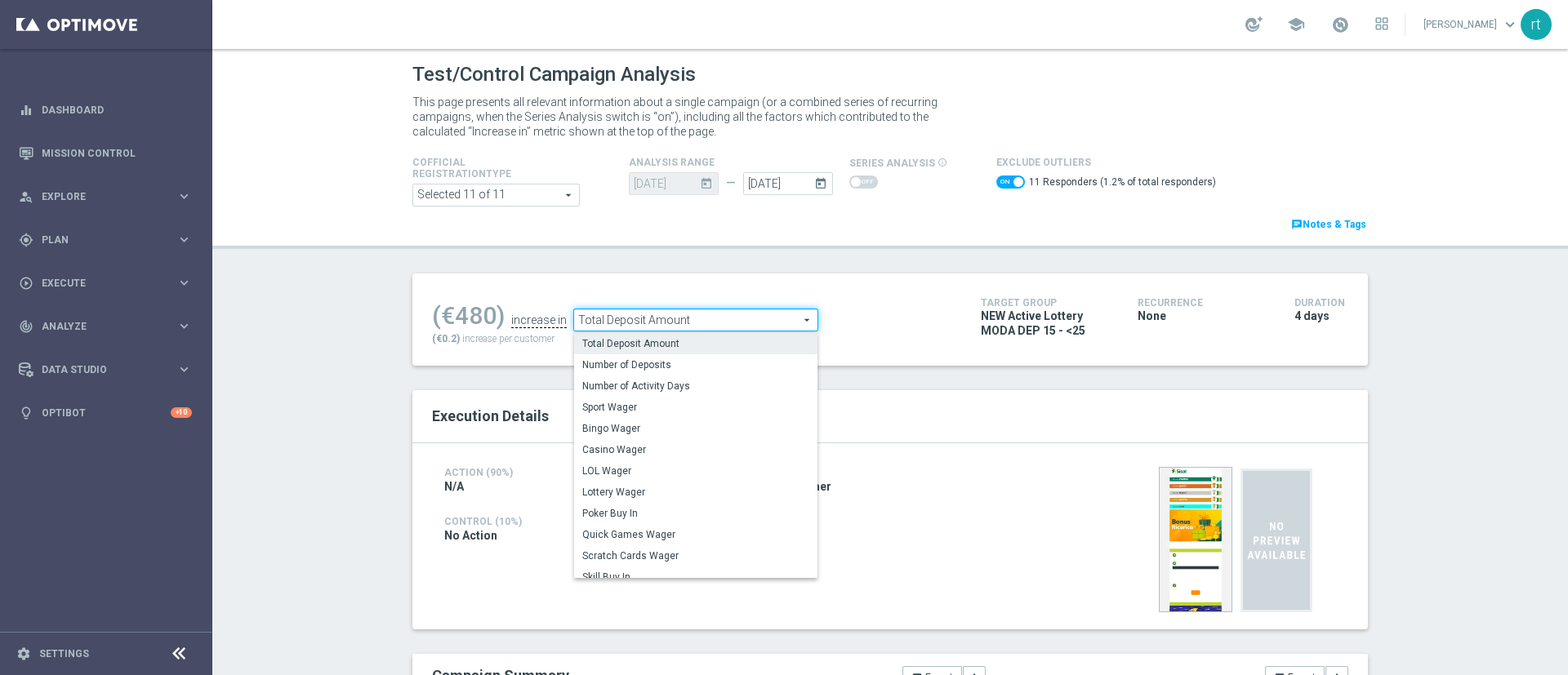
click at [842, 274] on div "(€480) increase in Total Deposit Amount Total Deposit Amount arrow_drop_down se…" at bounding box center [890, 319] width 955 height 92
checkbox input "false"
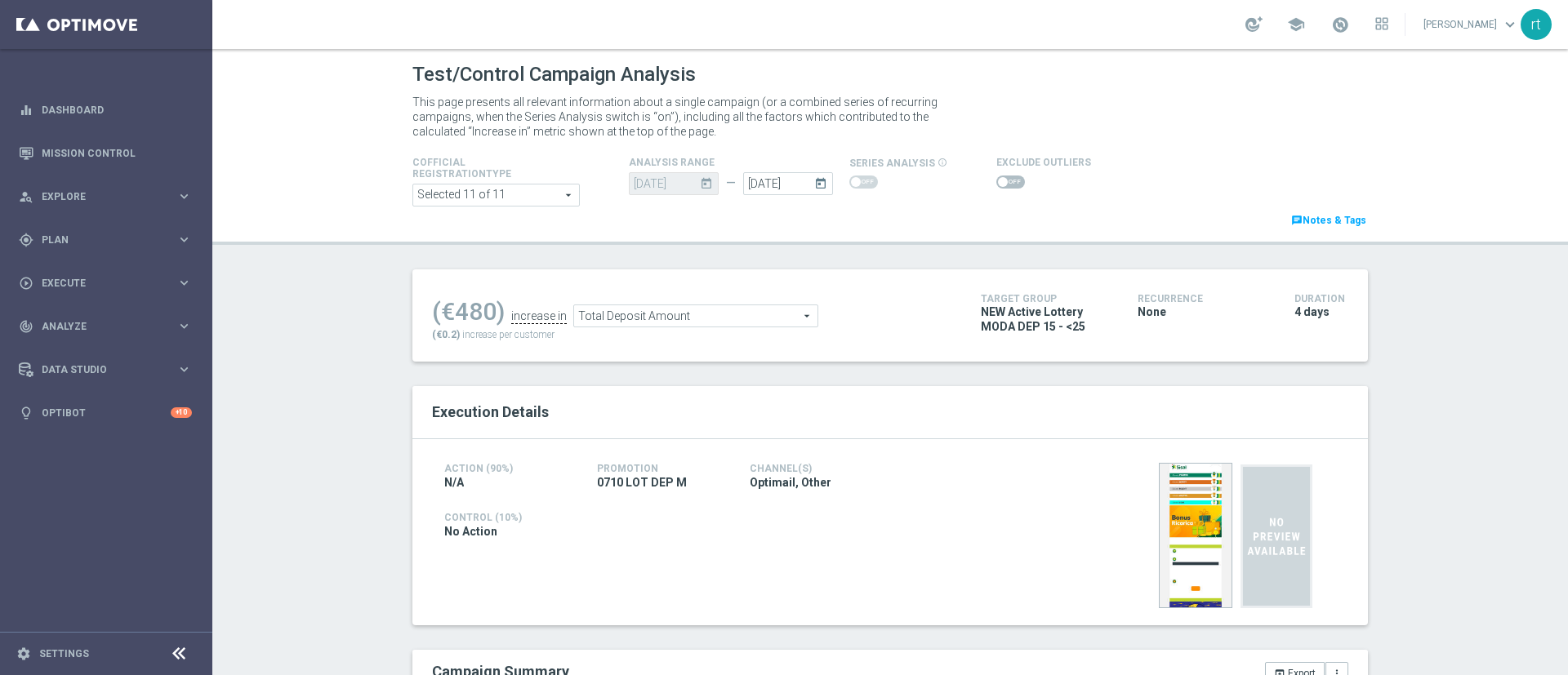
click at [814, 180] on icon "today" at bounding box center [823, 180] width 19 height 18
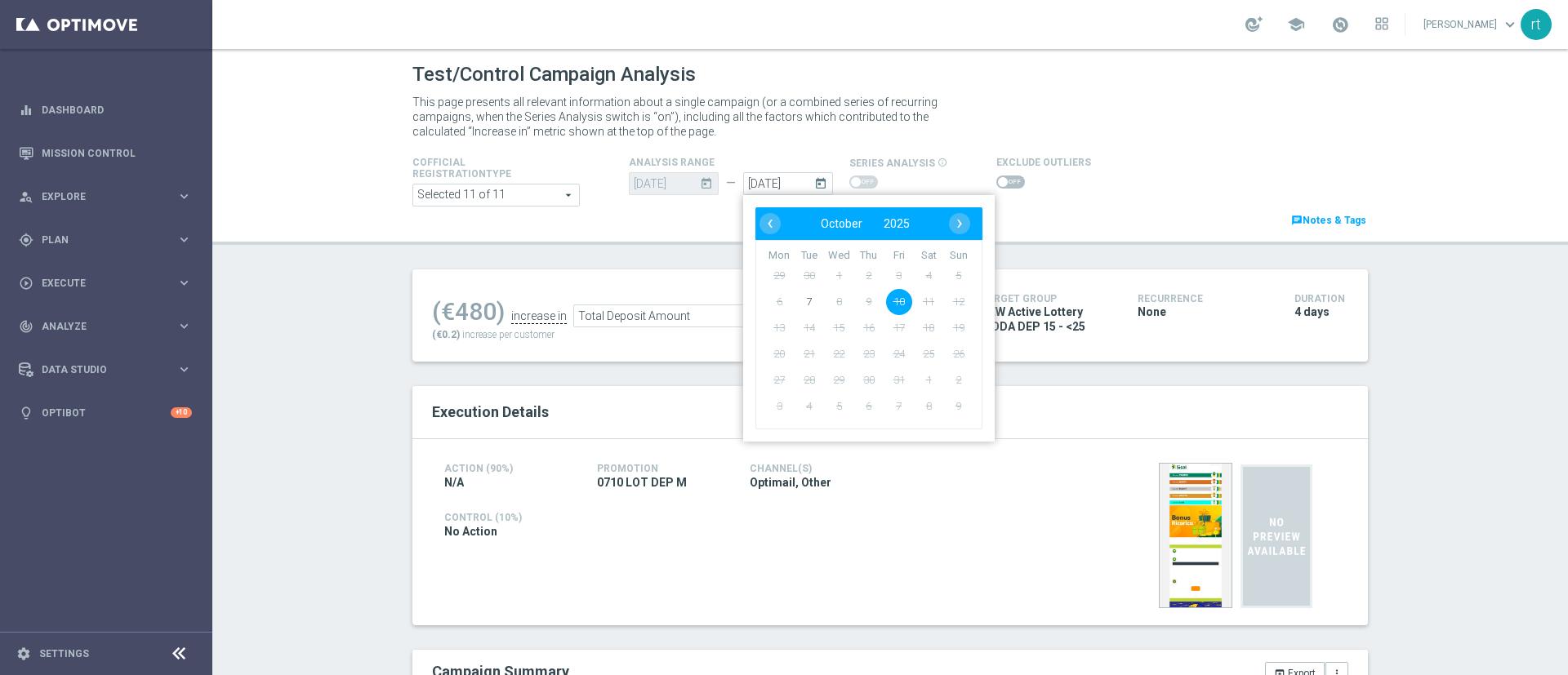
click at [634, 235] on header "Test/Control Campaign Analysis This page presents all relevant information abou…" at bounding box center [890, 147] width 1355 height 196
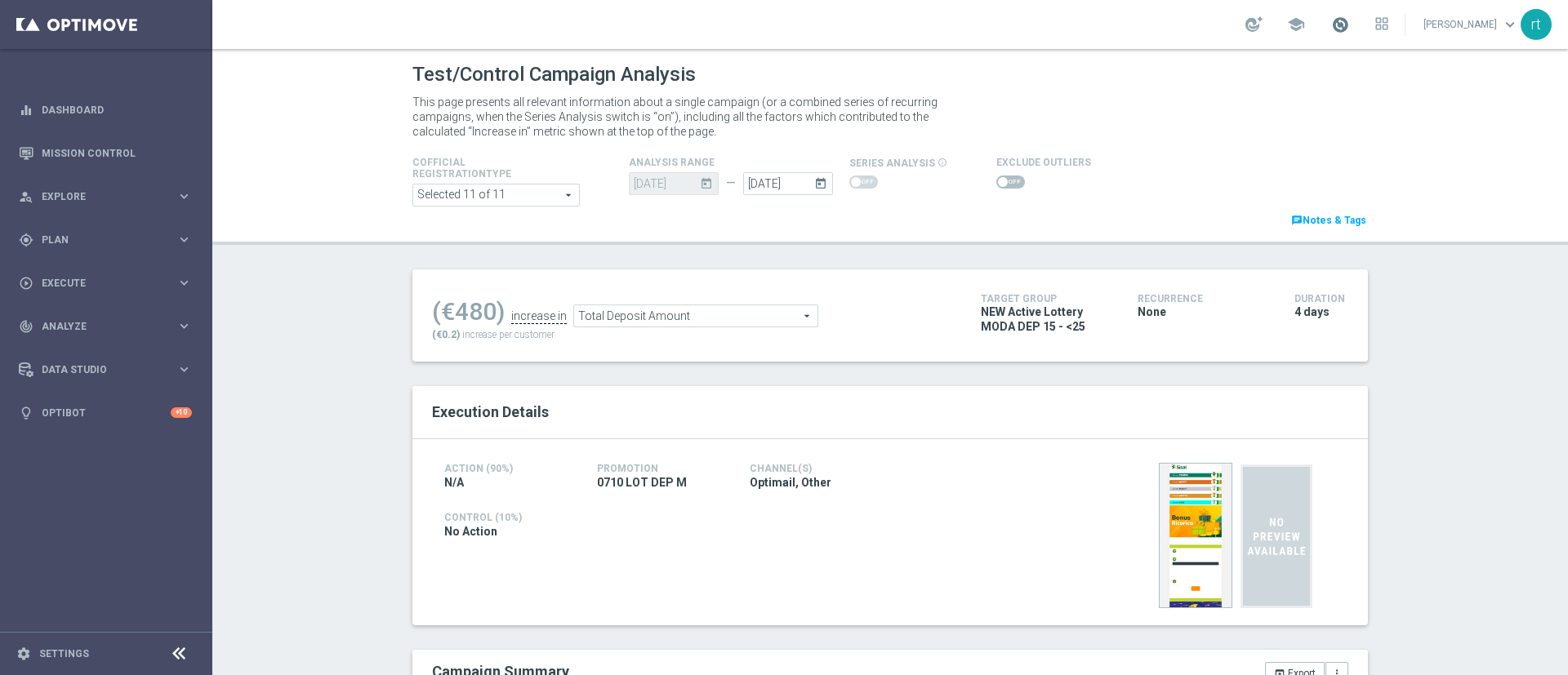
click at [1349, 25] on span at bounding box center [1339, 24] width 18 height 18
click at [1112, 112] on div "This page presents all relevant information about a single campaign (or a combi…" at bounding box center [890, 116] width 980 height 52
click at [815, 185] on icon "today" at bounding box center [823, 180] width 19 height 18
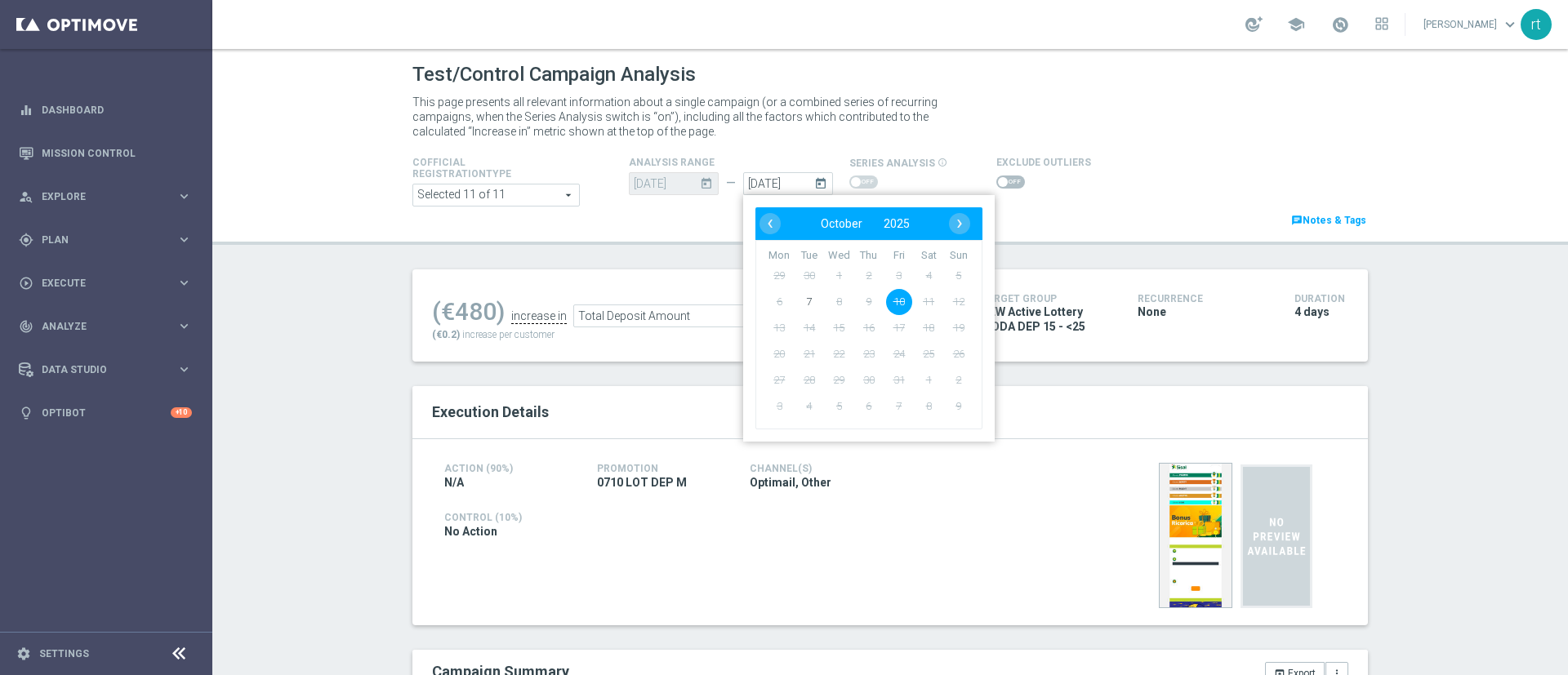
click at [928, 303] on span "11" at bounding box center [929, 302] width 27 height 27
click at [670, 209] on div "Cofficial Registrationtype Selected 11 of 11 arrow_drop_down search Show Select…" at bounding box center [890, 191] width 980 height 77
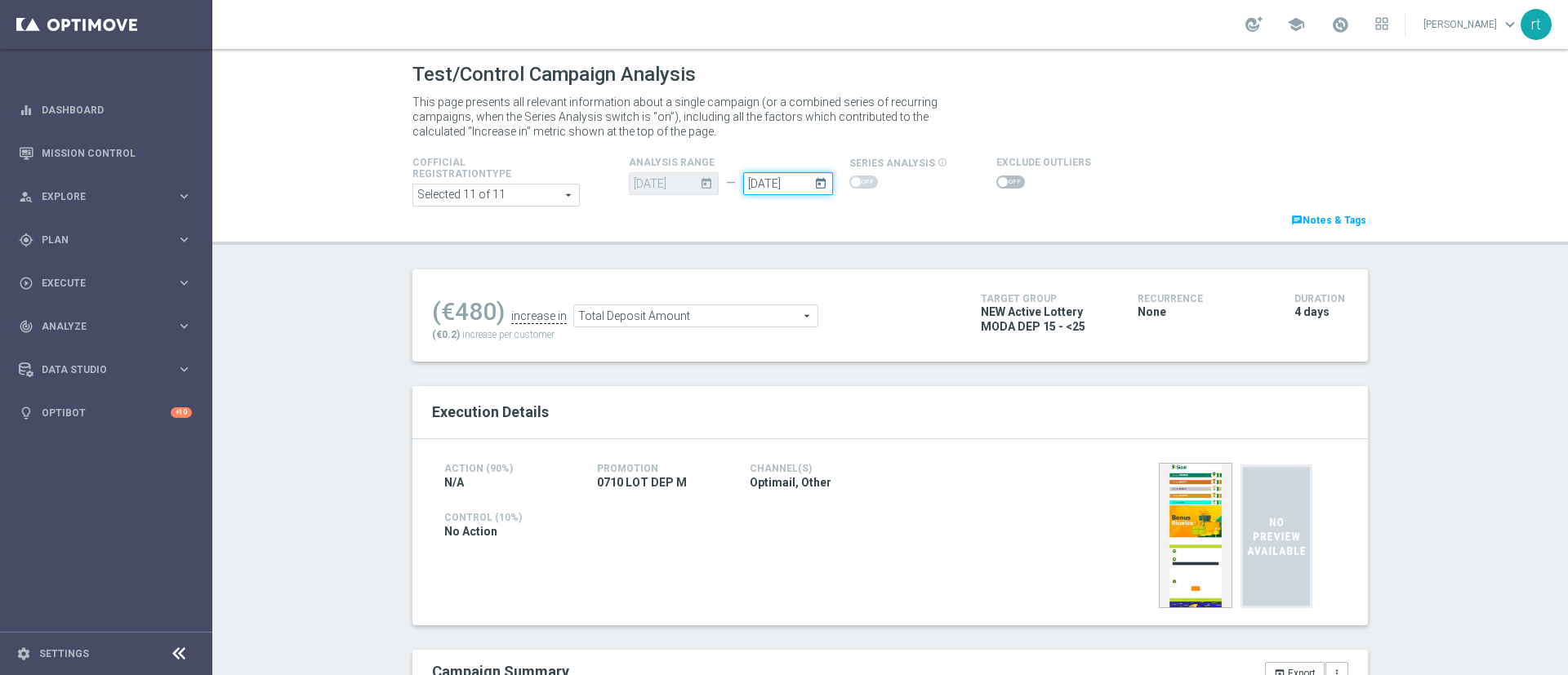
click at [769, 183] on input "10 Oct 2025" at bounding box center [787, 183] width 90 height 23
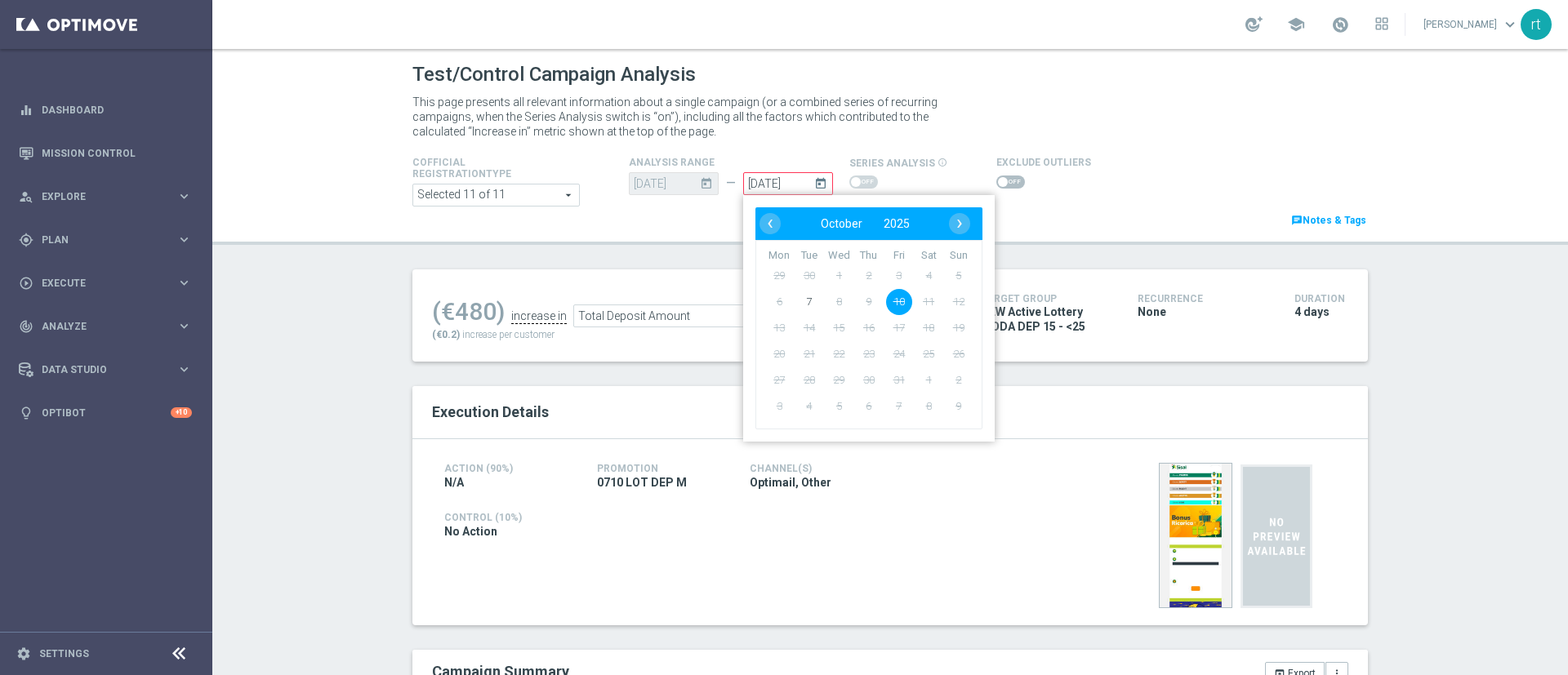
click at [667, 229] on div "Cofficial Registrationtype Selected 11 of 11 arrow_drop_down search Show Select…" at bounding box center [890, 191] width 980 height 77
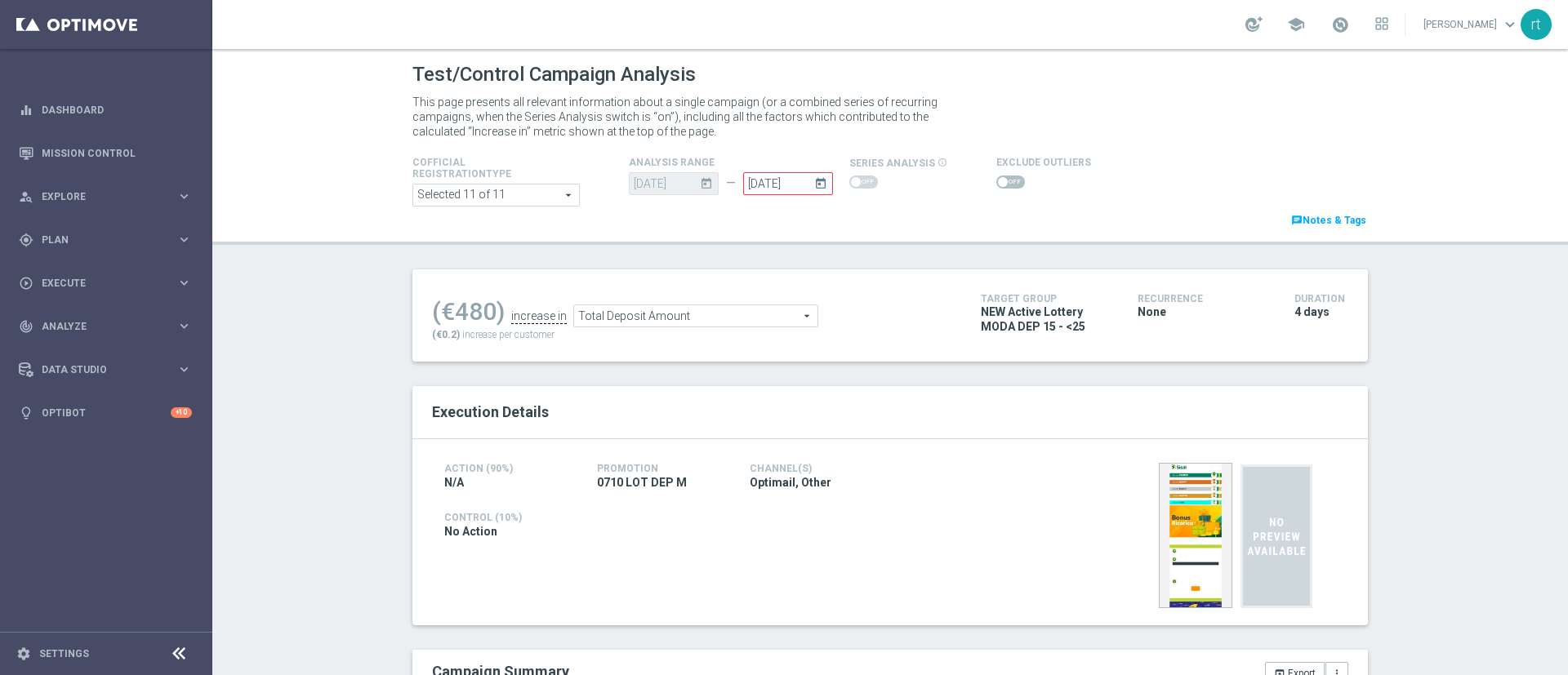
click at [851, 215] on div "Cofficial Registrationtype Selected 11 of 11 arrow_drop_down search Show Select…" at bounding box center [890, 191] width 980 height 77
click at [814, 179] on icon "today" at bounding box center [823, 180] width 19 height 18
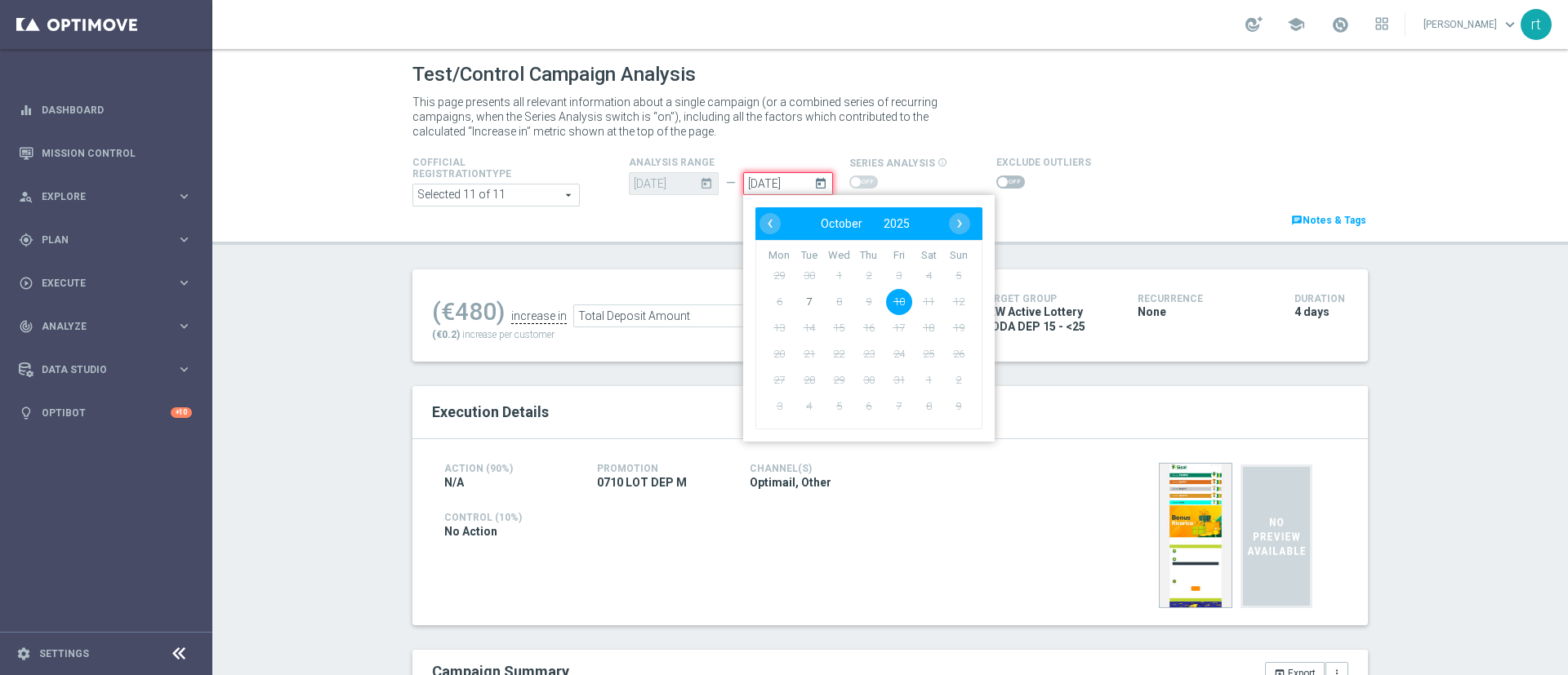
click at [754, 188] on input "10 Oct 2025" at bounding box center [787, 183] width 90 height 23
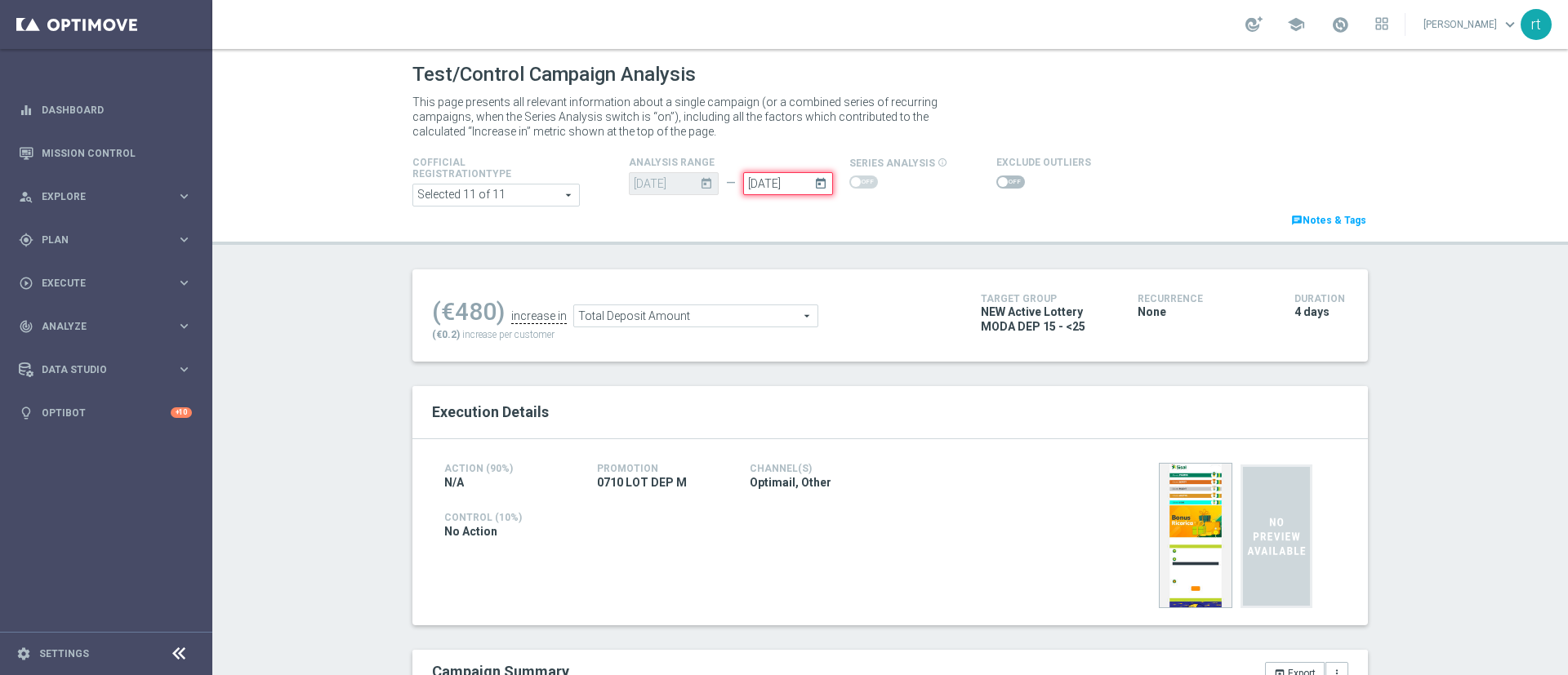
click at [754, 188] on input "10 Oct 2025" at bounding box center [787, 183] width 90 height 23
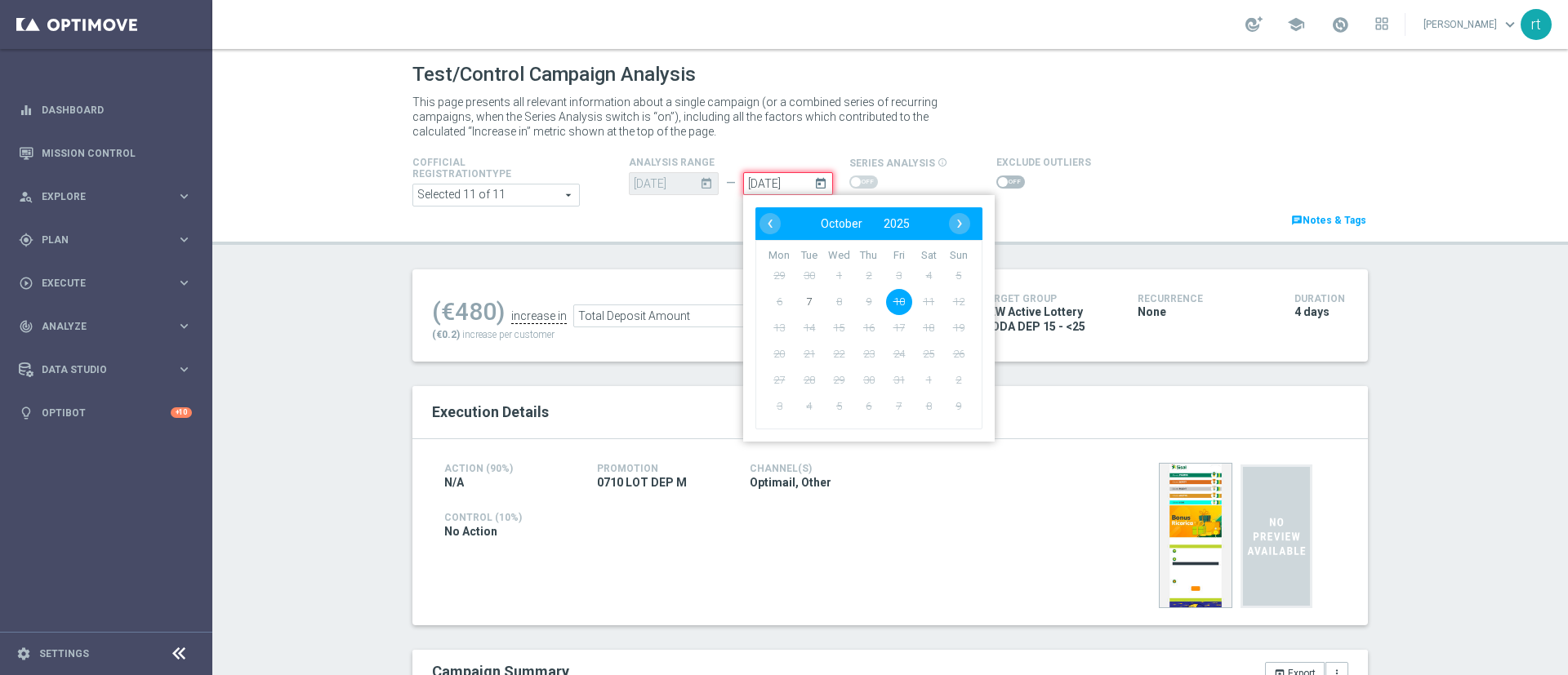
type input "11 Oct 2025"
click at [657, 240] on header "Test/Control Campaign Analysis This page presents all relevant information abou…" at bounding box center [890, 147] width 1355 height 196
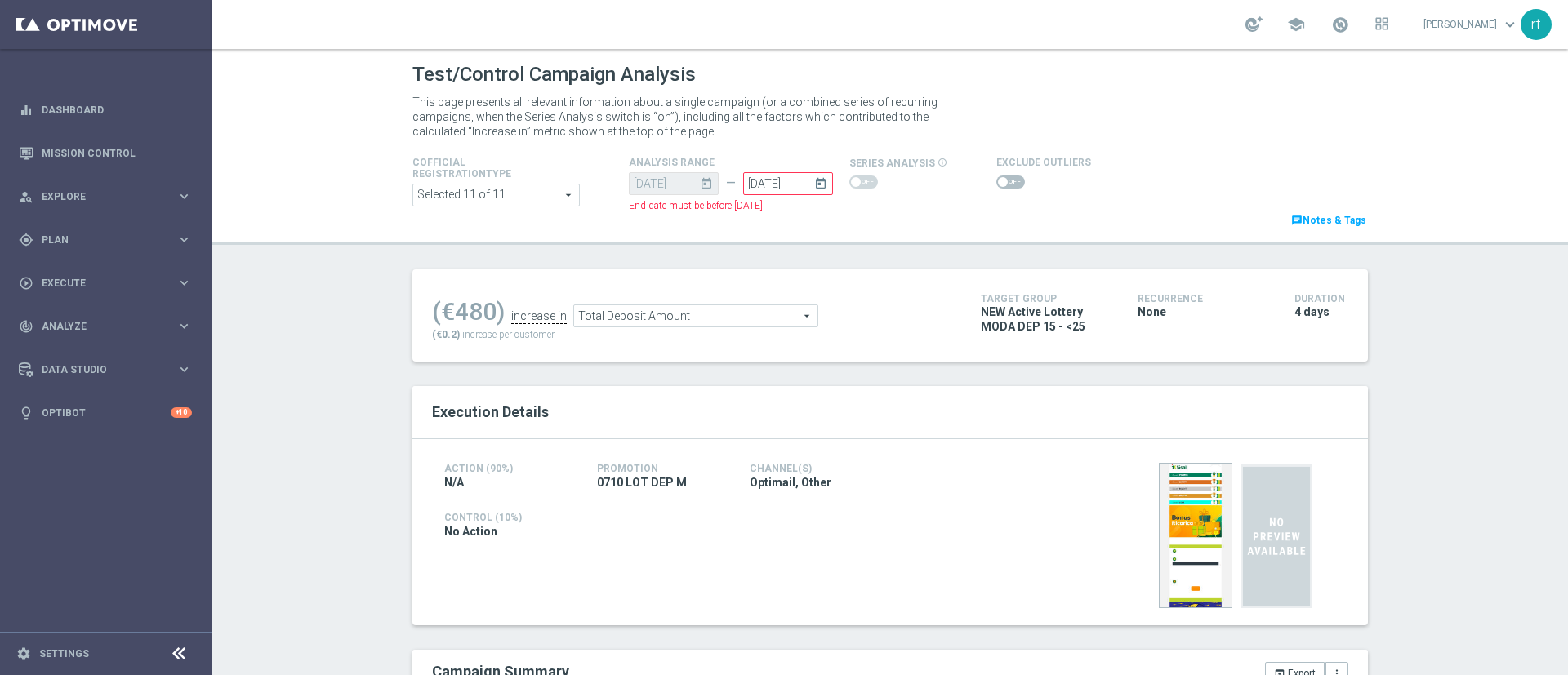
click at [836, 209] on div "07 Oct 2025 today — 11 Oct 2025 today End date must be before 07 Oct 2025" at bounding box center [739, 194] width 245 height 45
click at [814, 184] on icon "today" at bounding box center [823, 180] width 19 height 18
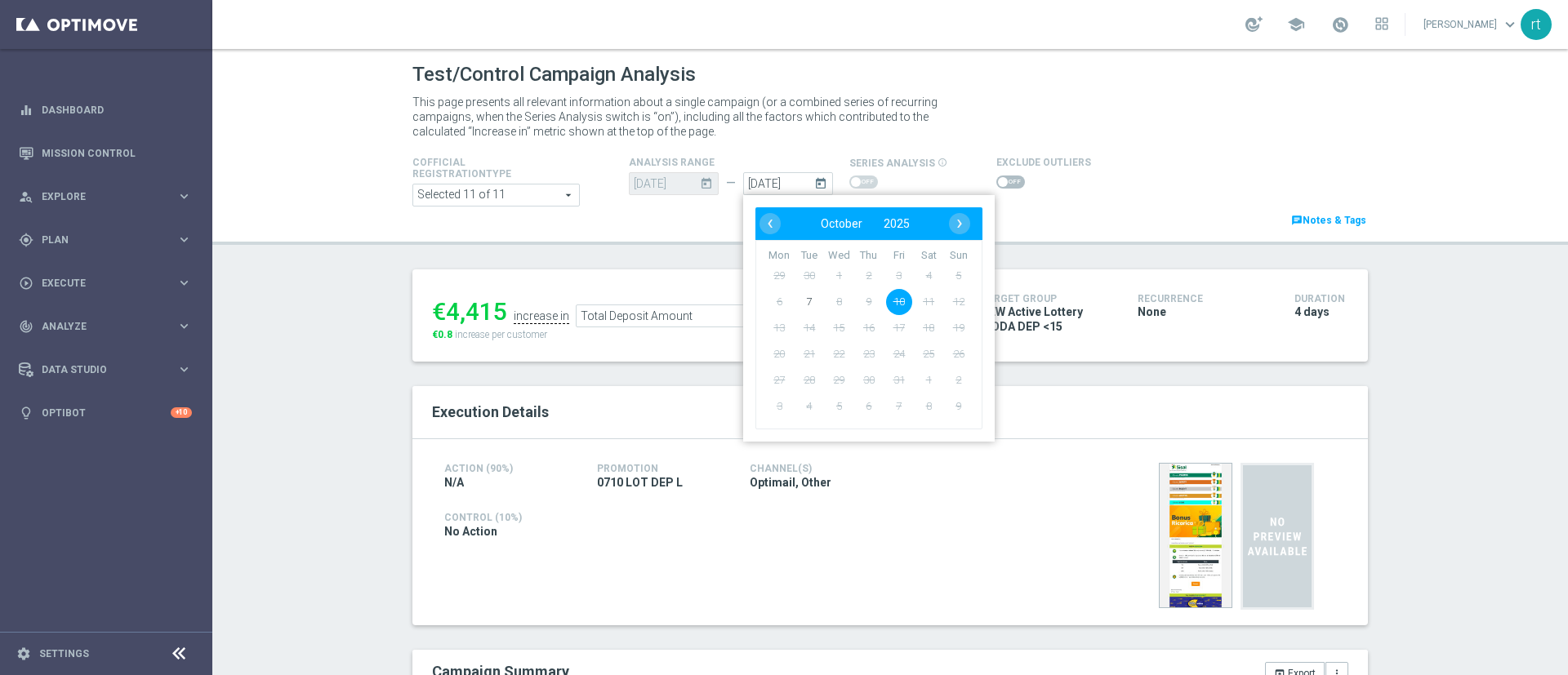
click at [644, 278] on div "€4,415 increase in Total Deposit Amount Total Deposit Amount arrow_drop_down se…" at bounding box center [890, 315] width 955 height 92
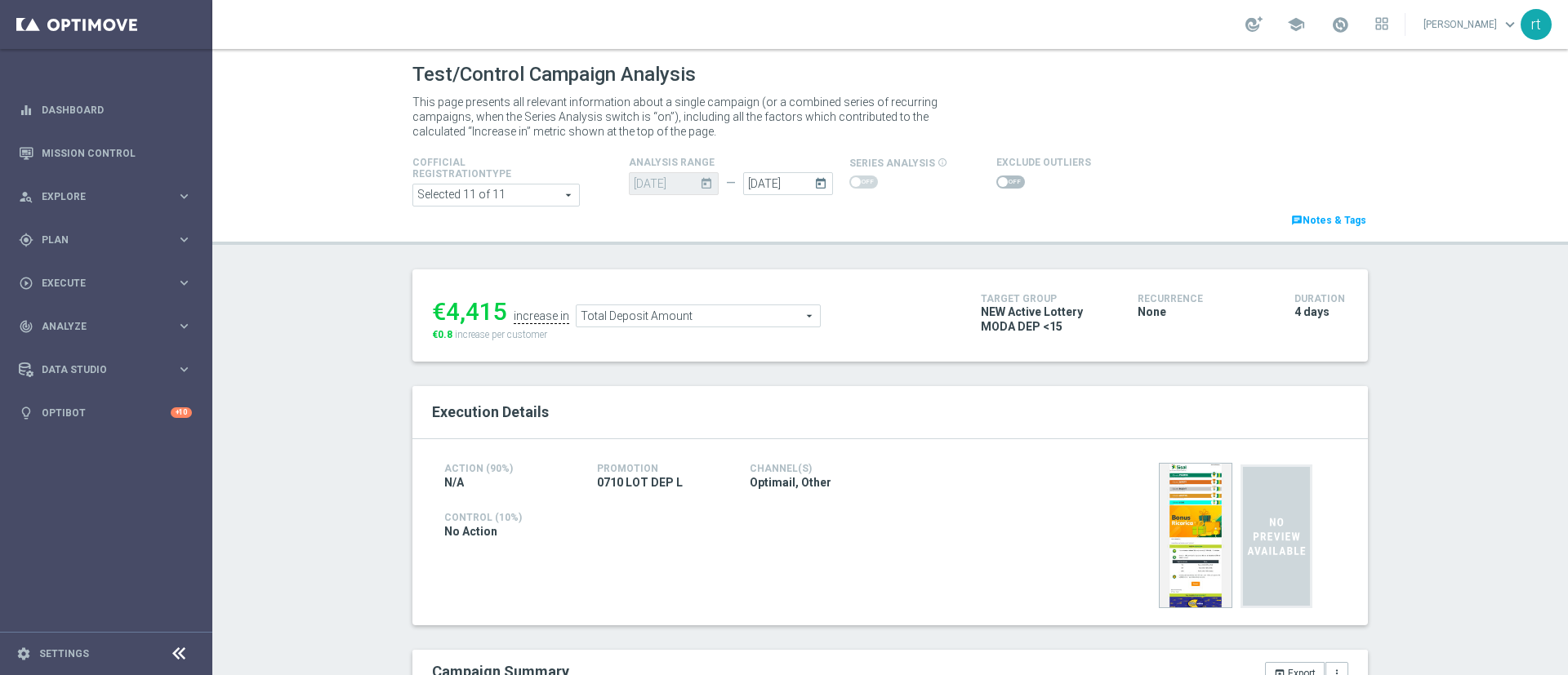
click at [306, 184] on header "Test/Control Campaign Analysis This page presents all relevant information abou…" at bounding box center [890, 147] width 1355 height 196
click at [815, 190] on input "[DATE]" at bounding box center [787, 183] width 90 height 23
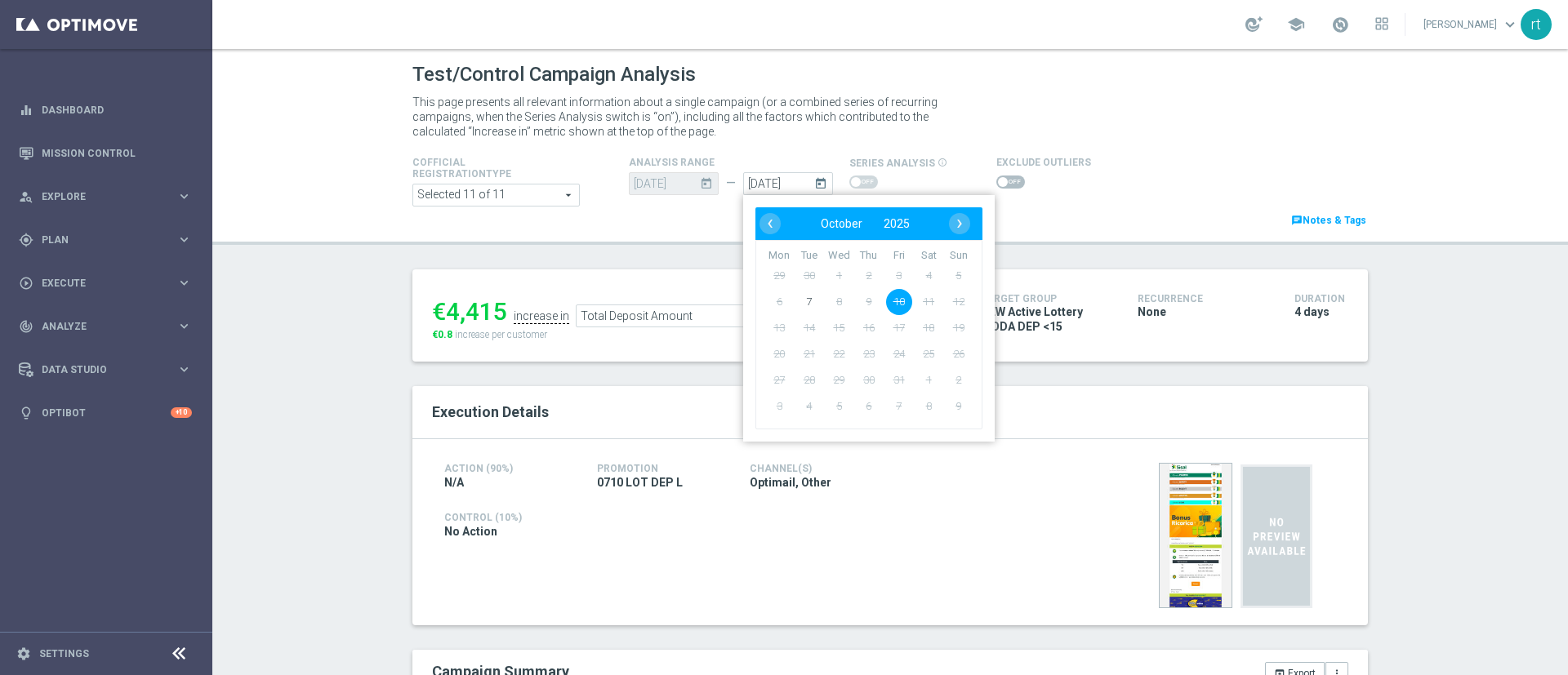
click at [662, 253] on div "Test/Control Campaign Analysis This page presents all relevant information abou…" at bounding box center [890, 362] width 1355 height 626
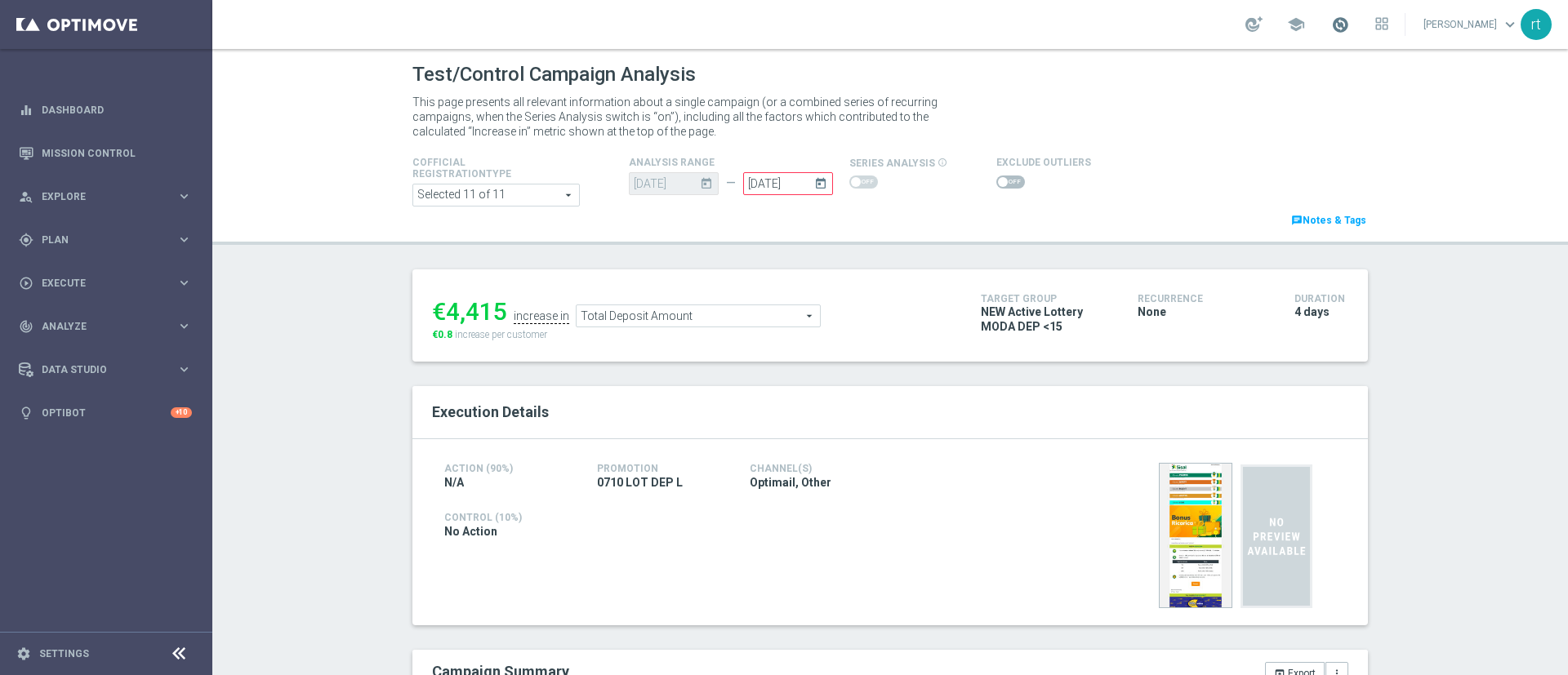
click at [1349, 25] on span at bounding box center [1339, 24] width 18 height 18
click at [1131, 132] on div "This page presents all relevant information about a single campaign (or a combi…" at bounding box center [890, 116] width 980 height 52
click at [814, 188] on icon "today" at bounding box center [823, 180] width 19 height 18
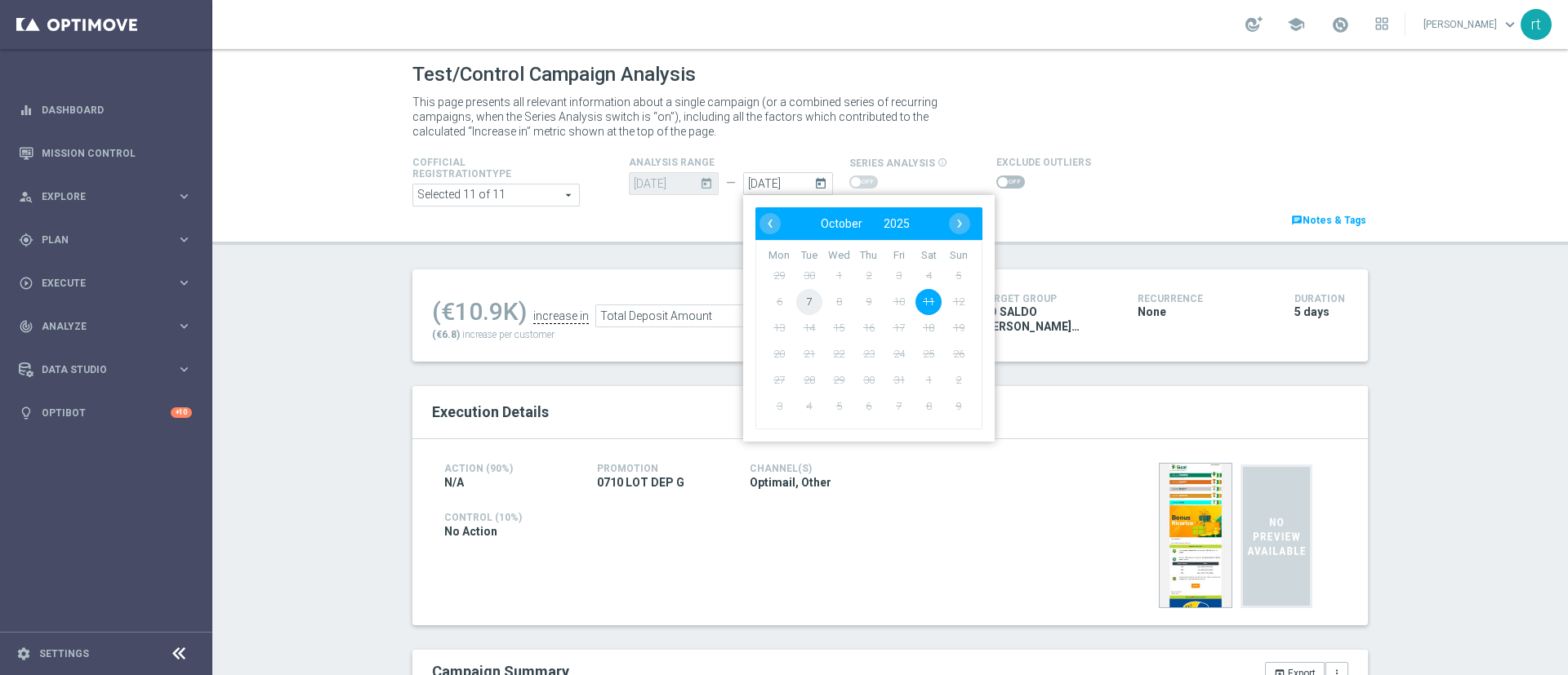
click at [806, 305] on span "7" at bounding box center [809, 302] width 27 height 27
type input "[DATE]"
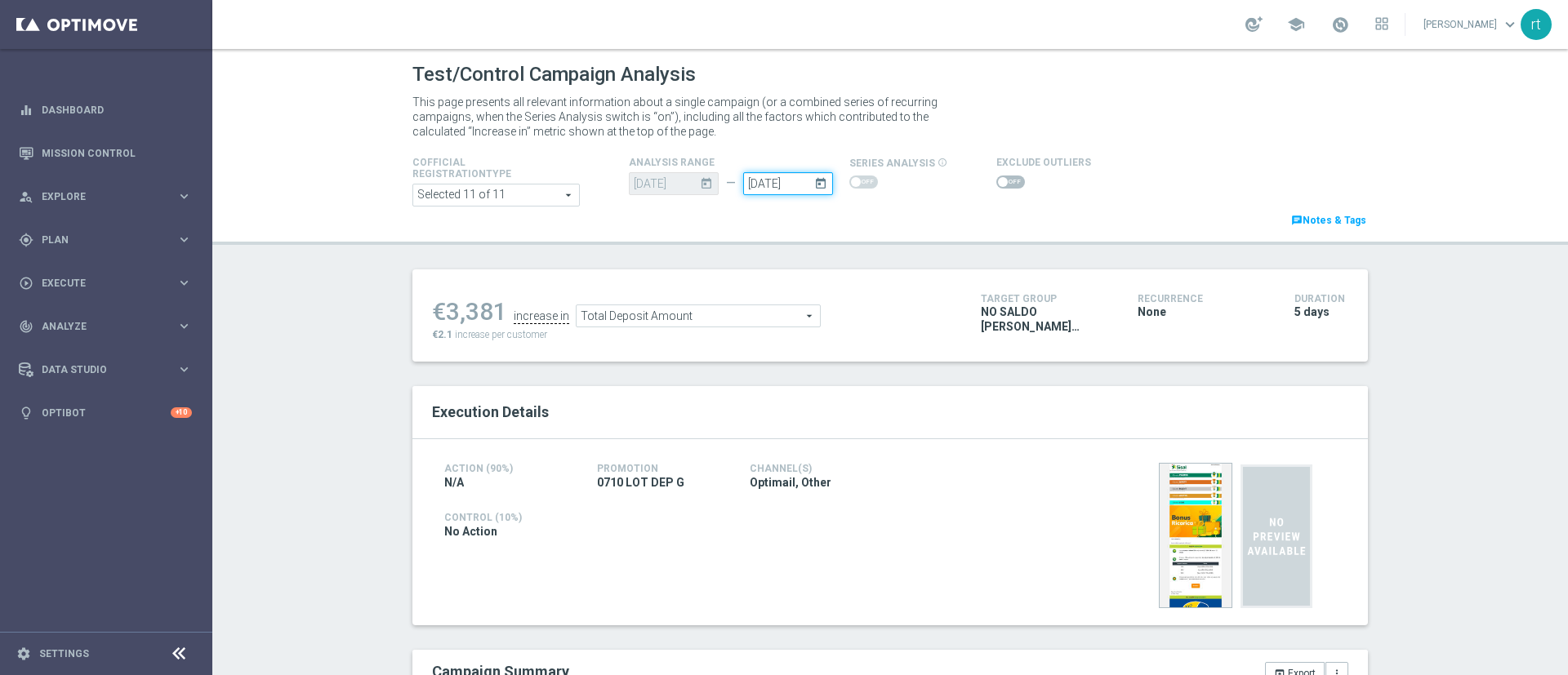
click at [796, 187] on input "[DATE]" at bounding box center [787, 183] width 90 height 23
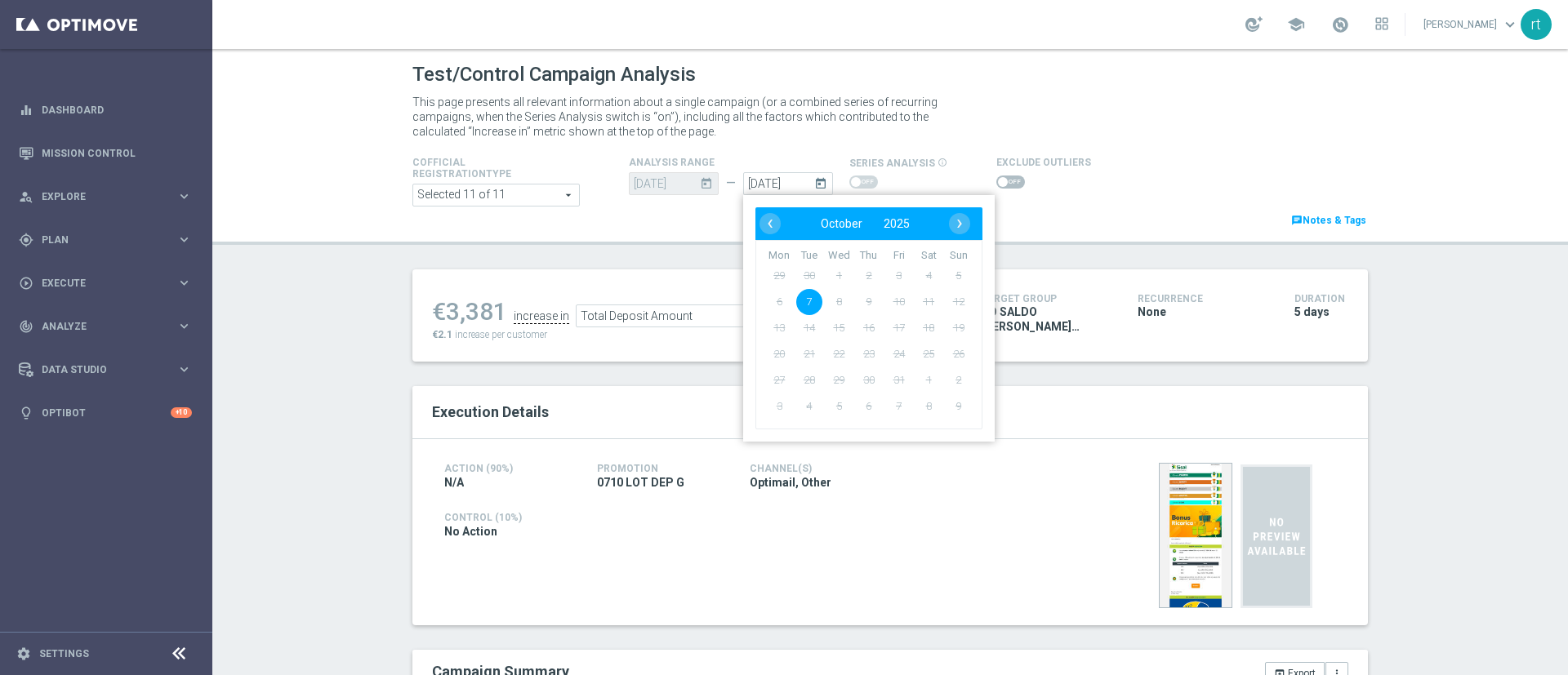
click at [916, 302] on span "11" at bounding box center [929, 302] width 27 height 27
click at [836, 300] on span "8" at bounding box center [839, 302] width 27 height 27
drag, startPoint x: 813, startPoint y: 302, endPoint x: 1017, endPoint y: 286, distance: 204.6
click at [1017, 286] on div "Test/Control Campaign Analysis This page presents all relevant information abou…" at bounding box center [890, 362] width 1355 height 626
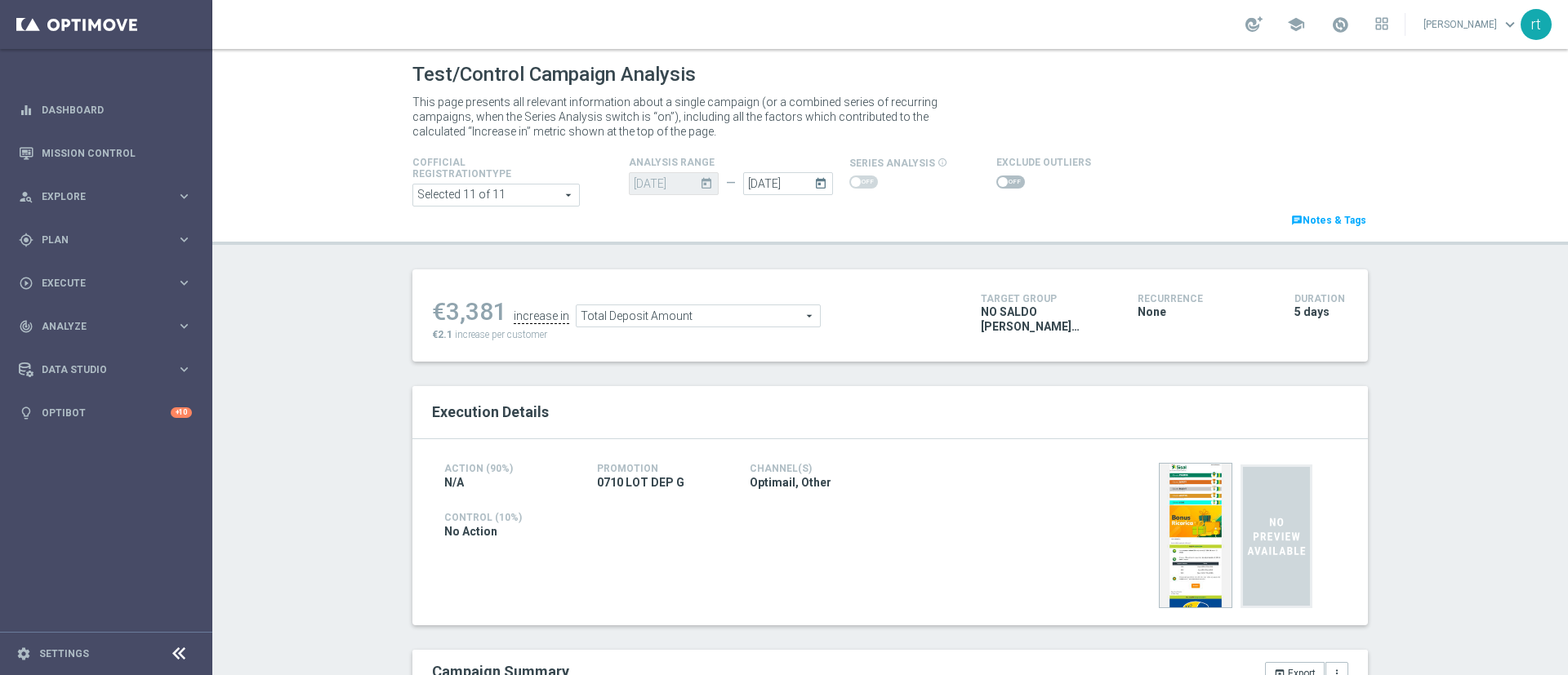
click at [1076, 207] on div "Cofficial Registrationtype Selected 11 of 11 arrow_drop_down search Show Select…" at bounding box center [890, 191] width 980 height 77
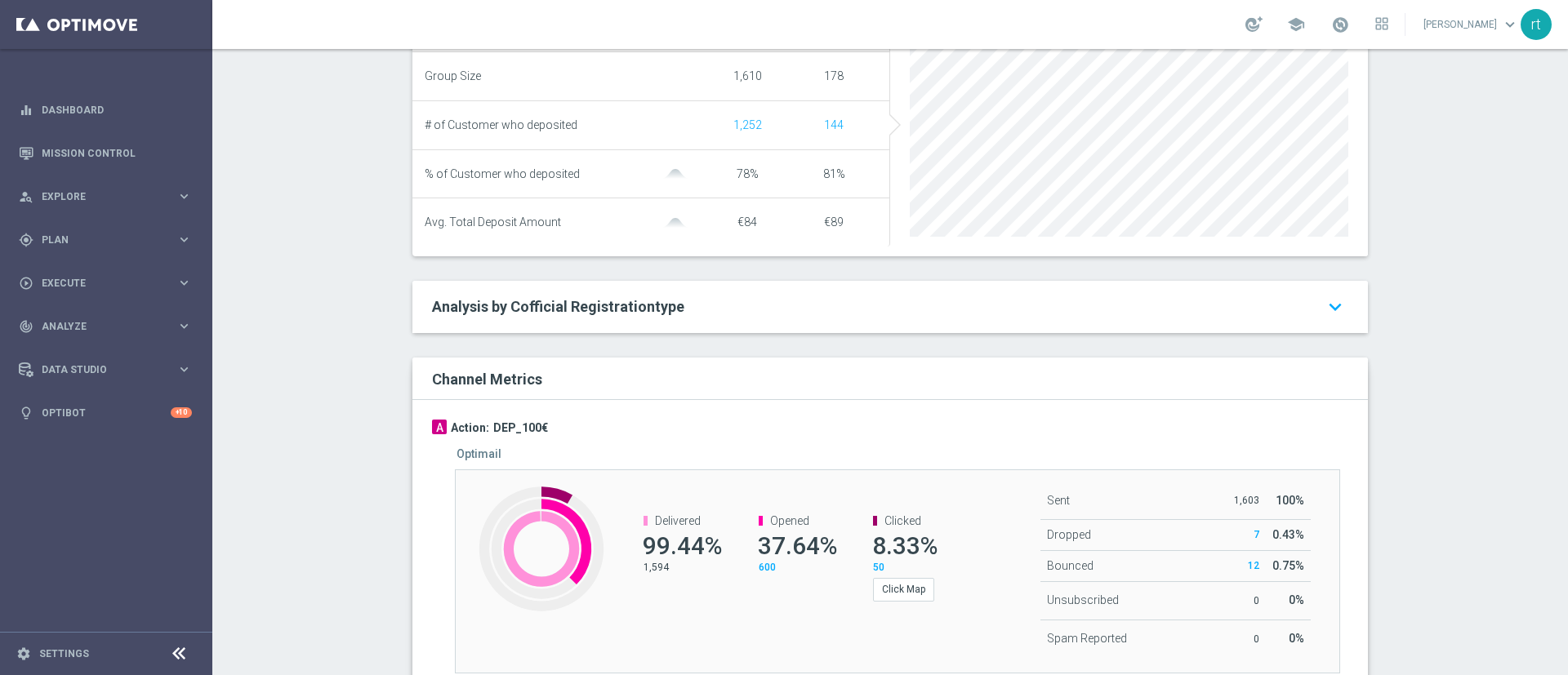
scroll to position [853, 0]
